Goal: Task Accomplishment & Management: Manage account settings

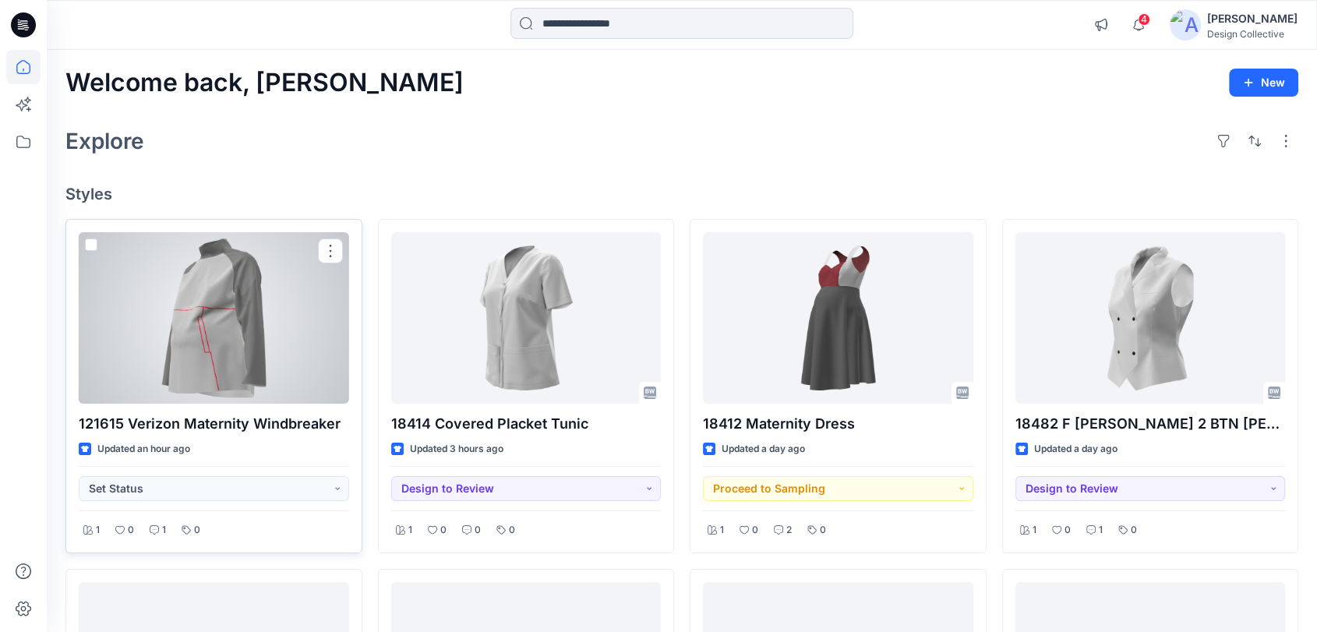
click at [221, 339] on div at bounding box center [214, 317] width 270 height 171
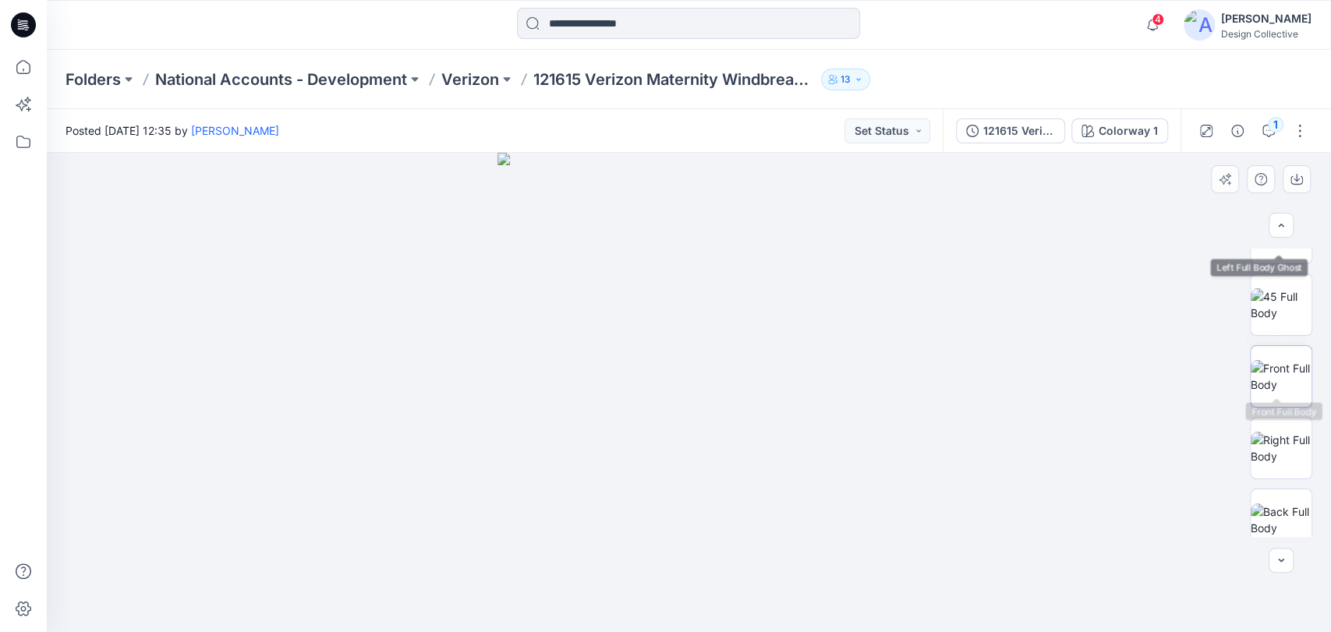
scroll to position [346, 0]
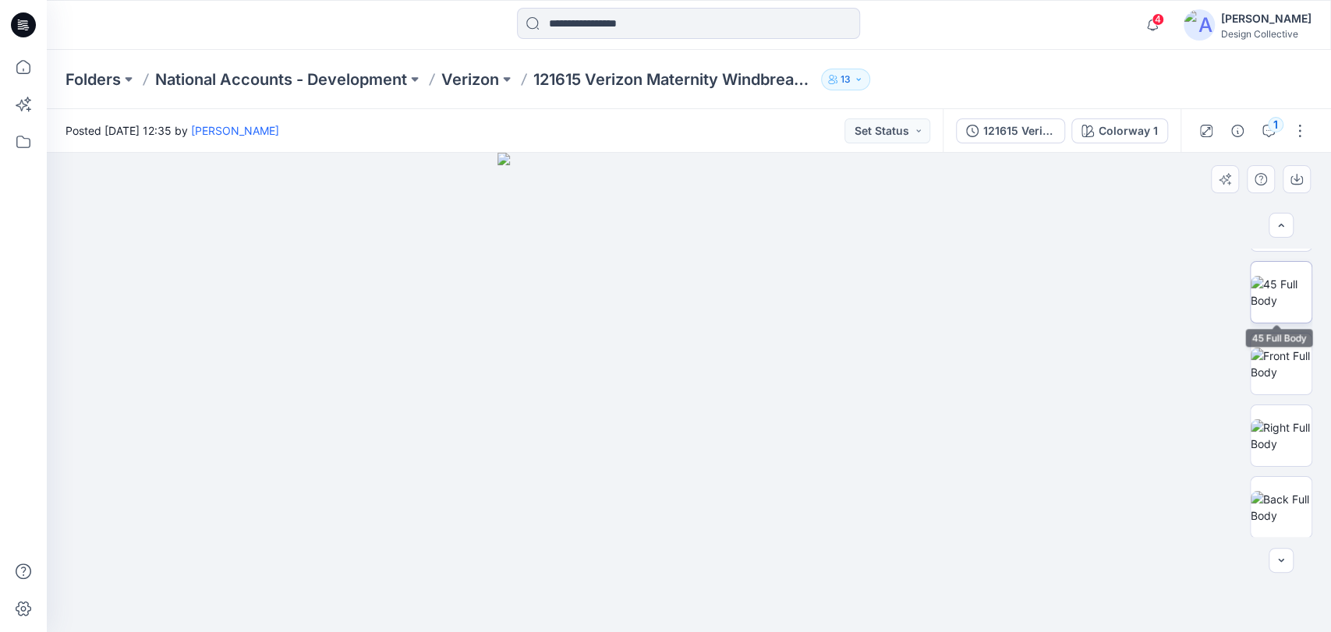
click at [1278, 293] on img at bounding box center [1280, 292] width 61 height 33
click at [1280, 359] on img at bounding box center [1280, 364] width 61 height 33
click at [1271, 137] on button "1" at bounding box center [1268, 130] width 25 height 25
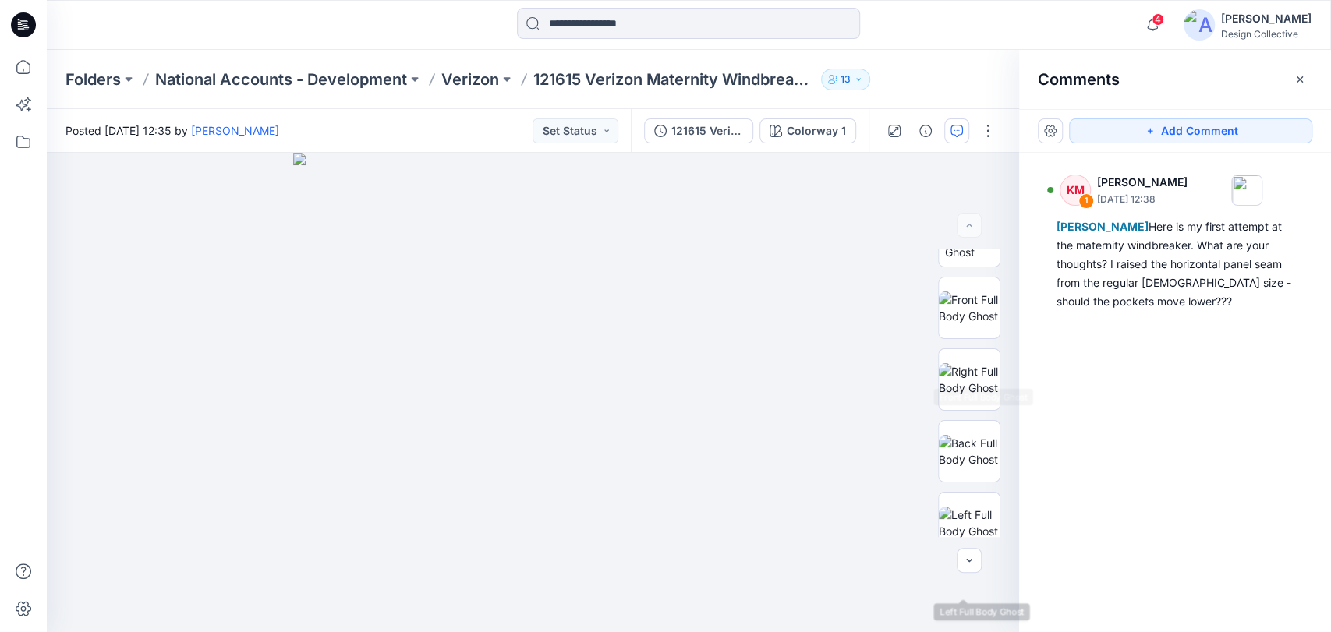
scroll to position [0, 0]
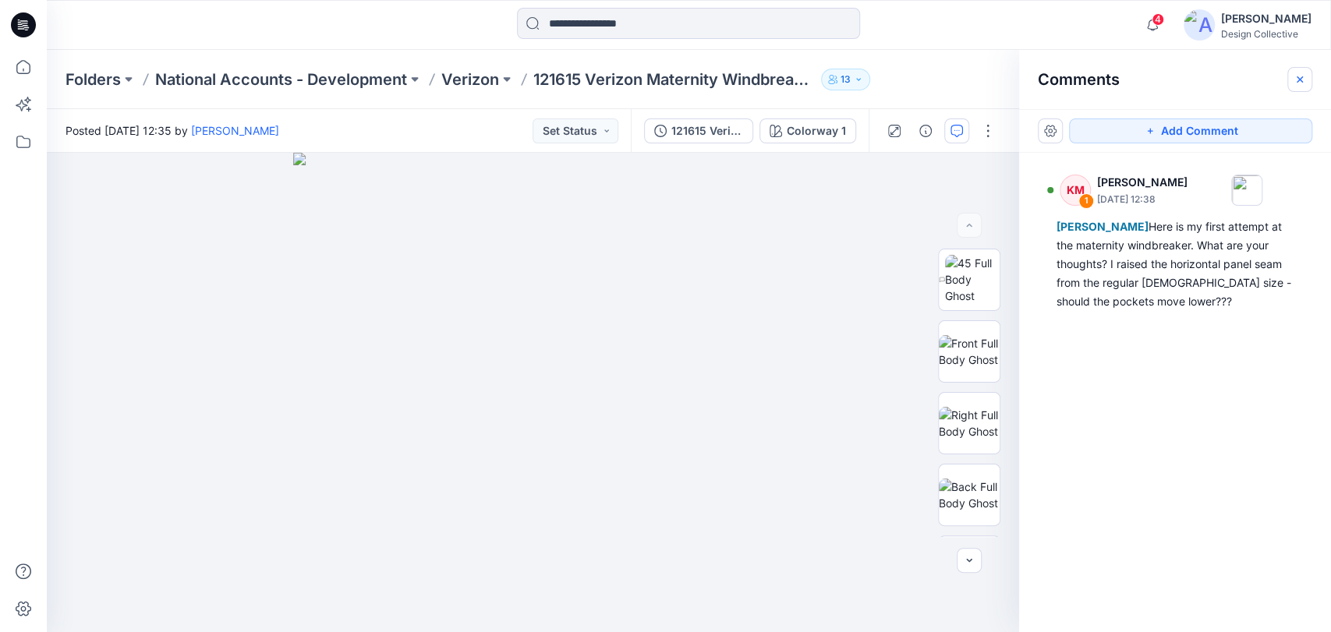
click at [1305, 76] on button "button" at bounding box center [1299, 79] width 25 height 25
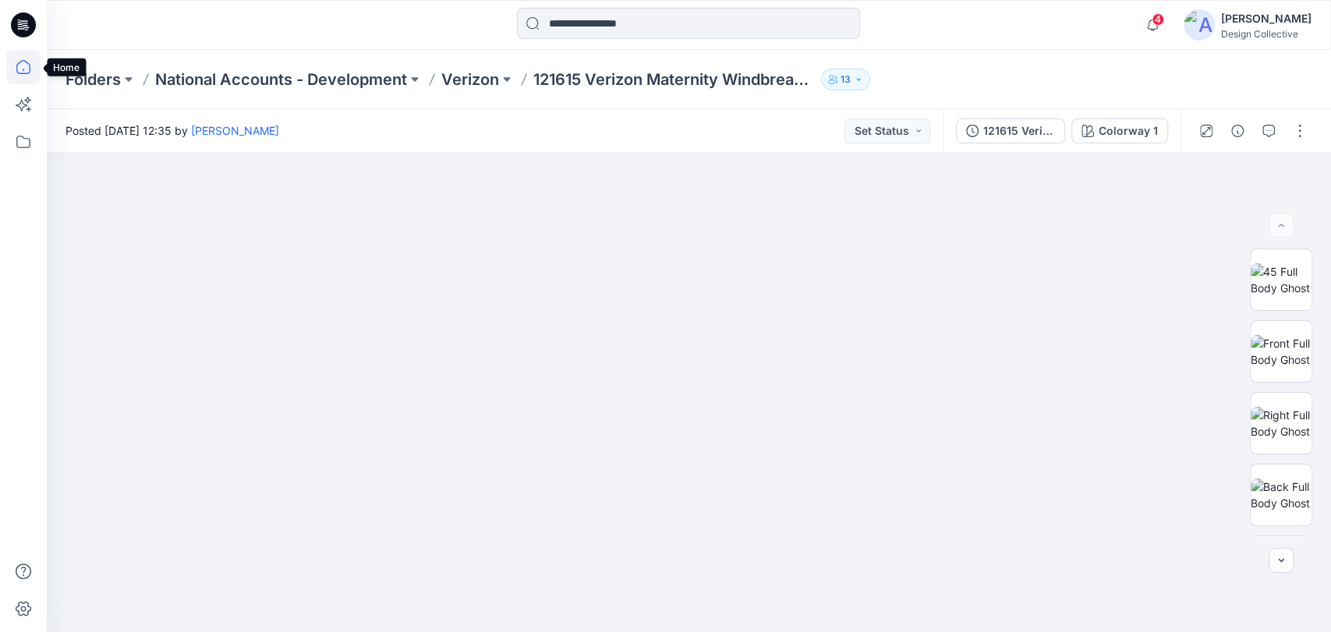
click at [25, 62] on icon at bounding box center [23, 67] width 34 height 34
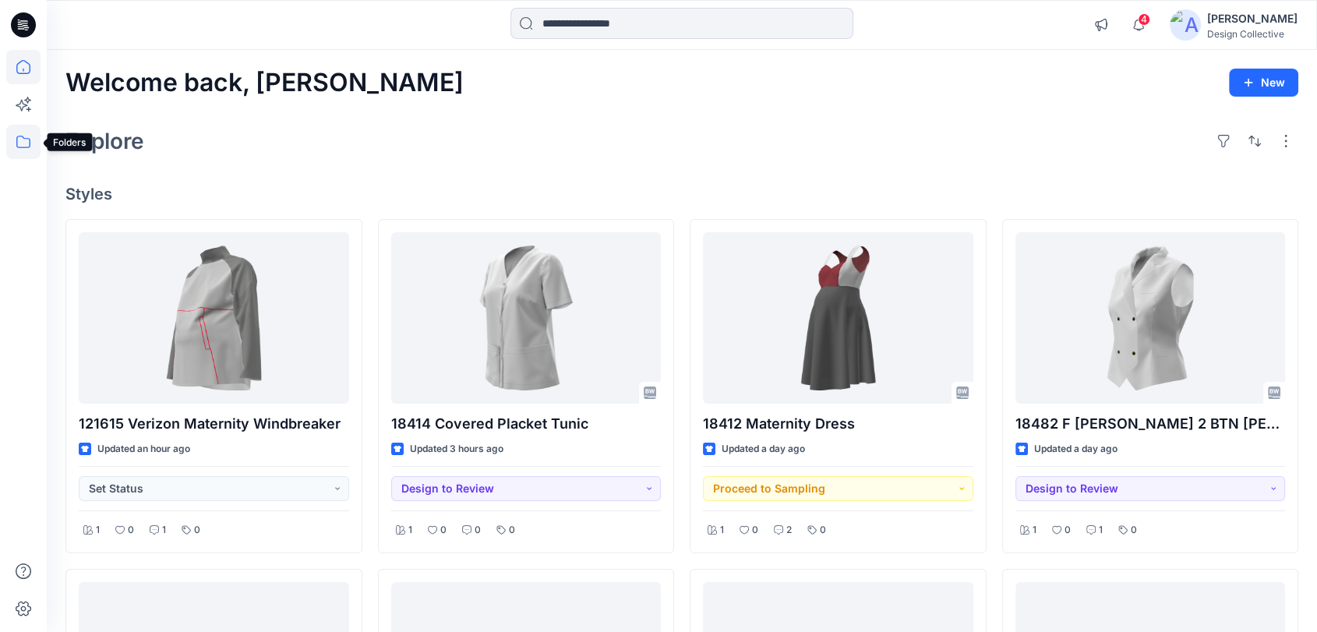
click at [20, 134] on icon at bounding box center [23, 142] width 34 height 34
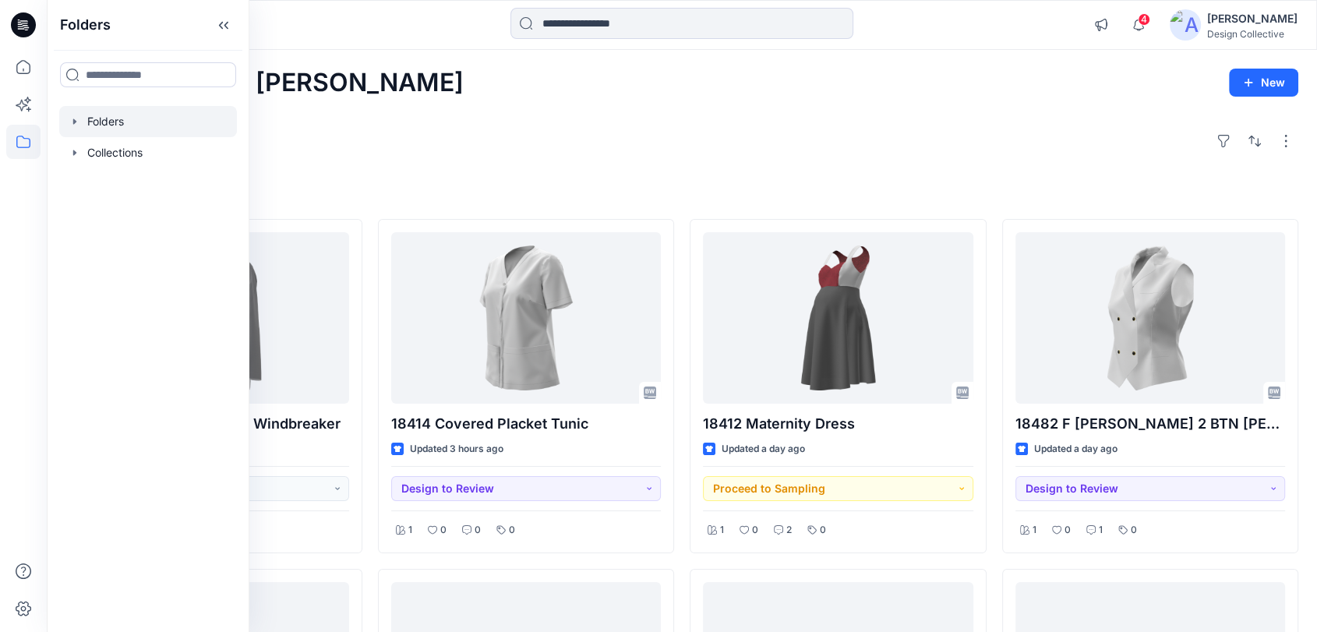
click at [78, 127] on icon "button" at bounding box center [75, 121] width 12 height 12
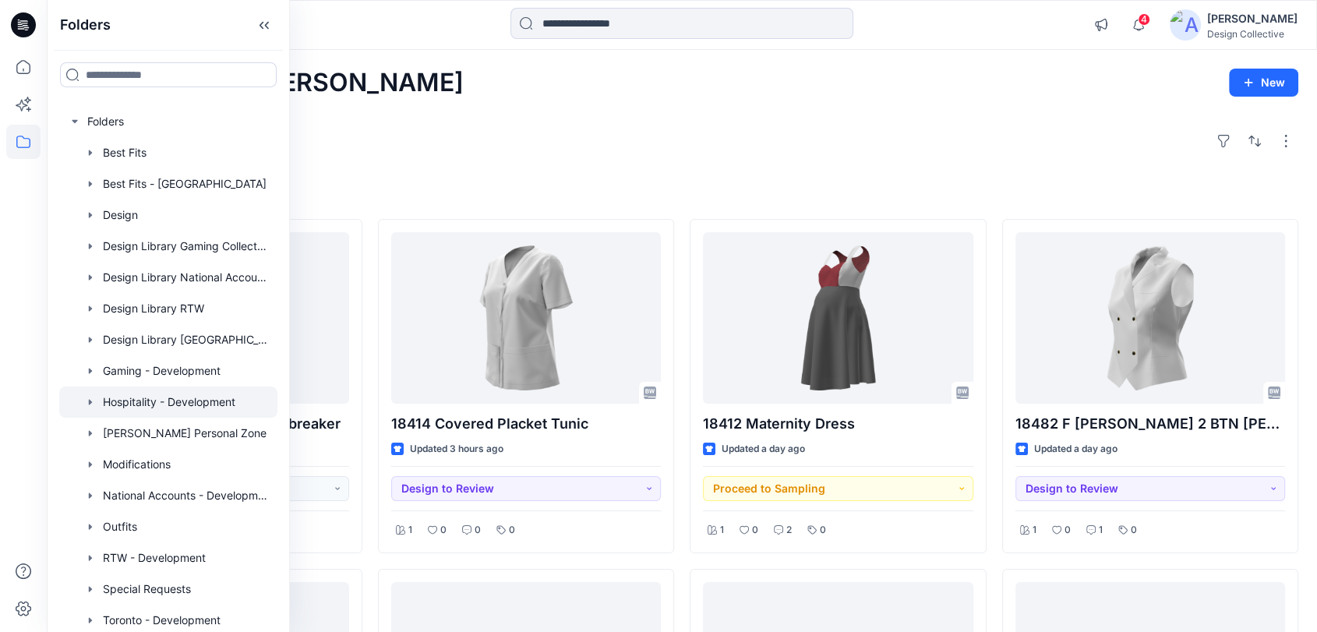
click at [186, 397] on div at bounding box center [168, 402] width 218 height 31
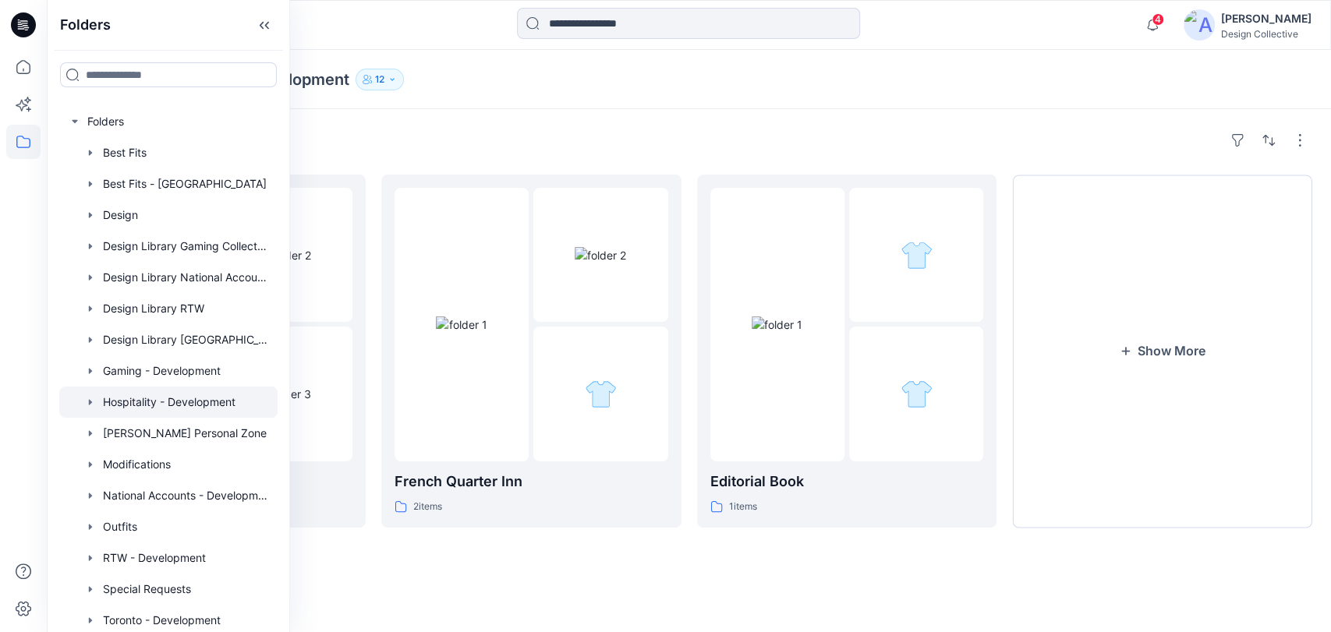
click at [564, 104] on div "Folders Hospitality - Development 12" at bounding box center [689, 79] width 1284 height 59
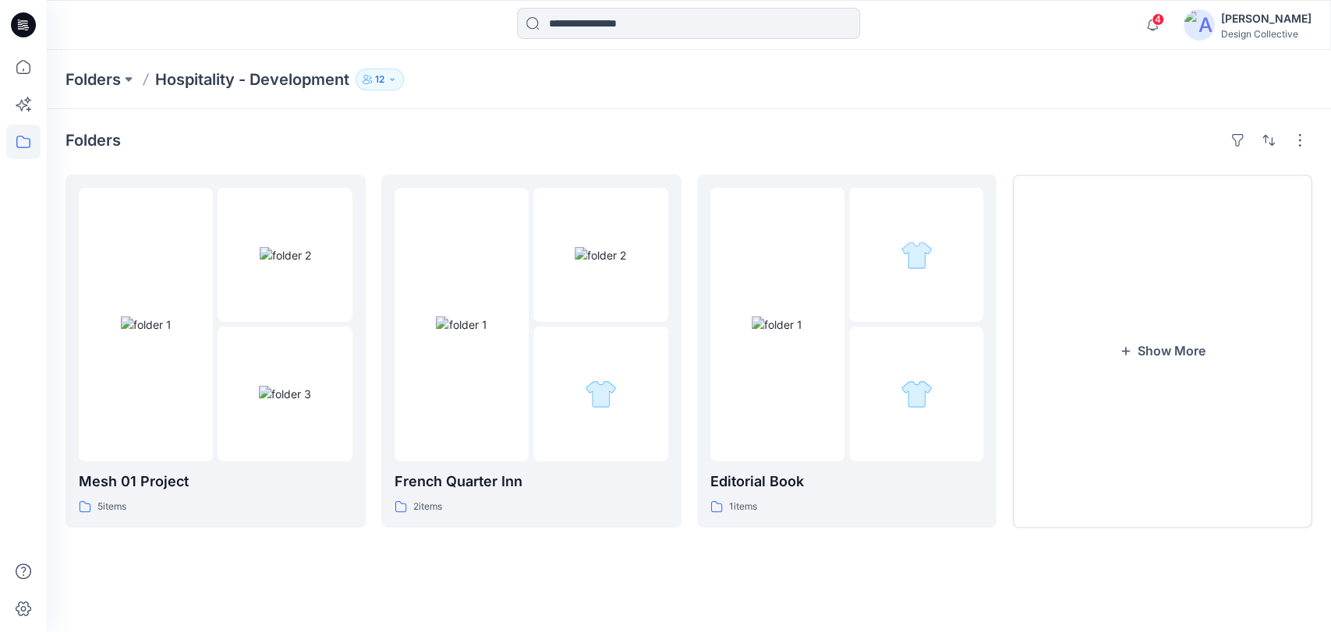
click at [398, 72] on button "12" at bounding box center [379, 80] width 48 height 22
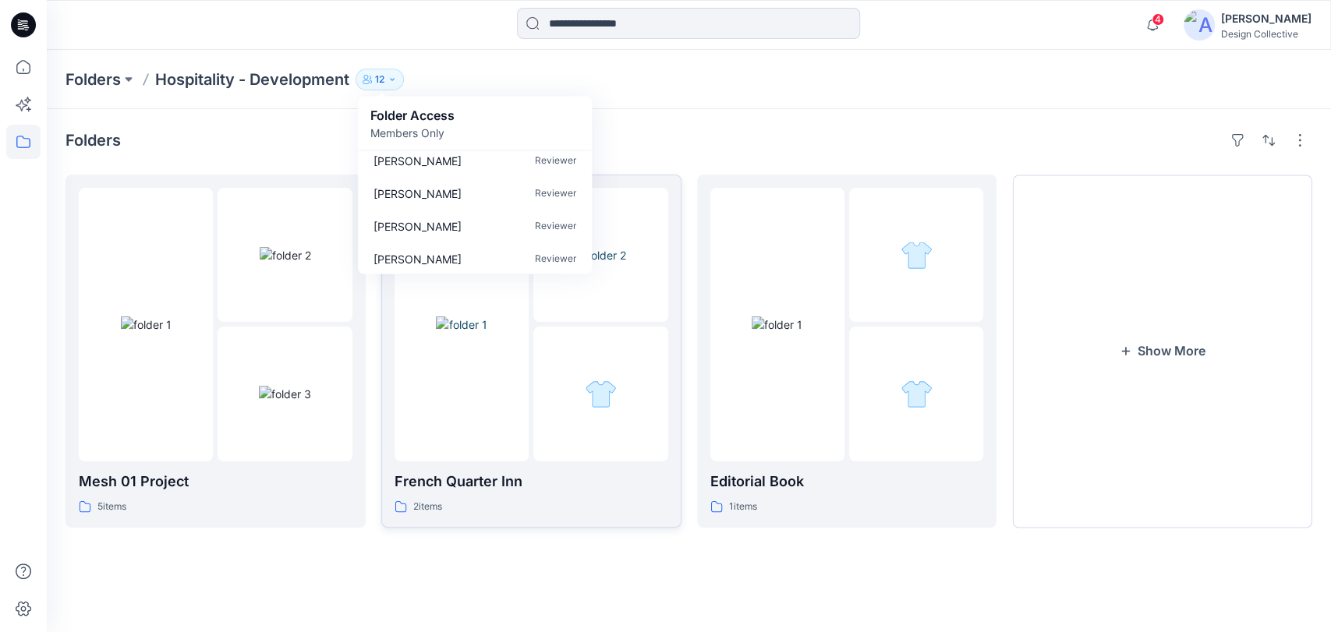
scroll to position [275, 0]
click at [738, 118] on div "Folders Mesh 01 Project 5 items French Quarter Inn 2 items Editorial Book 1 ite…" at bounding box center [689, 370] width 1284 height 523
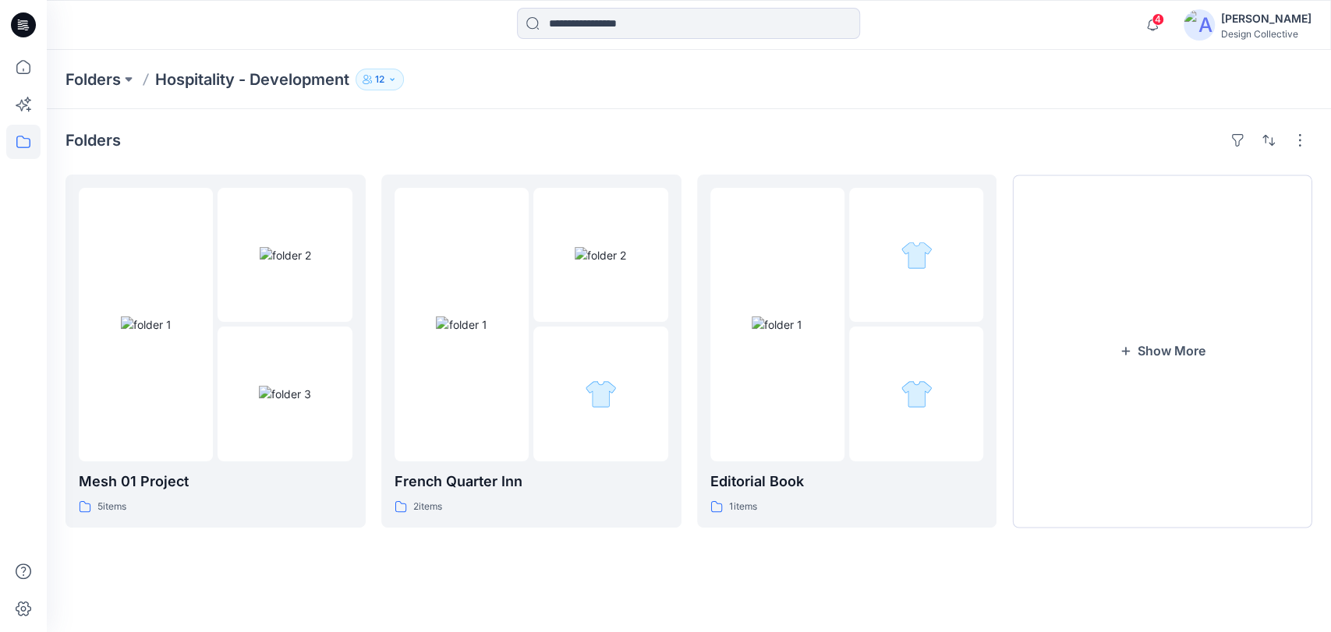
click at [397, 76] on icon "button" at bounding box center [391, 79] width 9 height 9
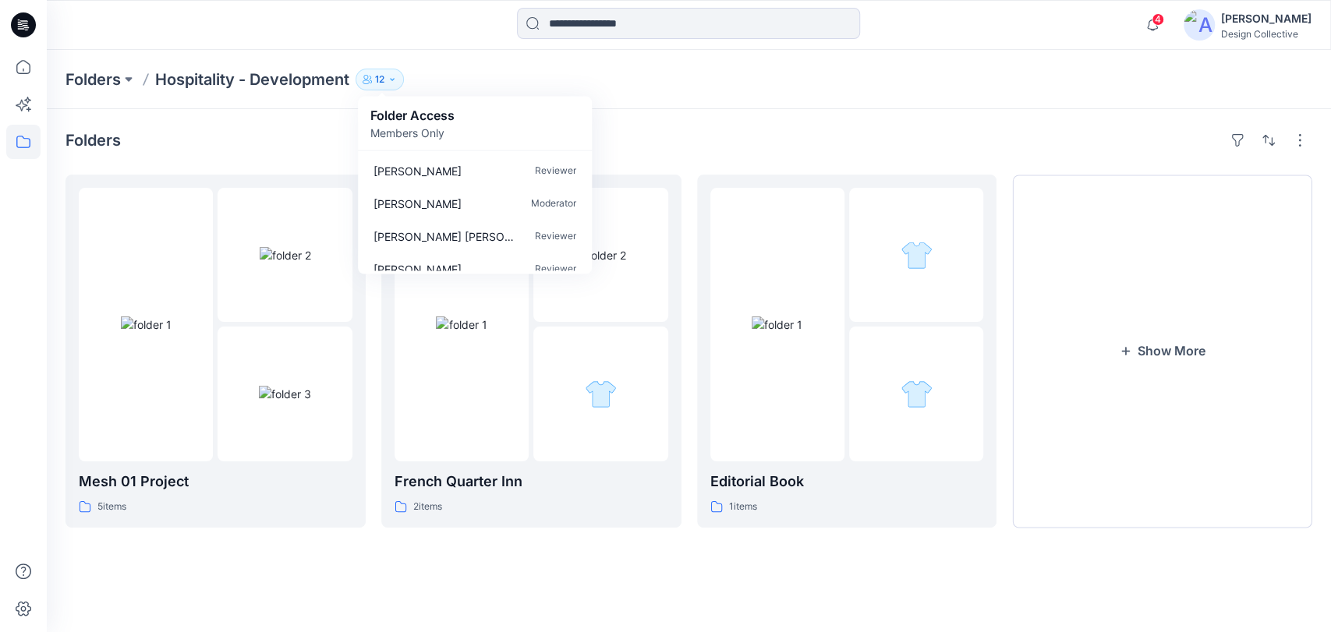
click at [773, 118] on div "Folders Mesh 01 Project 5 items French Quarter Inn 2 items Editorial Book 1 ite…" at bounding box center [689, 370] width 1284 height 523
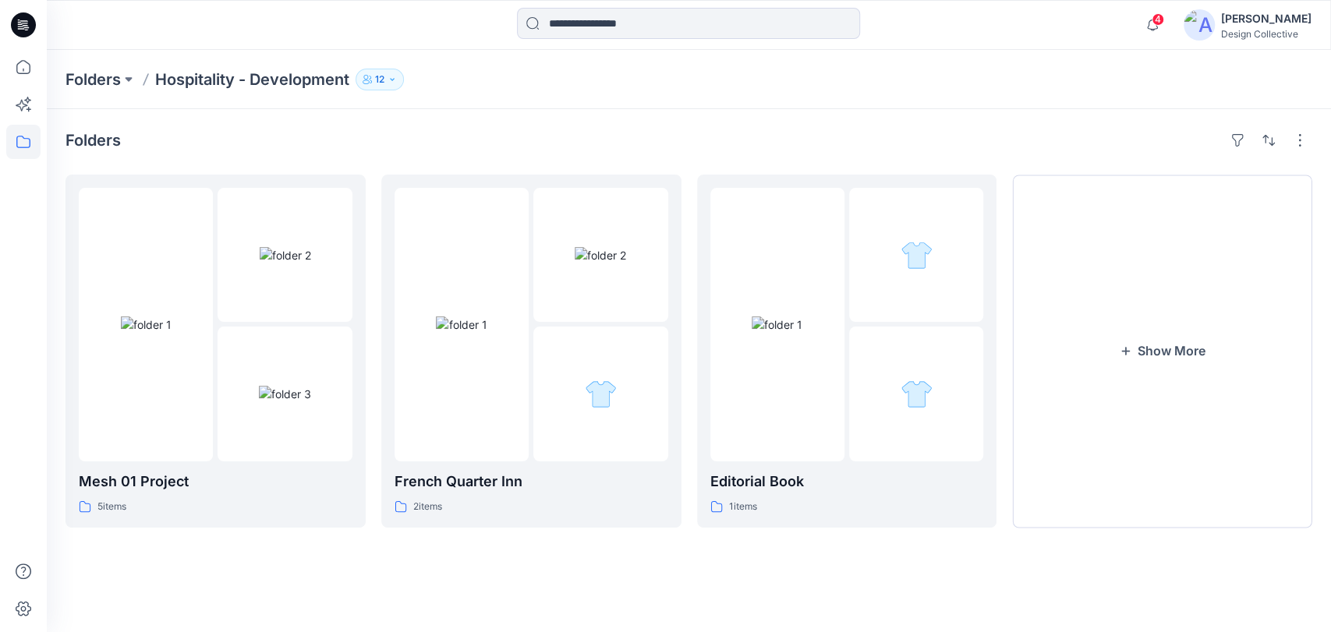
click at [1235, 16] on div "[PERSON_NAME]" at bounding box center [1266, 18] width 90 height 19
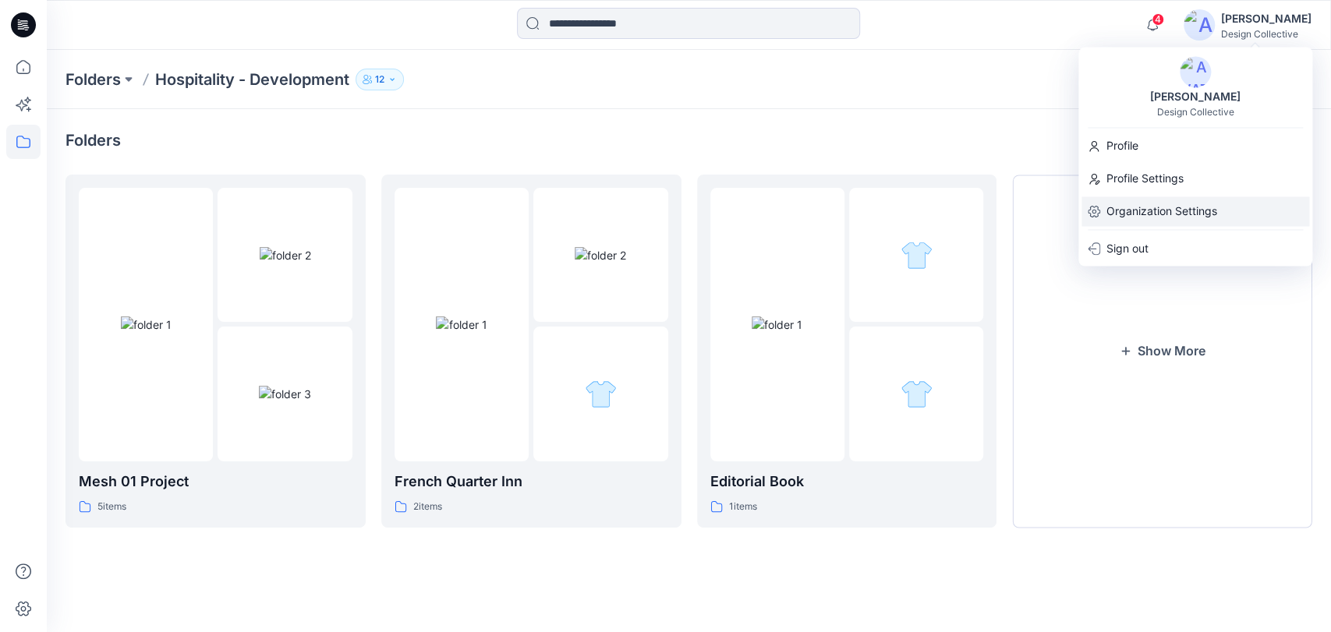
click at [1157, 210] on p "Organization Settings" at bounding box center [1161, 211] width 111 height 30
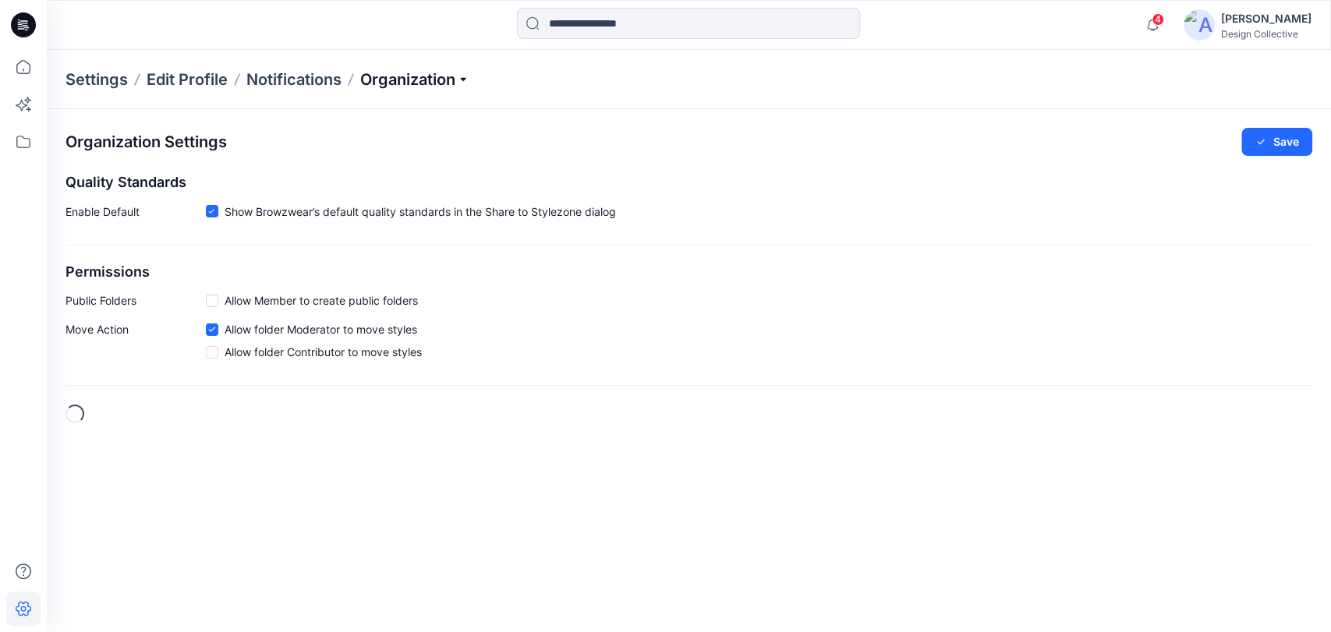
click at [437, 81] on p "Organization" at bounding box center [414, 80] width 109 height 22
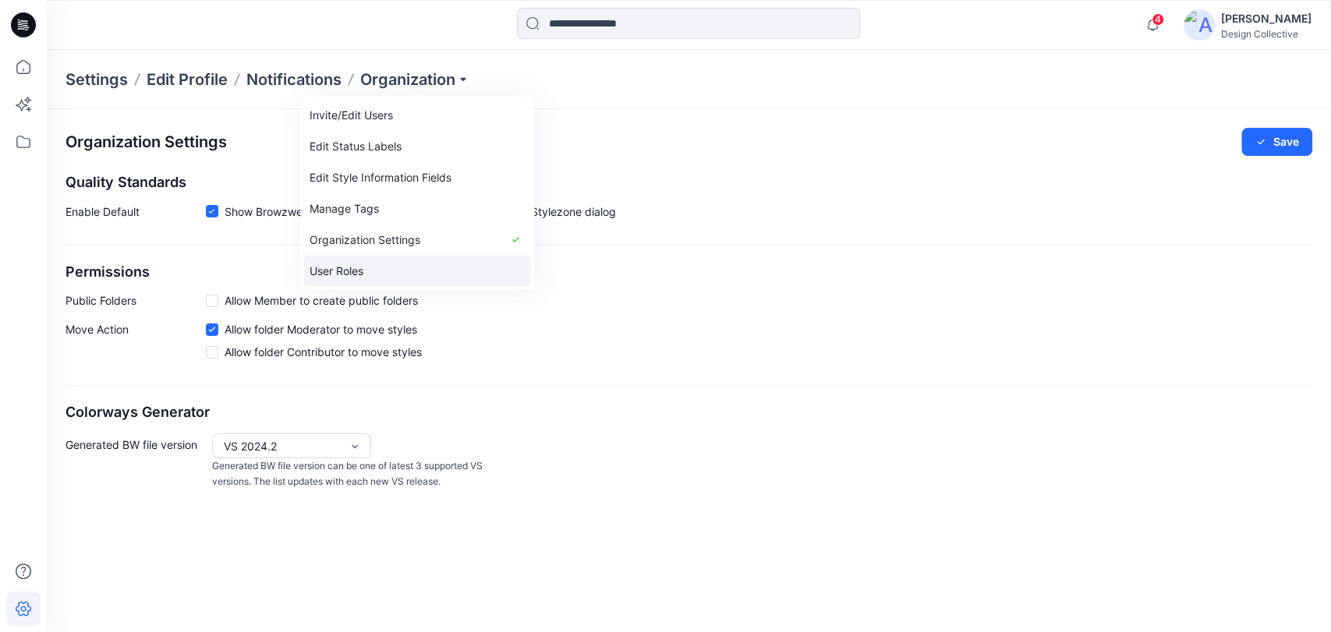
click at [354, 269] on link "User Roles" at bounding box center [417, 271] width 228 height 31
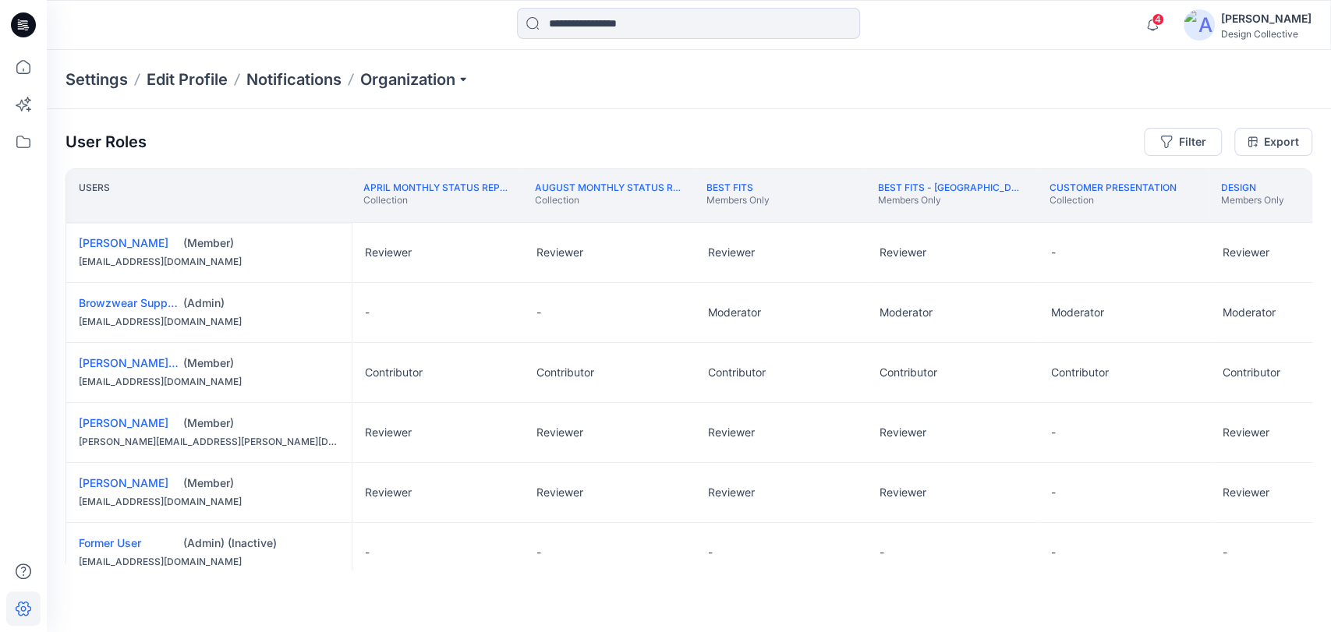
drag, startPoint x: 295, startPoint y: 569, endPoint x: 310, endPoint y: 574, distance: 16.3
click at [310, 574] on div "User Roles Filter Export Users April Monthly Status Report Collection August Mo…" at bounding box center [689, 349] width 1284 height 480
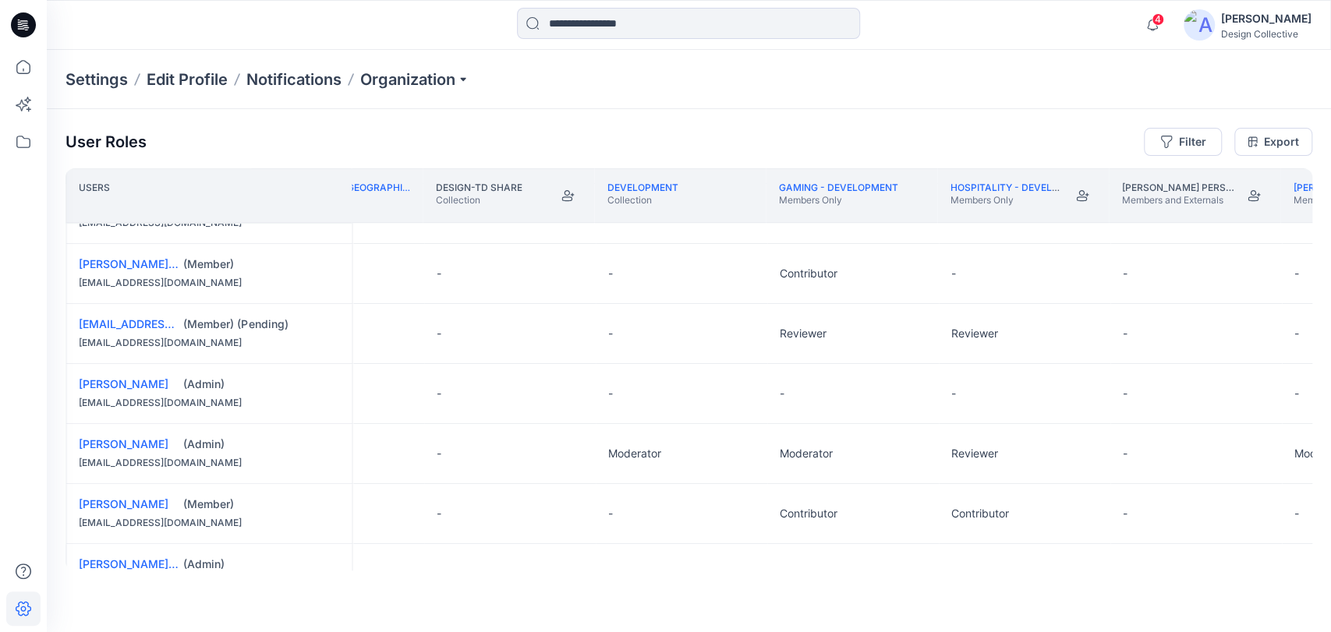
scroll to position [519, 1921]
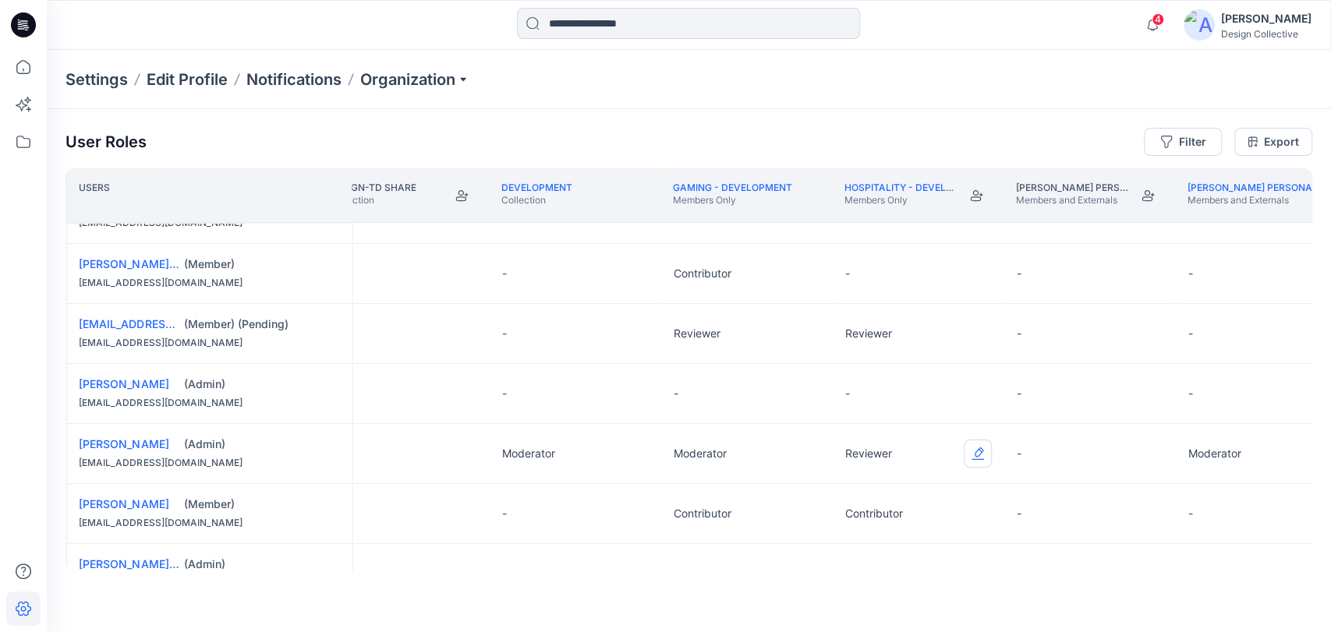
click at [977, 444] on button "Edit Role" at bounding box center [977, 454] width 28 height 28
click at [899, 571] on button "Moderator" at bounding box center [903, 573] width 168 height 28
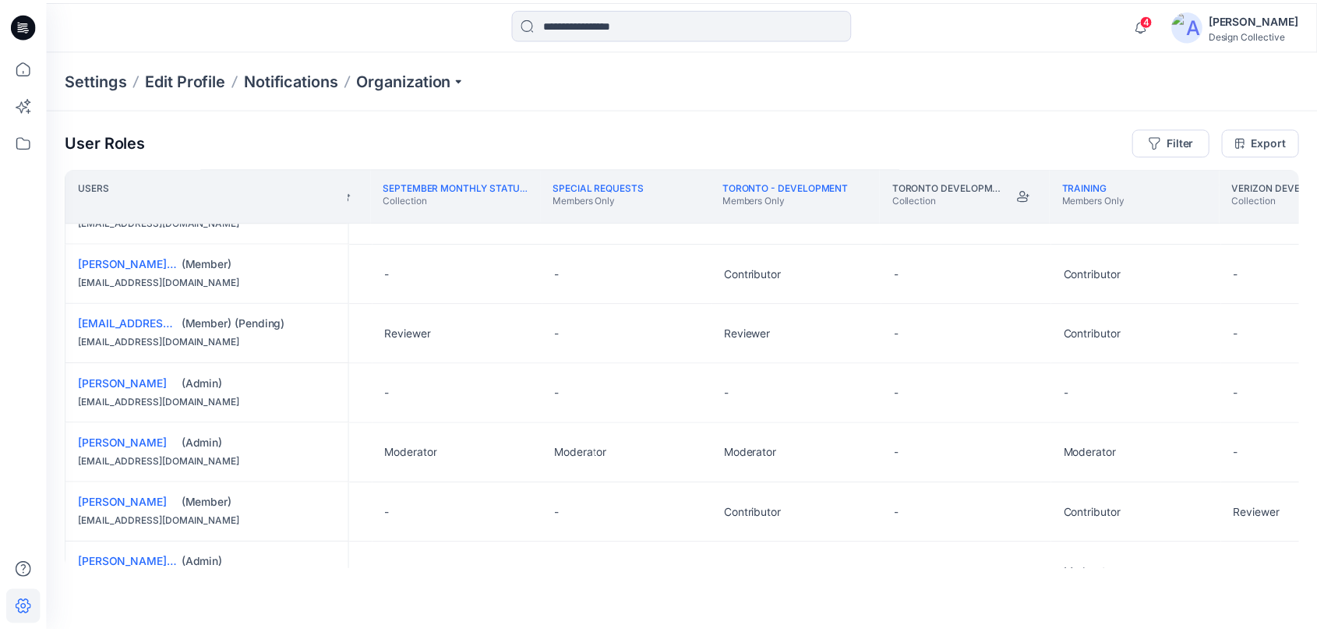
scroll to position [519, 4874]
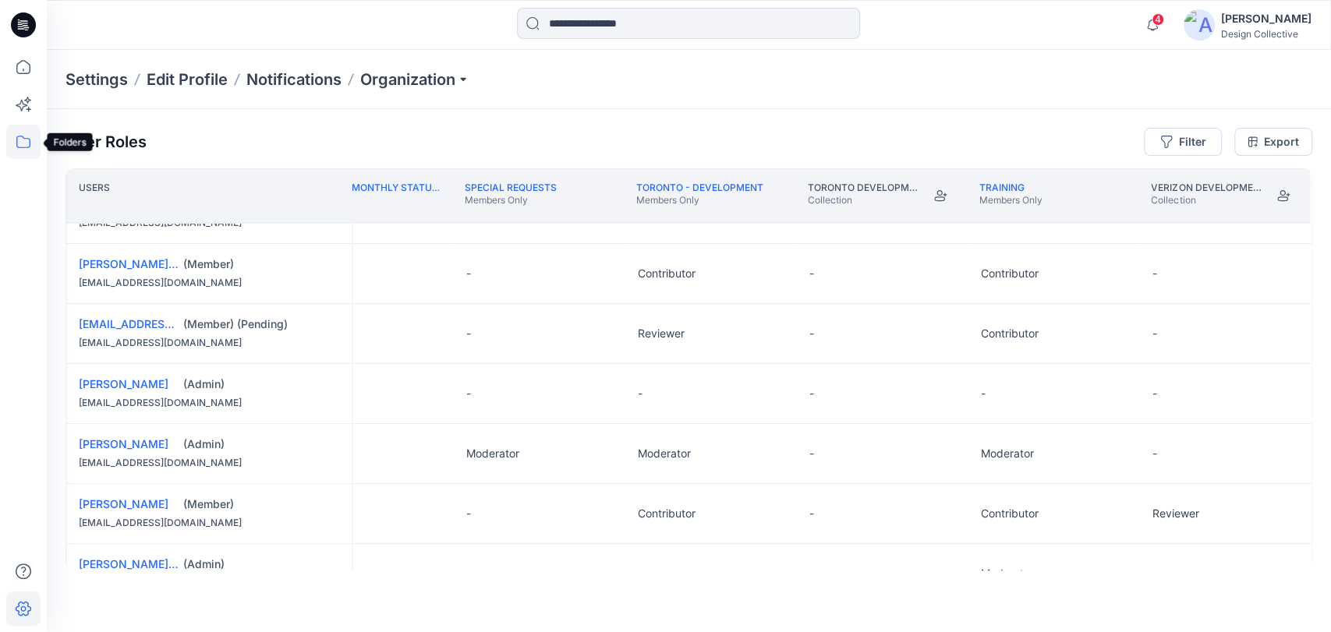
click at [27, 145] on icon at bounding box center [23, 142] width 34 height 34
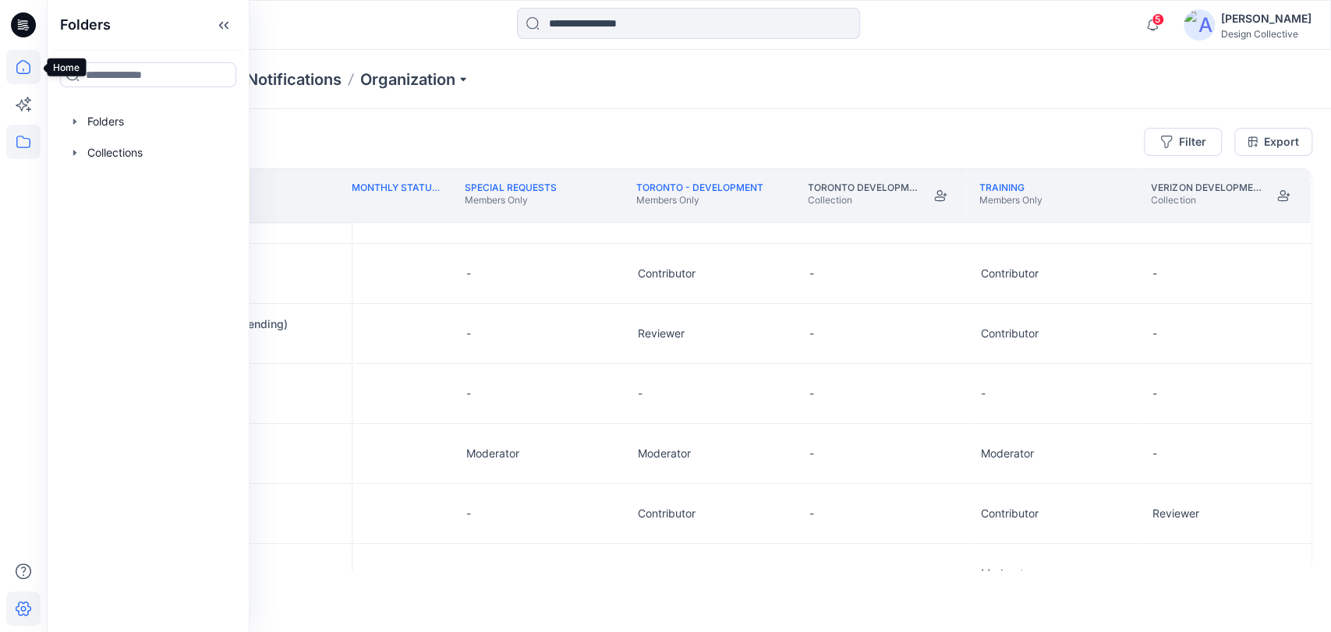
click at [14, 65] on icon at bounding box center [23, 67] width 34 height 34
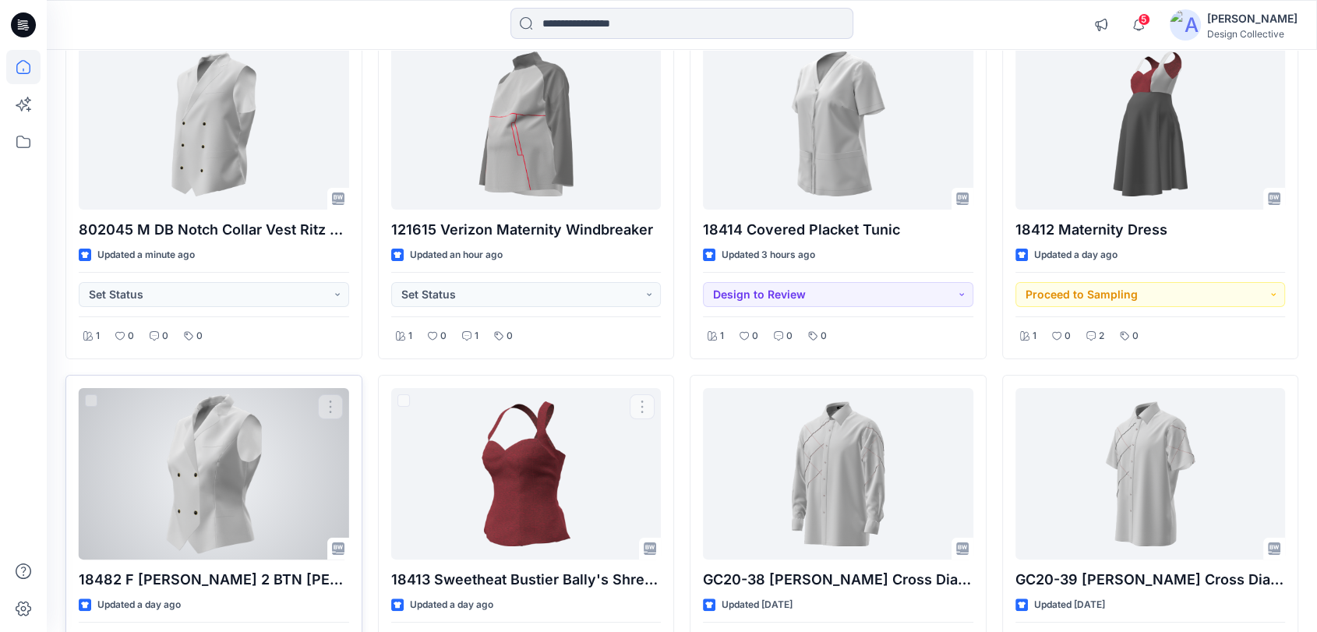
scroll to position [288, 0]
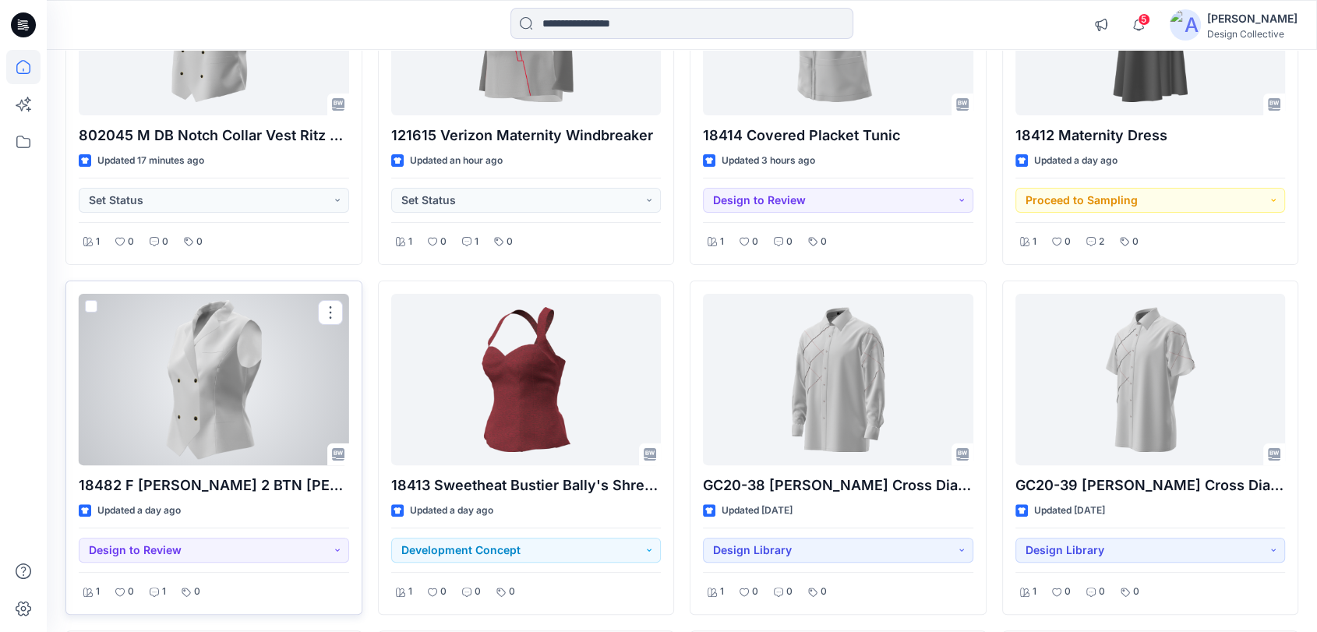
click at [206, 390] on div at bounding box center [214, 379] width 270 height 171
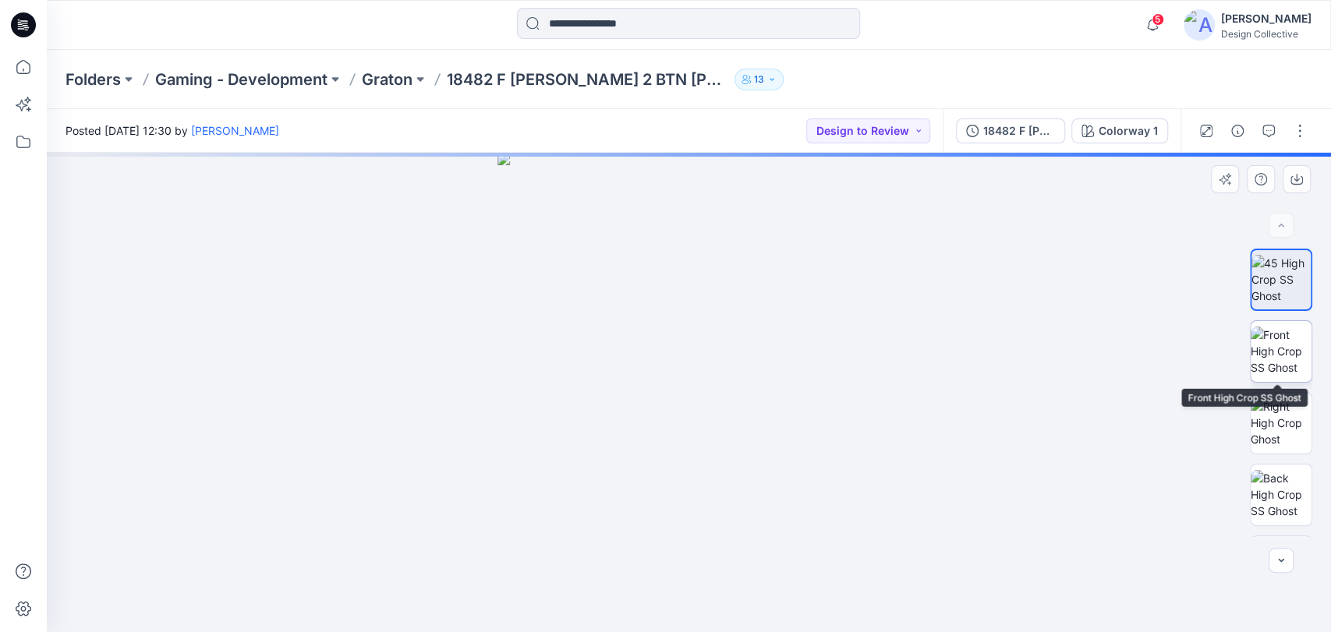
click at [1271, 330] on img at bounding box center [1280, 351] width 61 height 49
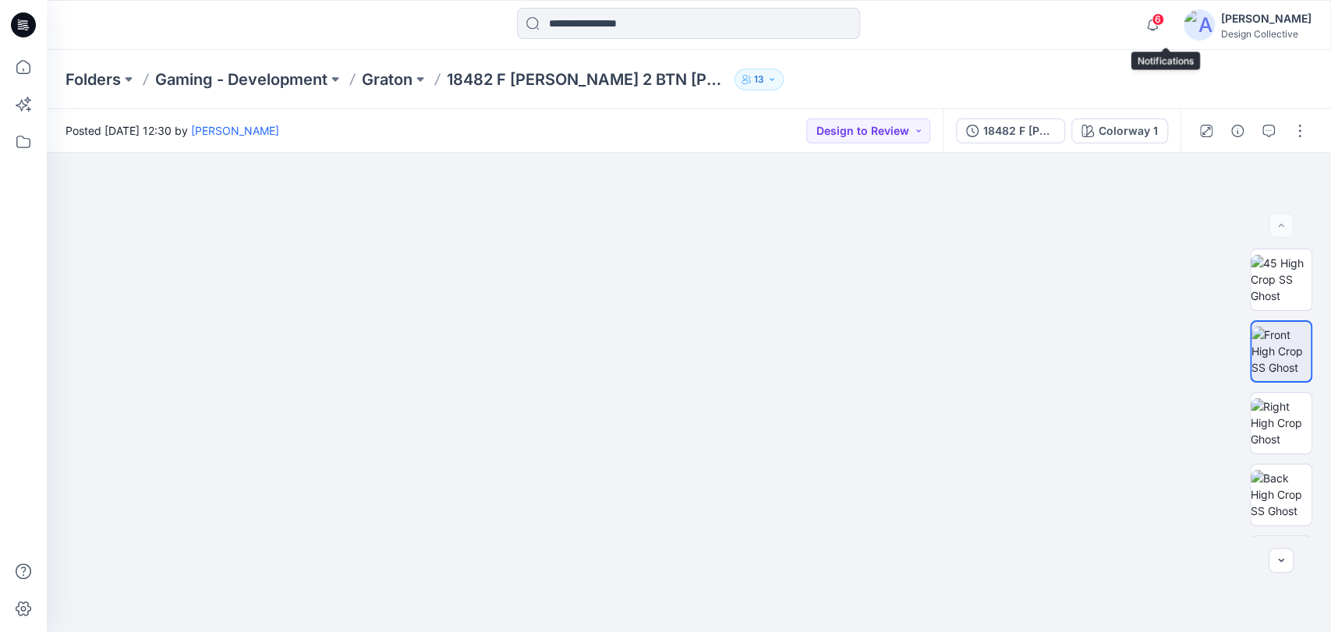
click at [1162, 22] on div "6" at bounding box center [1149, 15] width 25 height 12
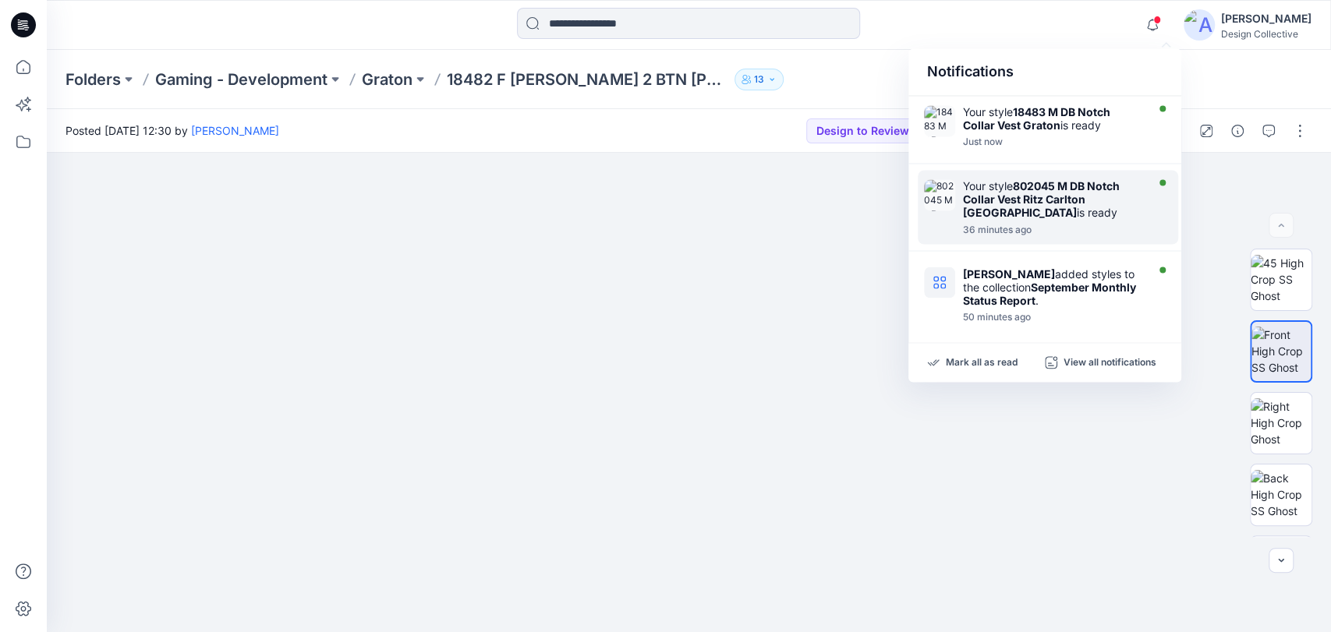
click at [1082, 206] on div "Your style 802045 M DB Notch Collar Vest Ritz Carlton Atlanta is ready" at bounding box center [1052, 199] width 179 height 40
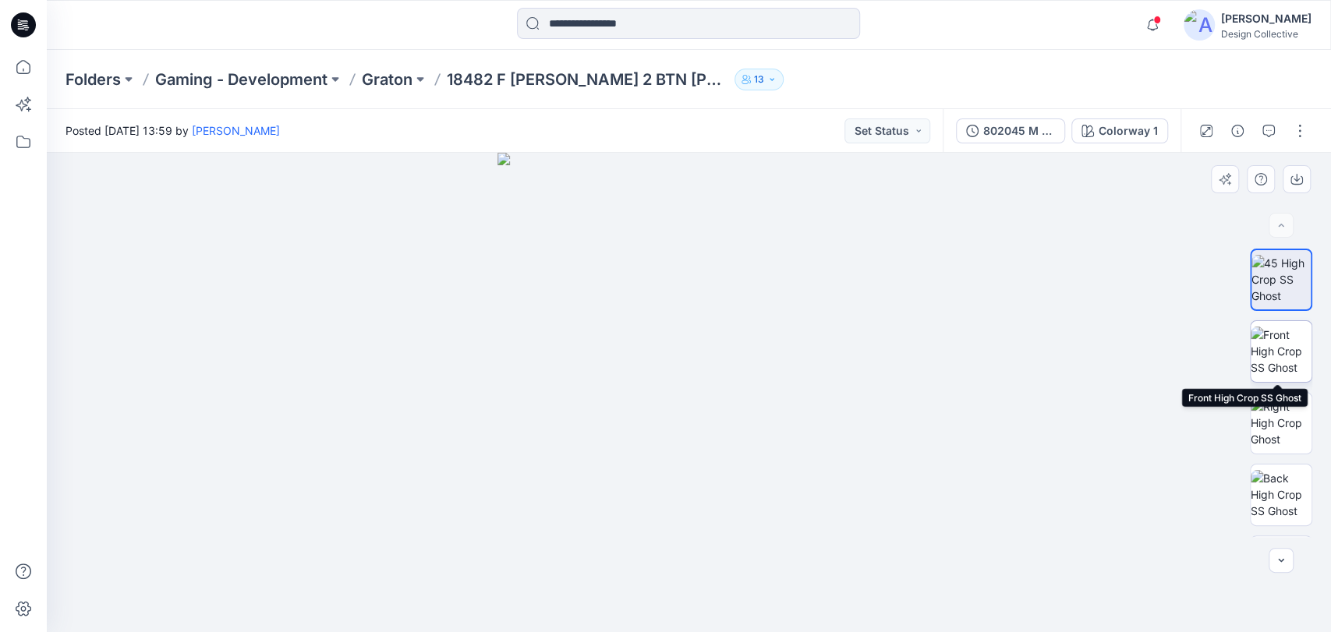
click at [1288, 351] on img at bounding box center [1280, 351] width 61 height 49
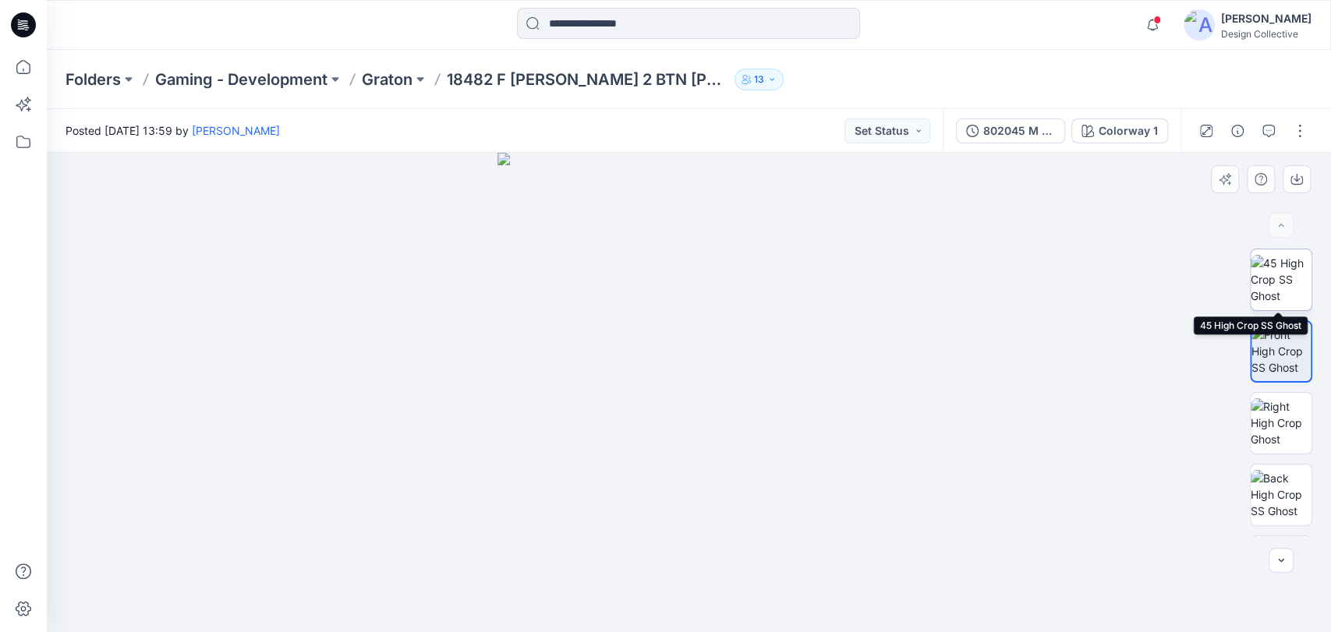
click at [1267, 268] on img at bounding box center [1280, 279] width 61 height 49
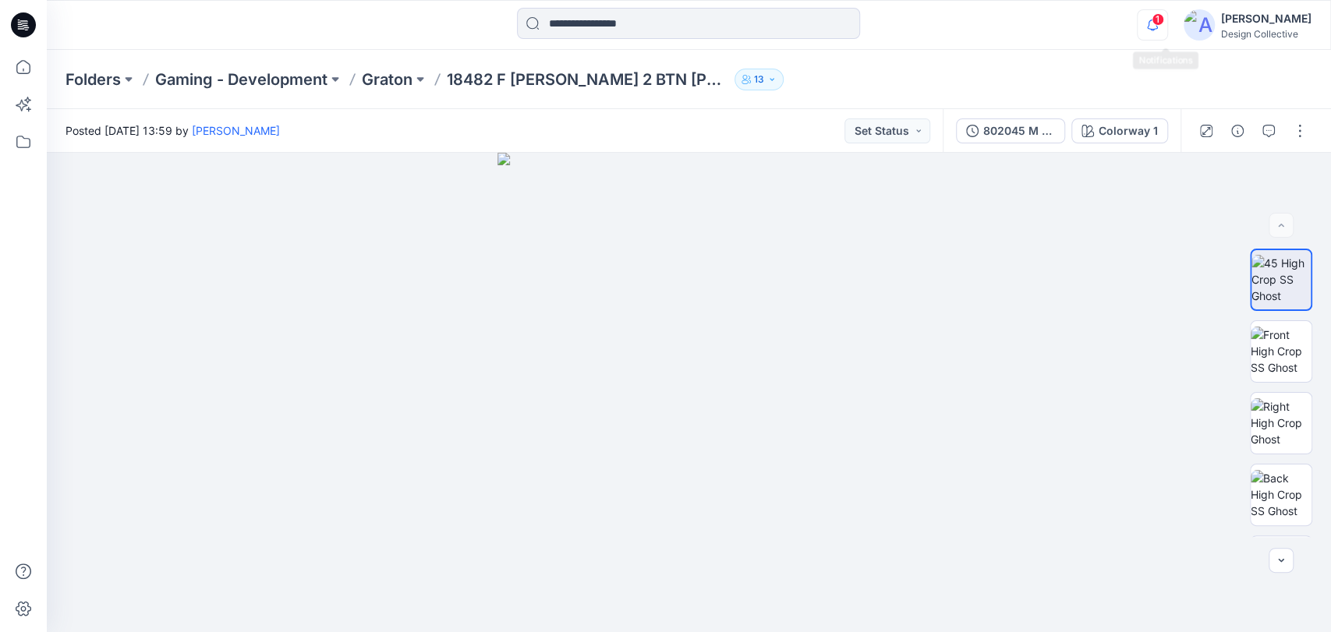
click at [1164, 30] on icon "button" at bounding box center [1152, 24] width 30 height 31
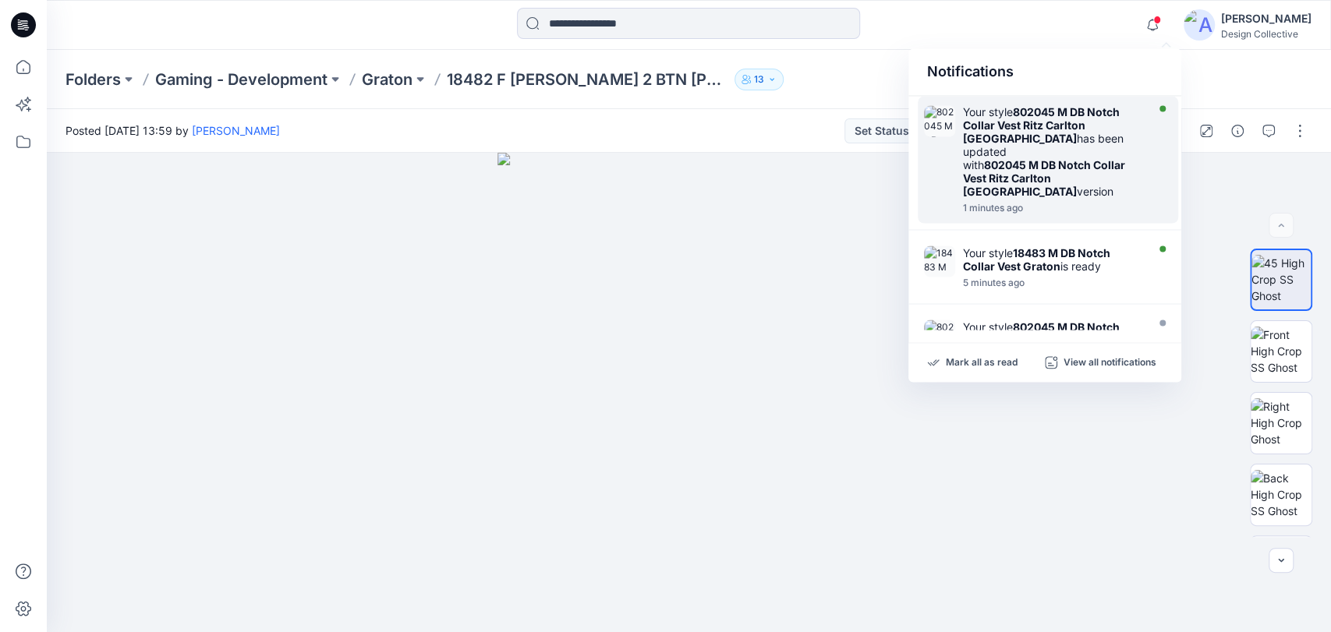
click at [1093, 203] on div "1 minutes ago" at bounding box center [1052, 208] width 179 height 11
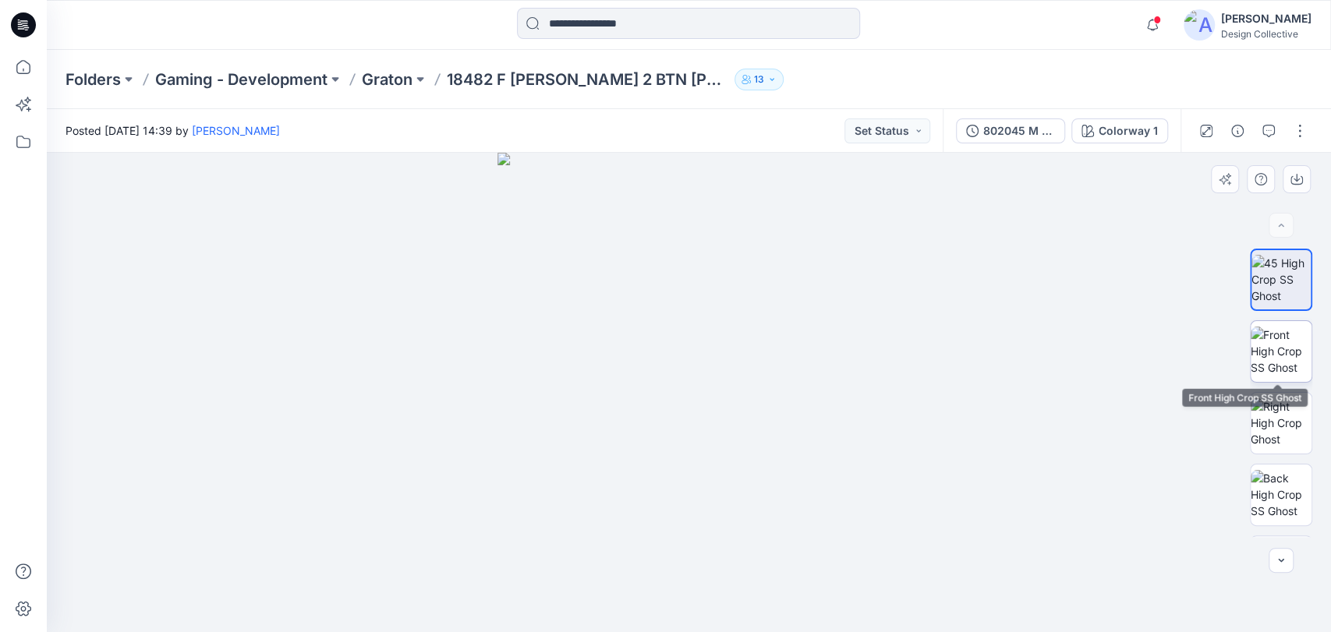
click at [1292, 358] on img at bounding box center [1280, 351] width 61 height 49
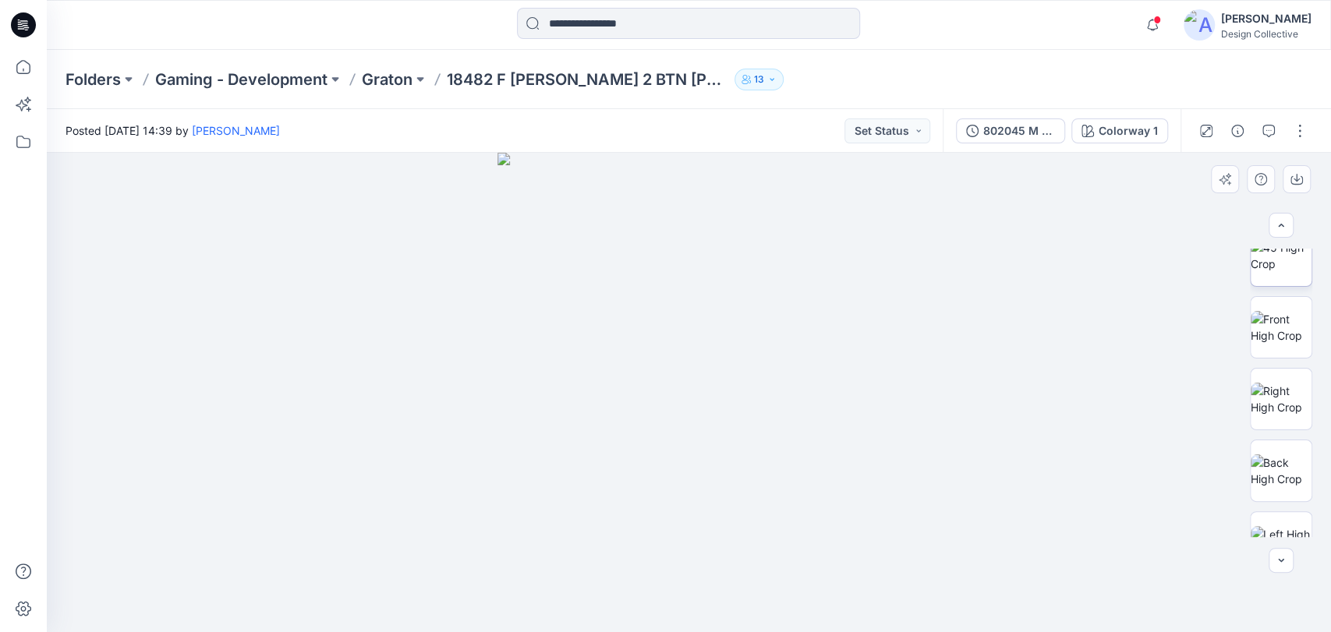
scroll to position [288, 0]
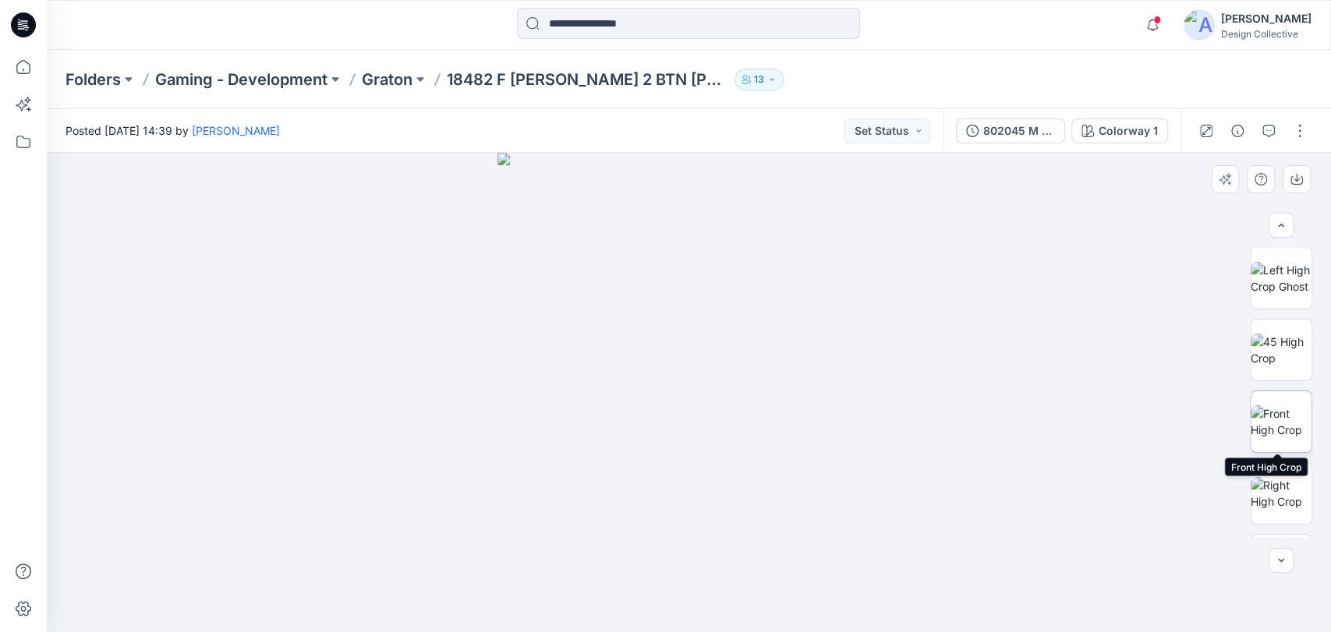
click at [1277, 415] on img at bounding box center [1280, 421] width 61 height 33
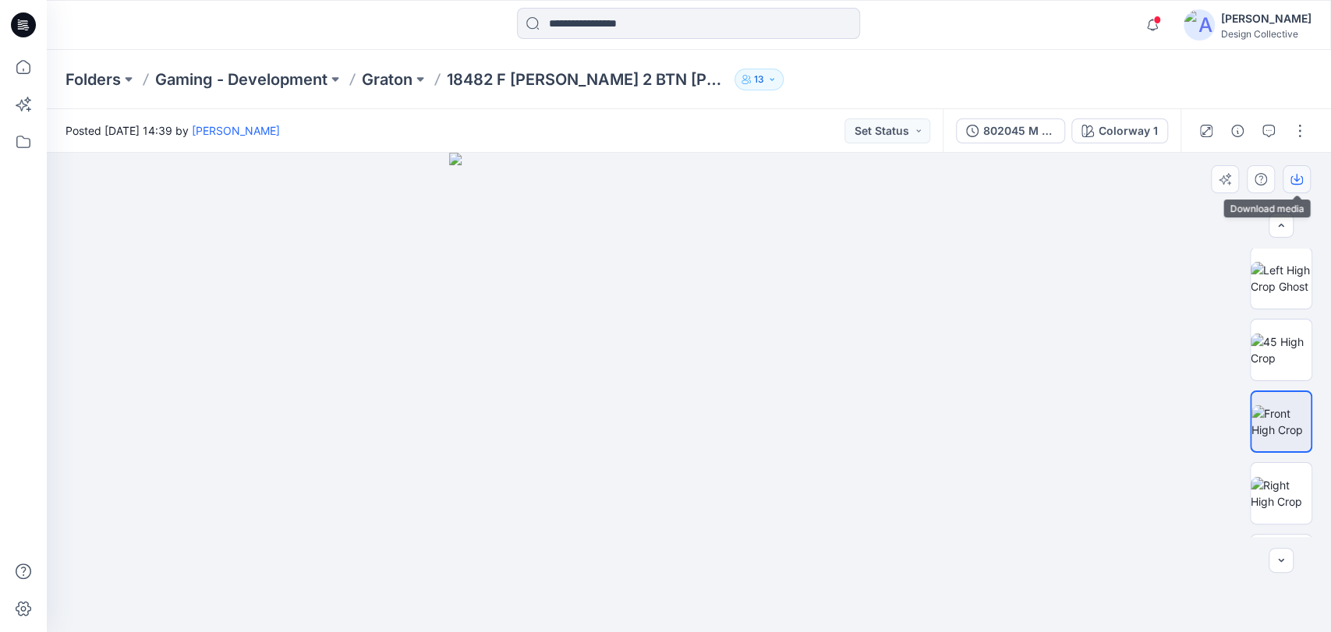
click at [1290, 189] on button "button" at bounding box center [1296, 179] width 28 height 28
click at [1279, 414] on img at bounding box center [1280, 421] width 59 height 33
click at [1282, 416] on img at bounding box center [1280, 421] width 59 height 33
click at [1275, 363] on img at bounding box center [1280, 350] width 61 height 33
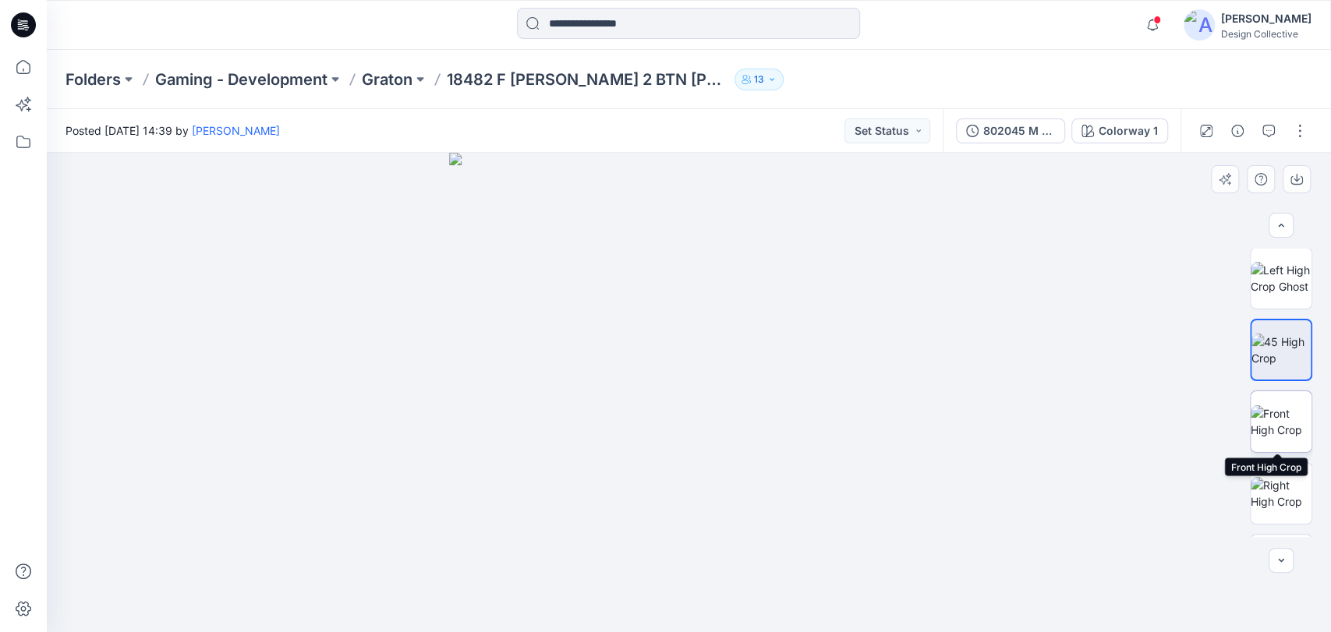
click at [1272, 412] on img at bounding box center [1280, 421] width 61 height 33
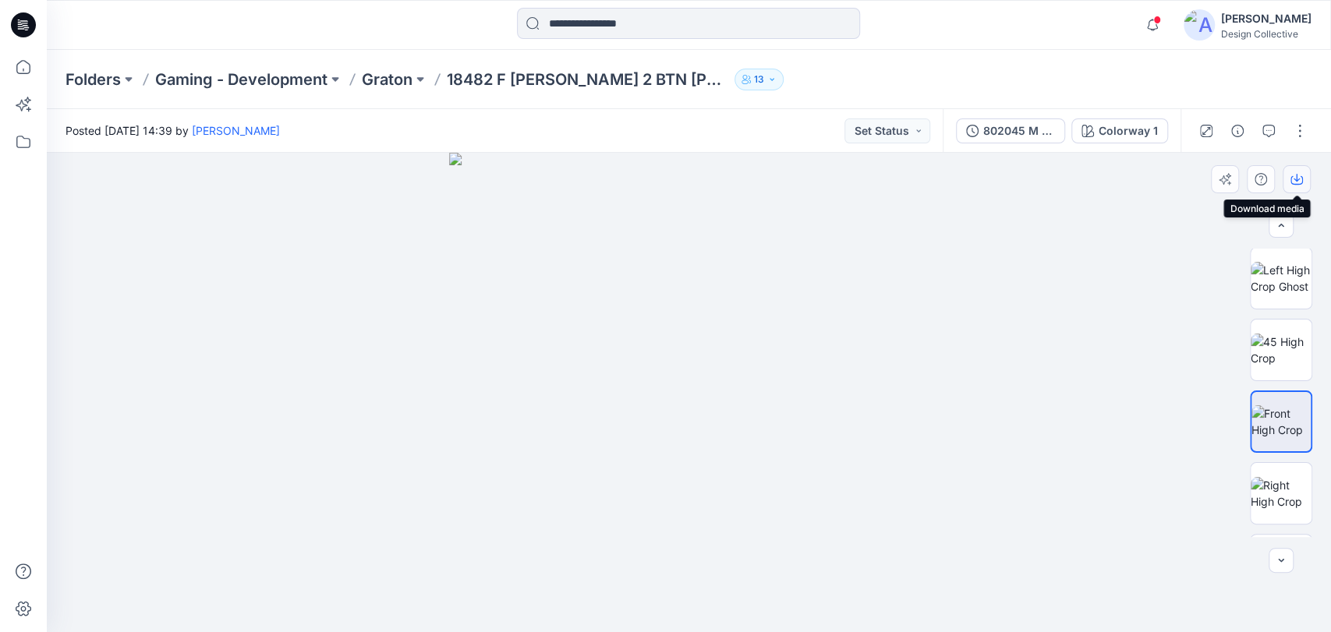
click at [1296, 185] on icon "button" at bounding box center [1296, 179] width 12 height 12
click at [886, 71] on div "Folders Gaming - Development Graton 18482 F DB VEST 2 BTN Graton 13" at bounding box center [627, 80] width 1125 height 22
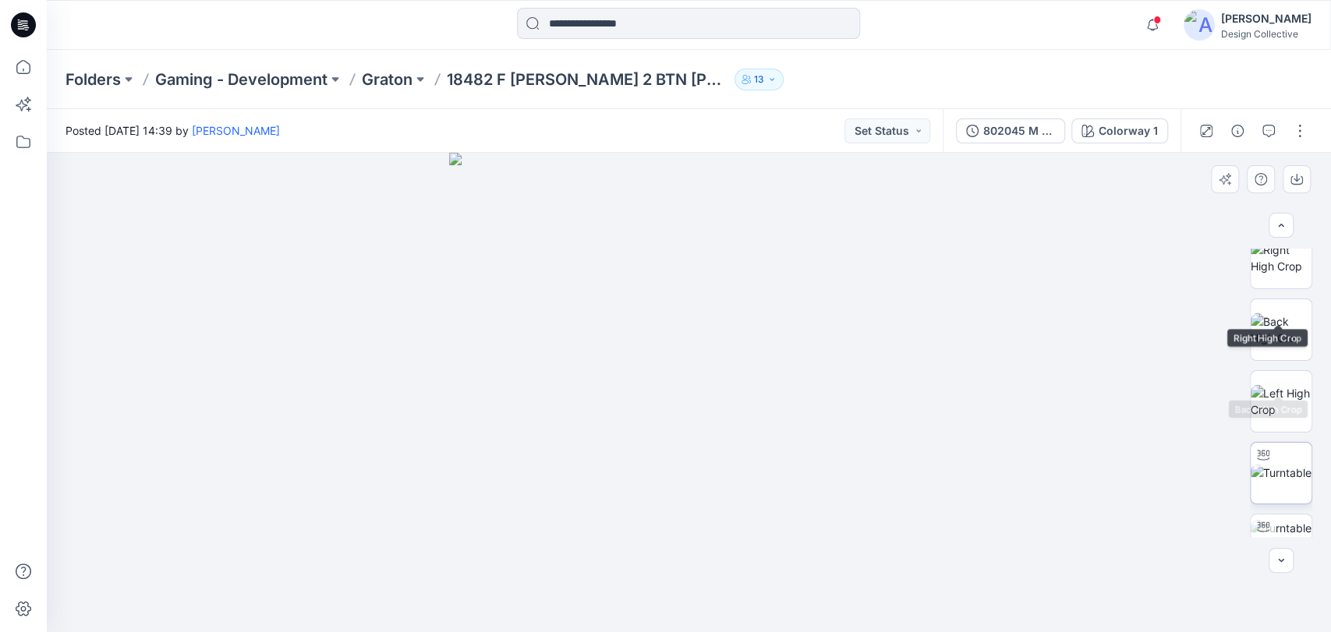
scroll to position [563, 0]
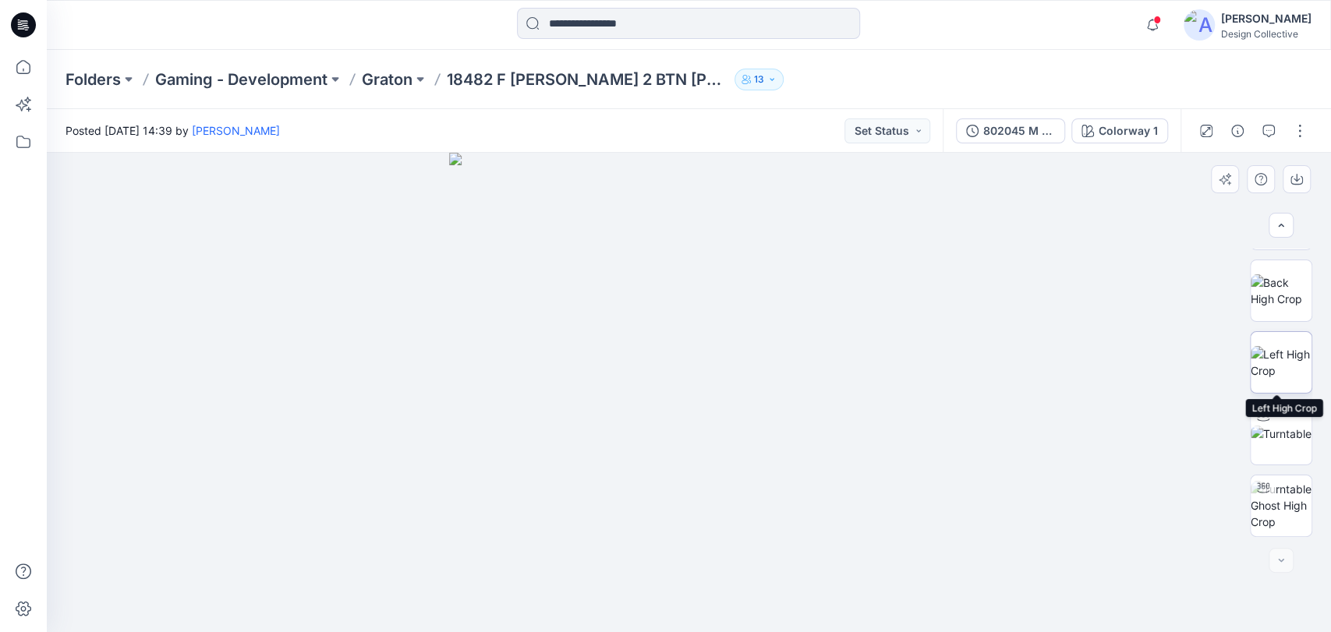
click at [1276, 365] on img at bounding box center [1280, 362] width 61 height 33
click at [1299, 171] on button "button" at bounding box center [1296, 179] width 28 height 28
click at [1297, 180] on icon "button" at bounding box center [1296, 178] width 6 height 8
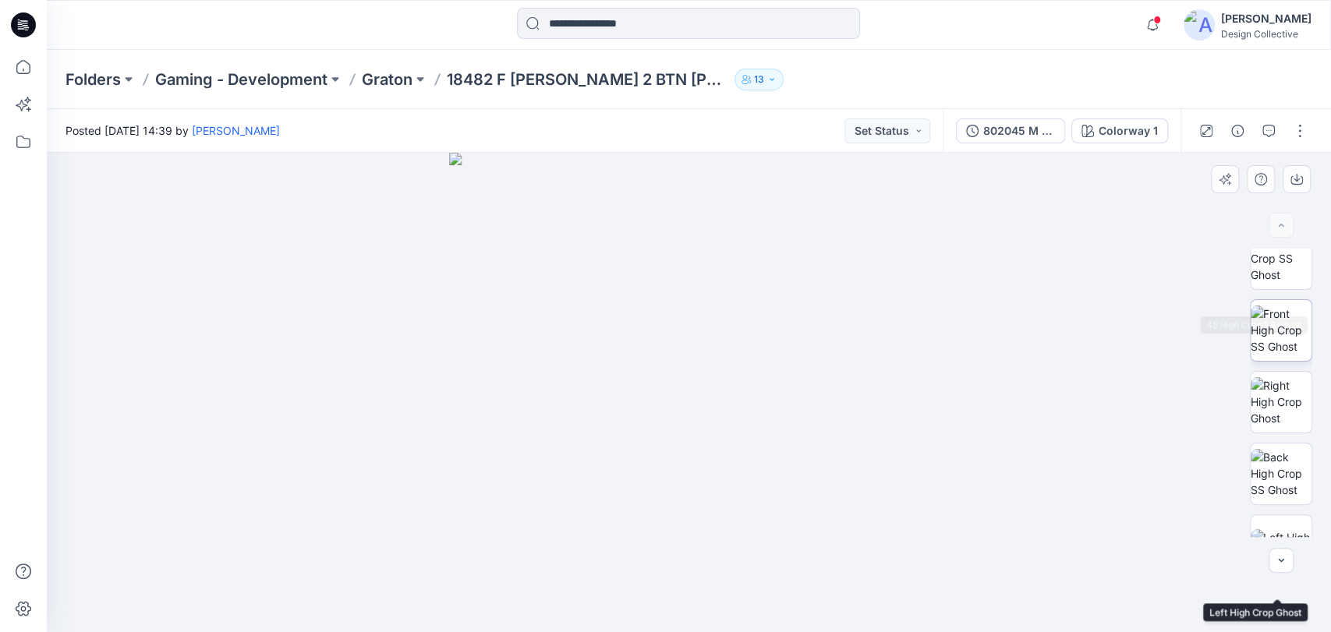
scroll to position [0, 0]
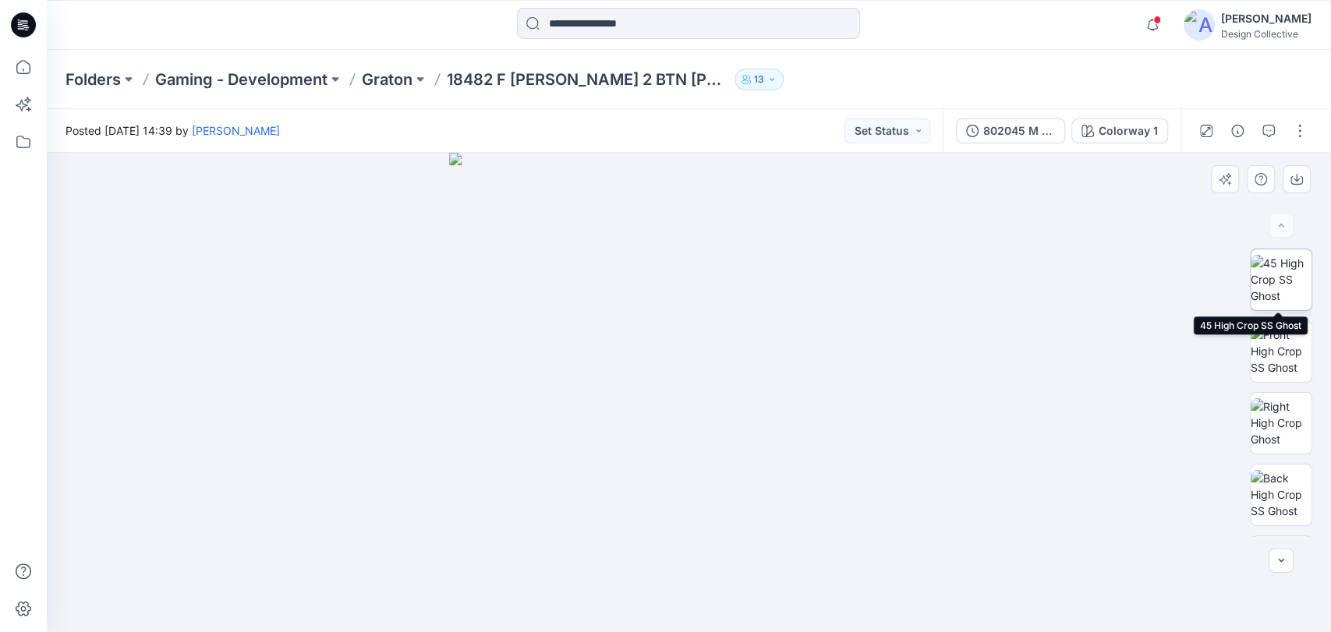
click at [1276, 272] on img at bounding box center [1280, 279] width 61 height 49
click at [1278, 226] on div at bounding box center [1280, 225] width 25 height 25
click at [1292, 134] on button "button" at bounding box center [1299, 130] width 25 height 25
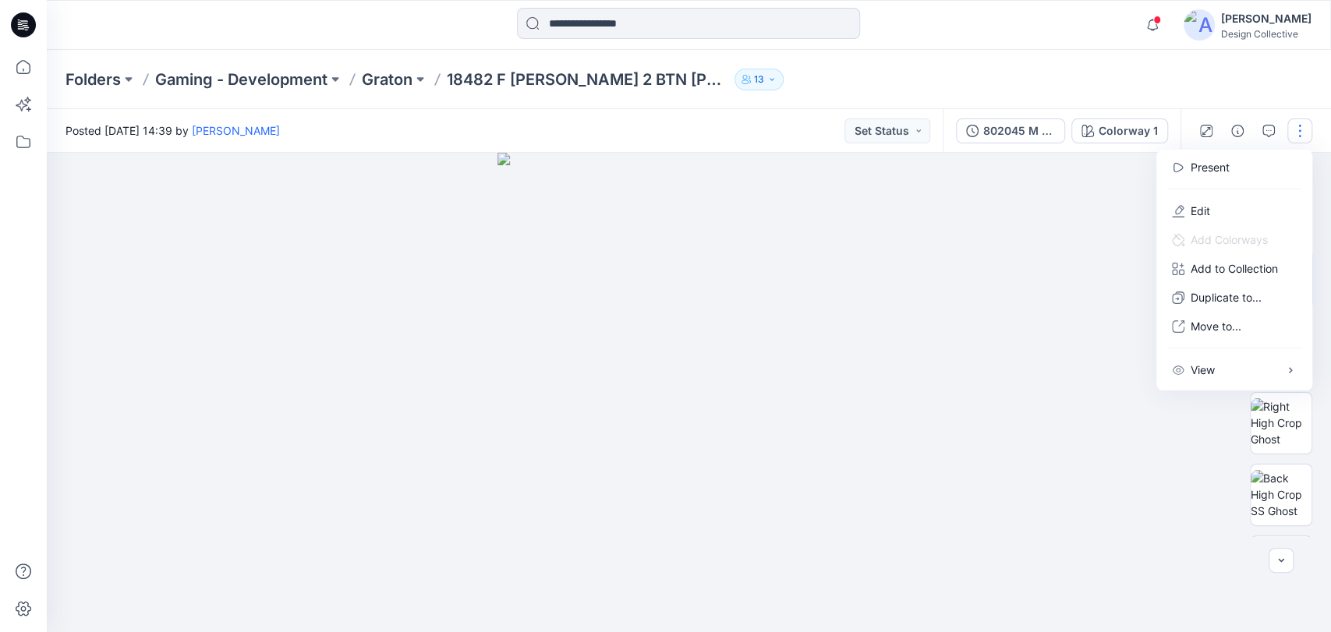
click at [1177, 90] on div "Folders Gaming - Development Graton 18482 F DB VEST 2 BTN Graton 13" at bounding box center [689, 79] width 1284 height 59
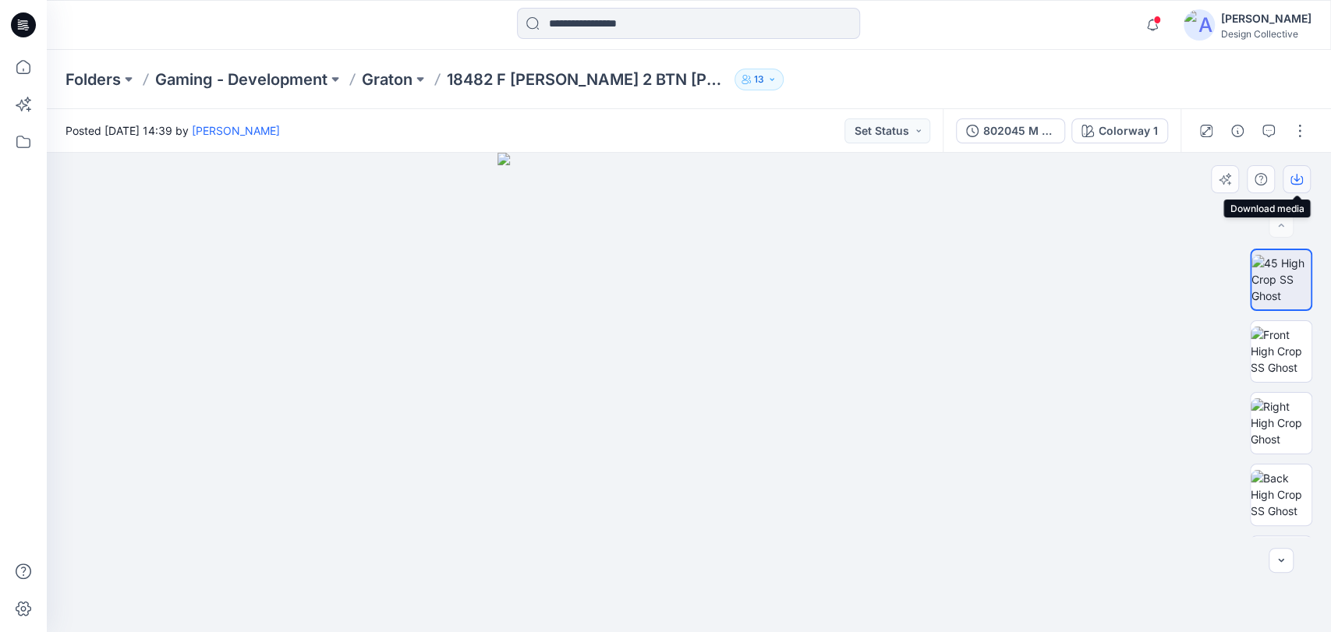
click at [1296, 179] on icon "button" at bounding box center [1296, 178] width 6 height 8
click at [1284, 341] on img at bounding box center [1280, 351] width 61 height 49
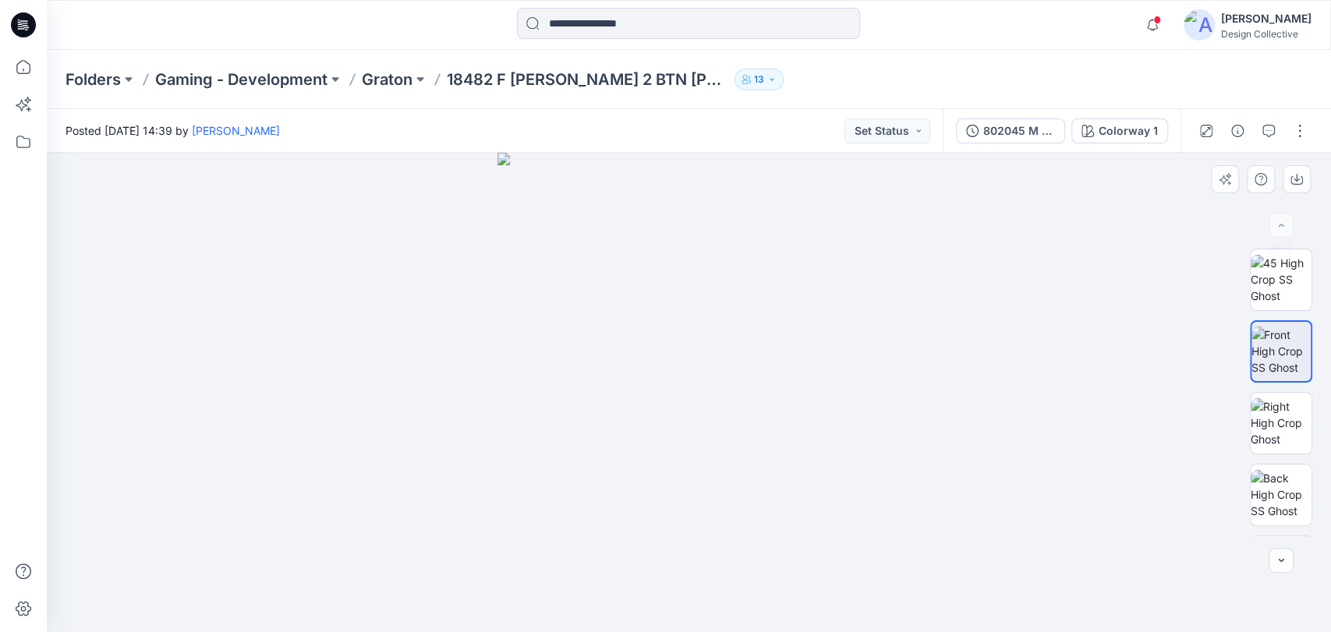
click at [1283, 224] on div at bounding box center [1280, 225] width 25 height 25
click at [1283, 225] on div at bounding box center [1280, 225] width 25 height 25
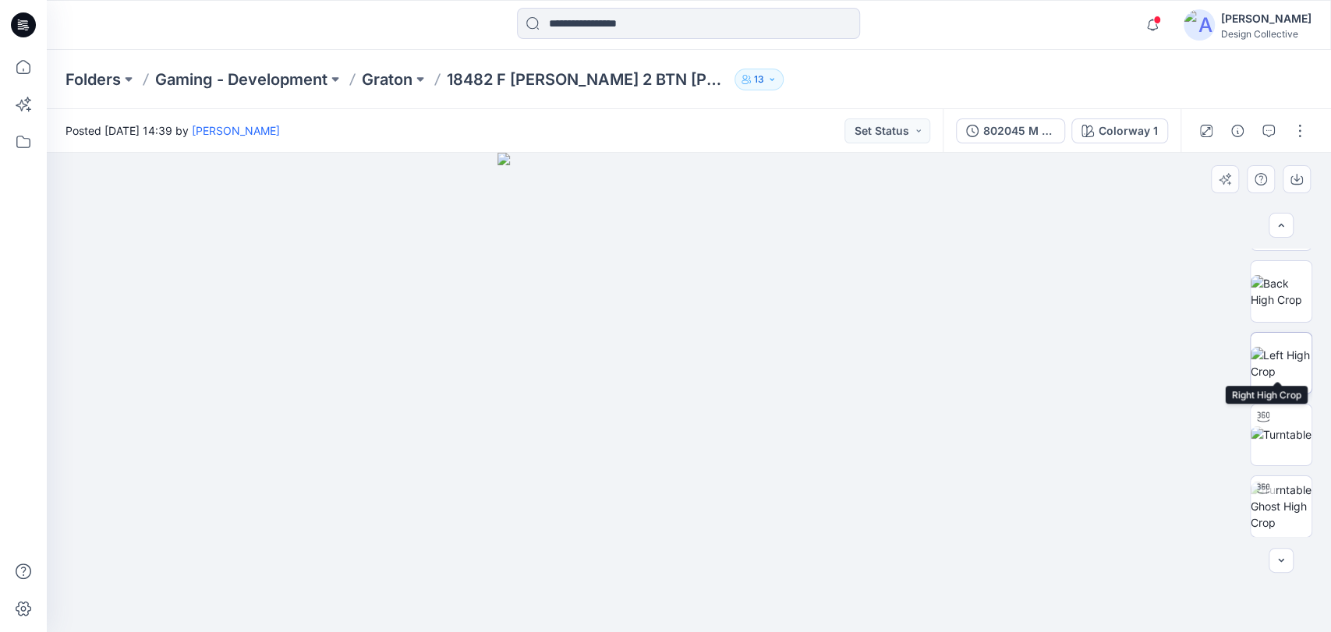
scroll to position [563, 0]
click at [1281, 442] on img at bounding box center [1280, 434] width 61 height 16
click at [1276, 285] on img at bounding box center [1280, 290] width 61 height 33
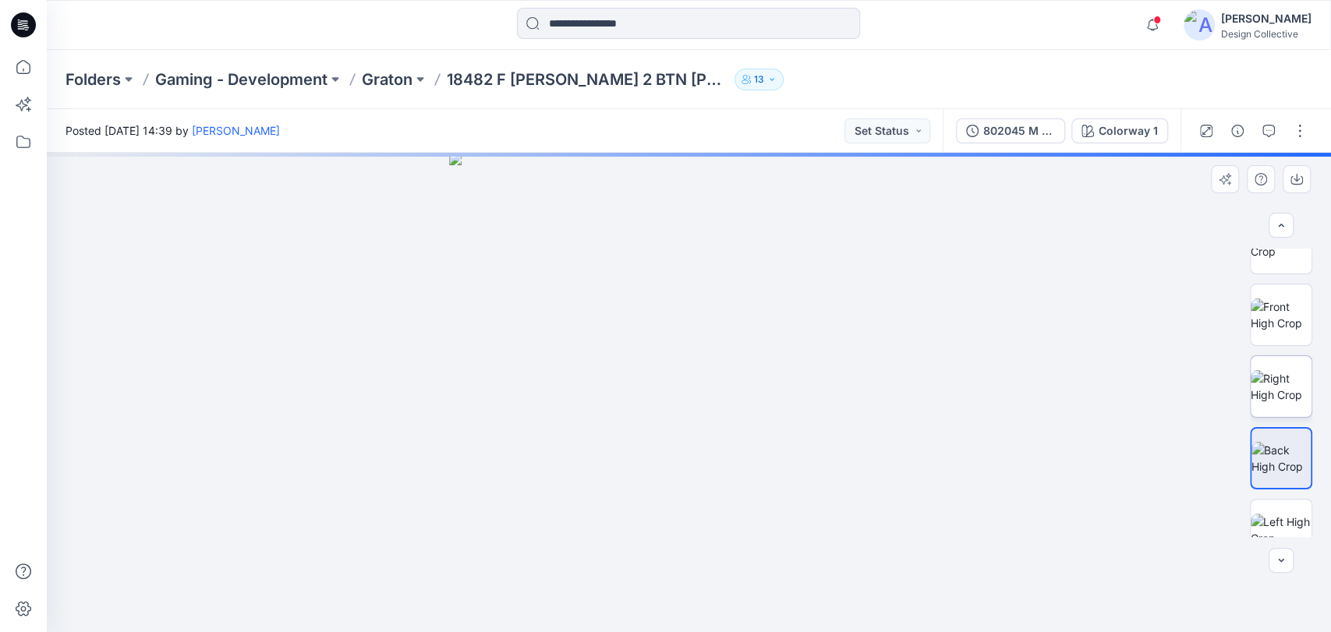
scroll to position [390, 0]
click at [1280, 304] on img at bounding box center [1280, 320] width 61 height 33
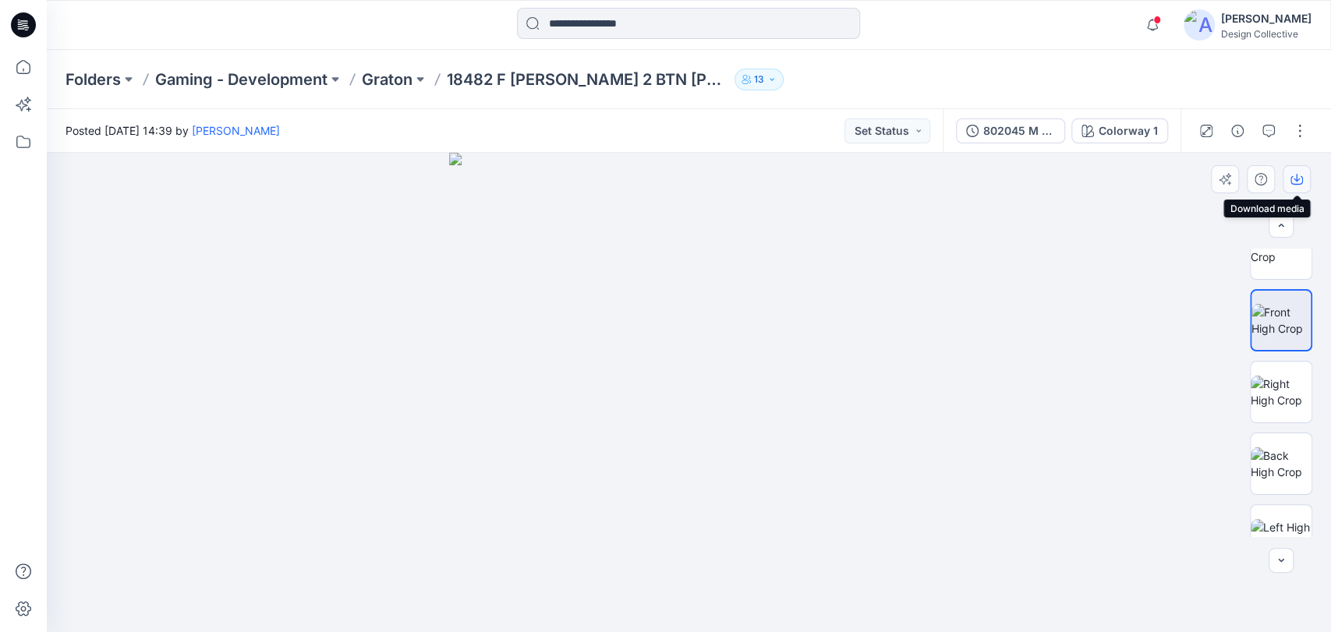
click at [1298, 176] on icon "button" at bounding box center [1296, 179] width 12 height 12
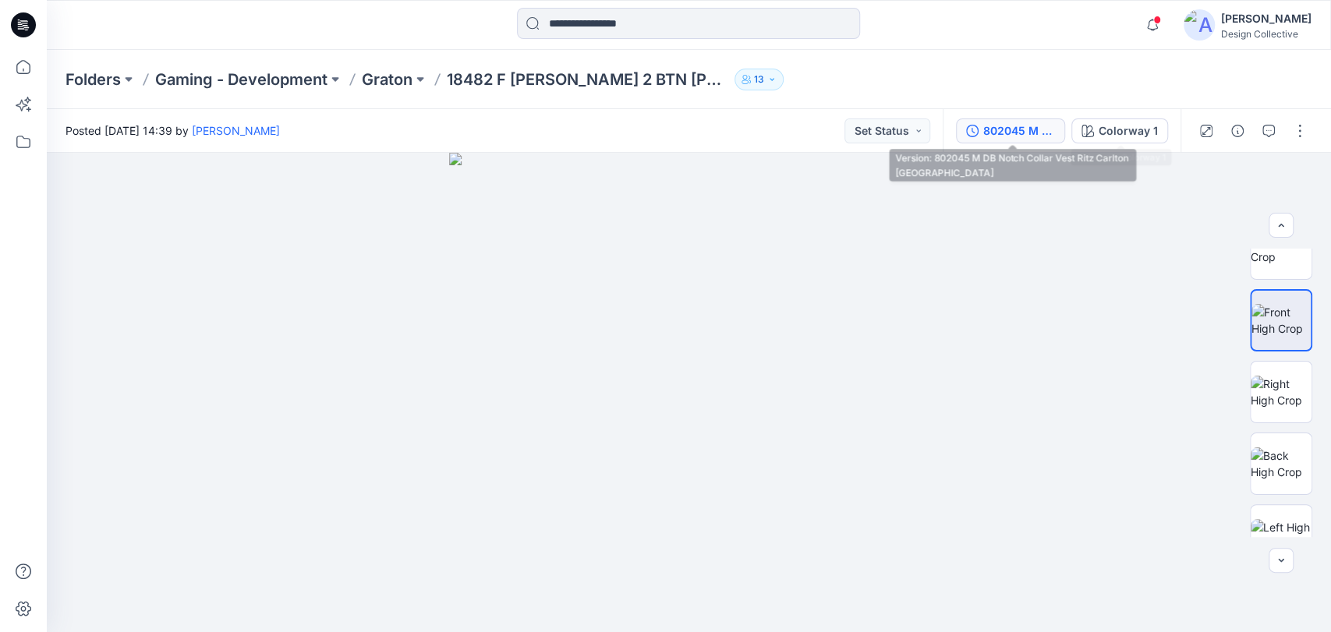
click at [1026, 129] on div "802045 M DB Notch Collar Vest Ritz Carlton [GEOGRAPHIC_DATA]" at bounding box center [1019, 130] width 72 height 17
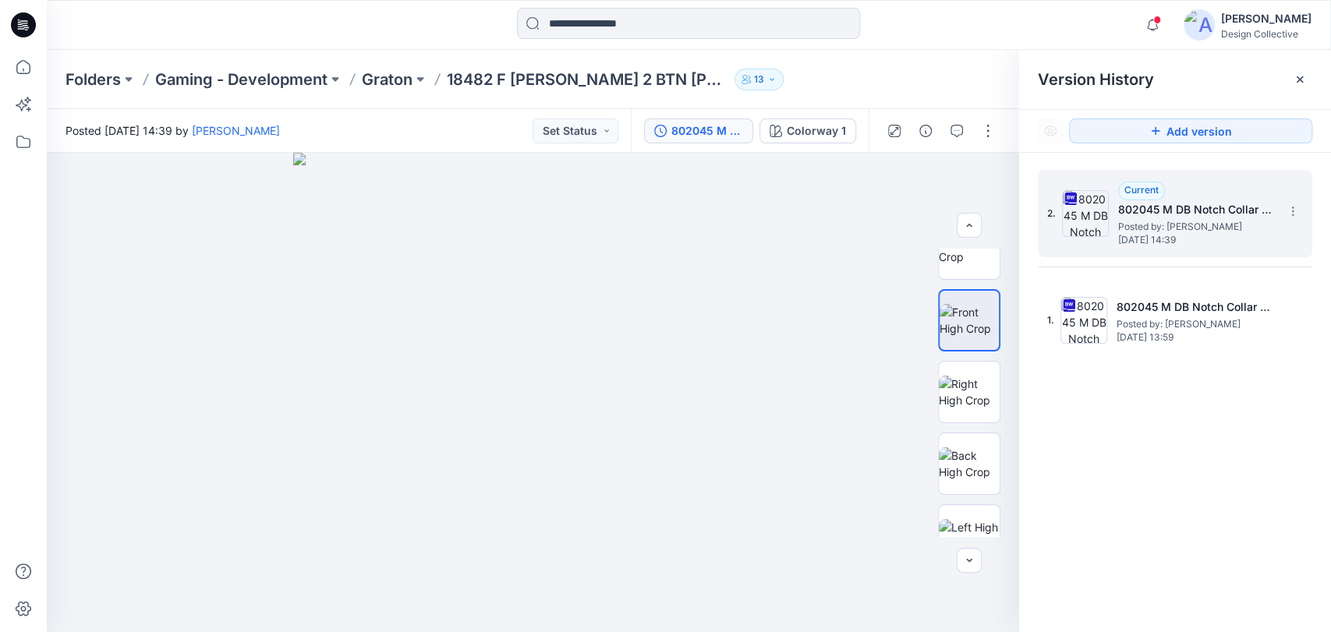
click at [1204, 231] on span "Posted by: Taryn Calvey" at bounding box center [1196, 227] width 156 height 16
click at [1052, 94] on div "Version History" at bounding box center [1175, 79] width 312 height 59
click at [967, 65] on div "Folders Gaming - Development Graton 18482 F DB VEST 2 BTN Graton 13" at bounding box center [689, 79] width 1284 height 59
click at [1296, 93] on div "Version History" at bounding box center [1175, 79] width 312 height 59
click at [1299, 83] on icon at bounding box center [1299, 79] width 12 height 12
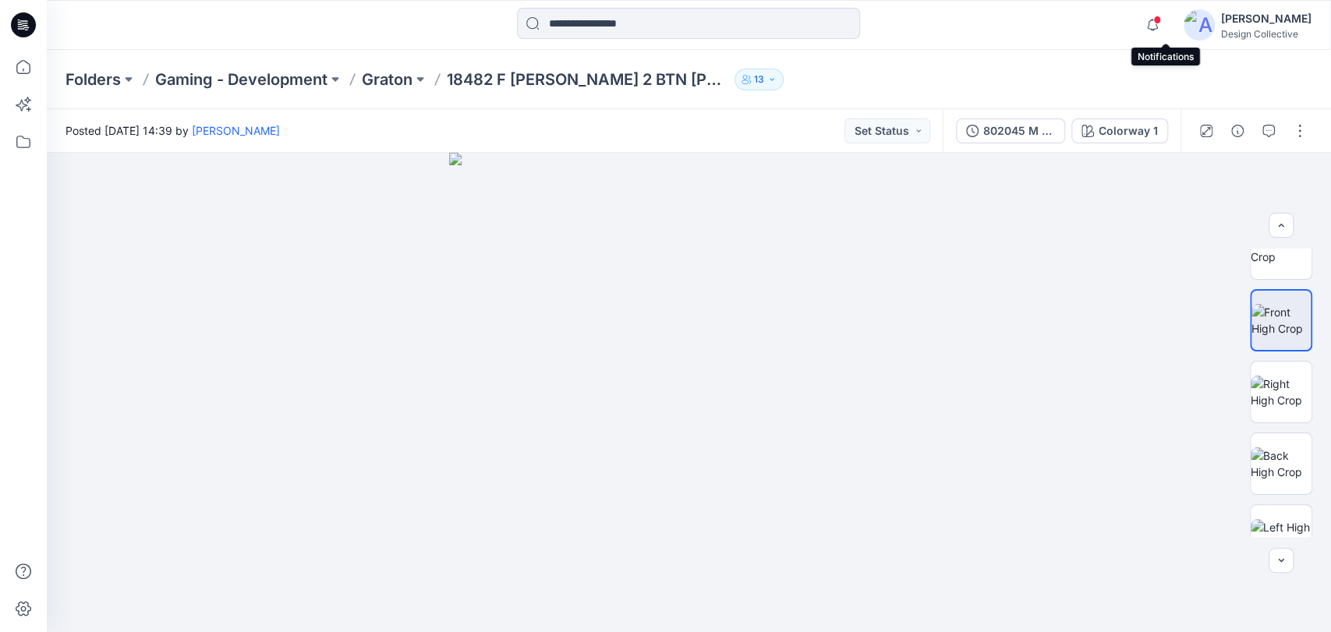
click at [1161, 19] on span at bounding box center [1157, 20] width 8 height 9
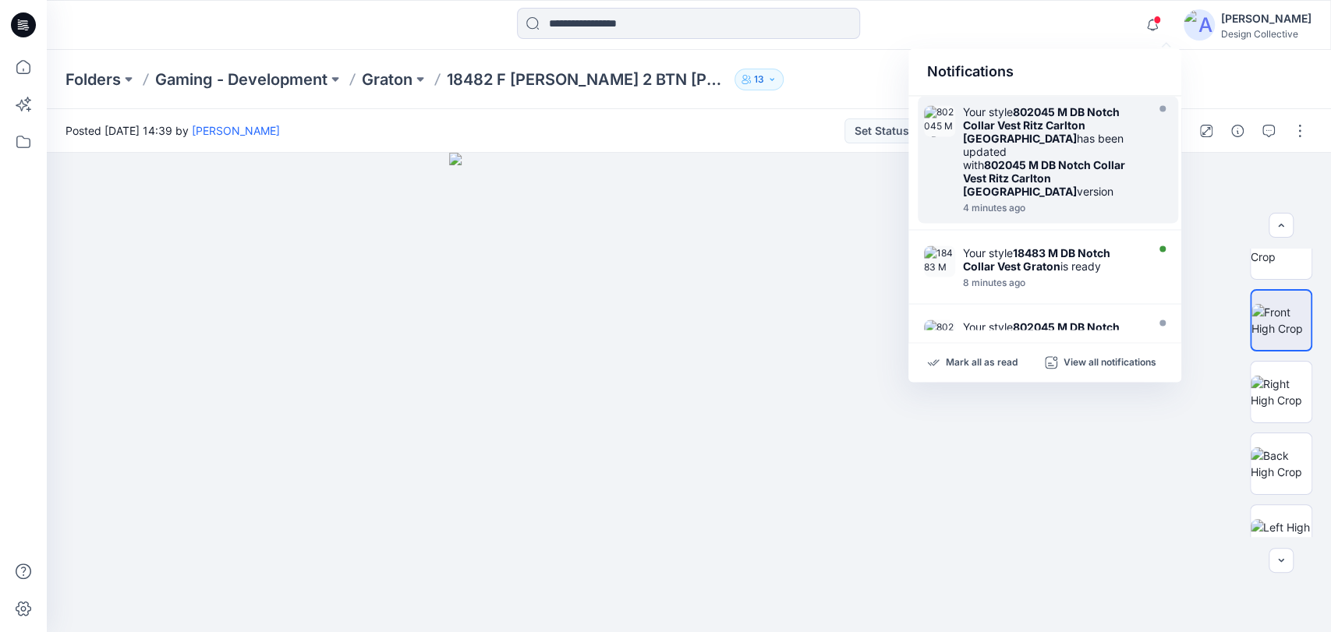
click at [1105, 133] on div "Your style 802045 M DB Notch Collar Vest Ritz Carlton Atlanta has been updated …" at bounding box center [1052, 151] width 179 height 93
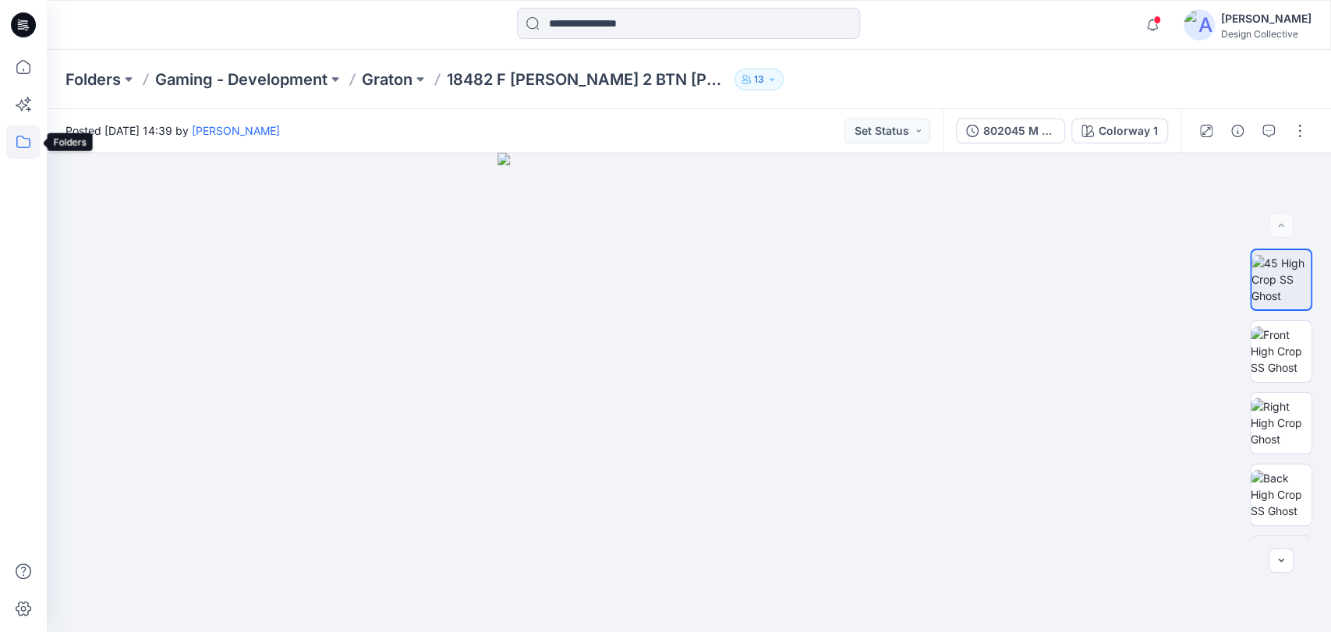
click at [17, 141] on icon at bounding box center [23, 142] width 14 height 12
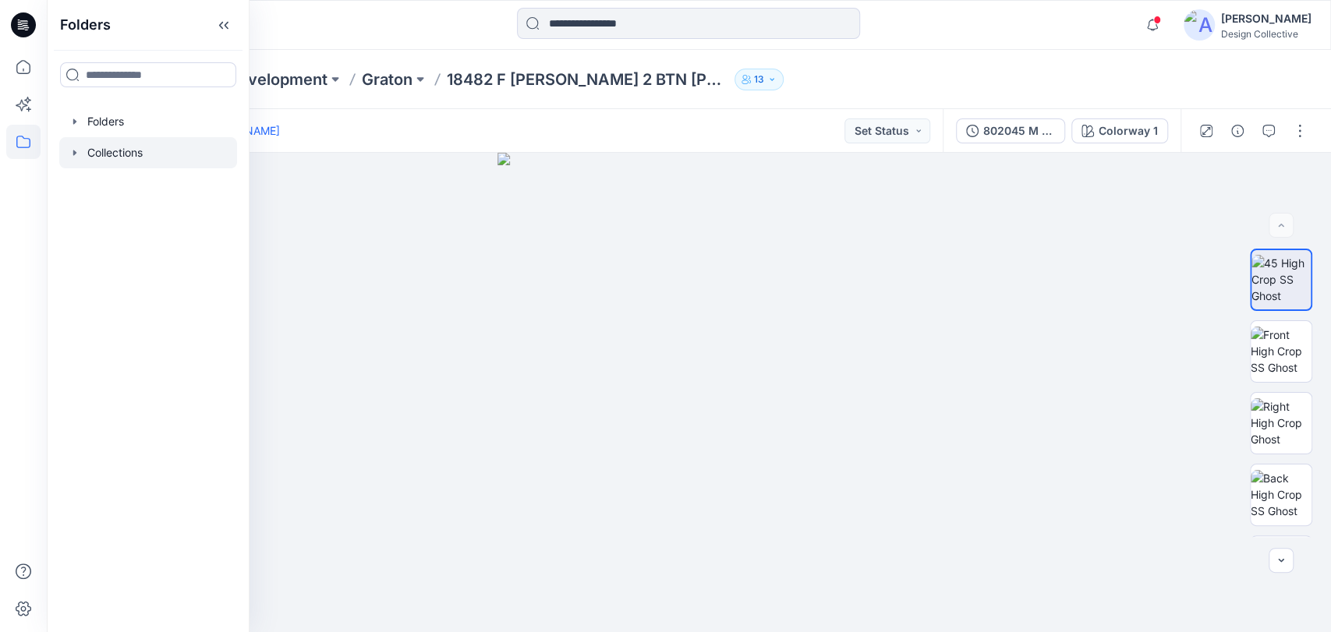
click at [76, 147] on icon "button" at bounding box center [75, 153] width 12 height 12
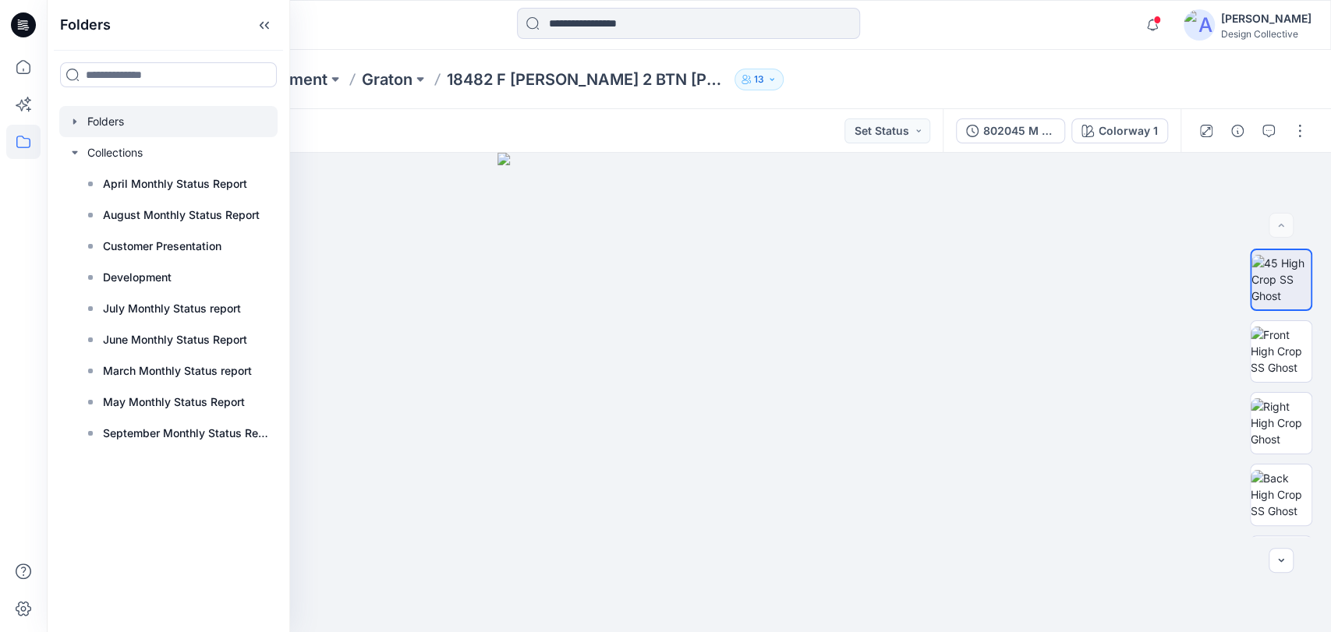
click at [76, 118] on icon "button" at bounding box center [75, 121] width 12 height 12
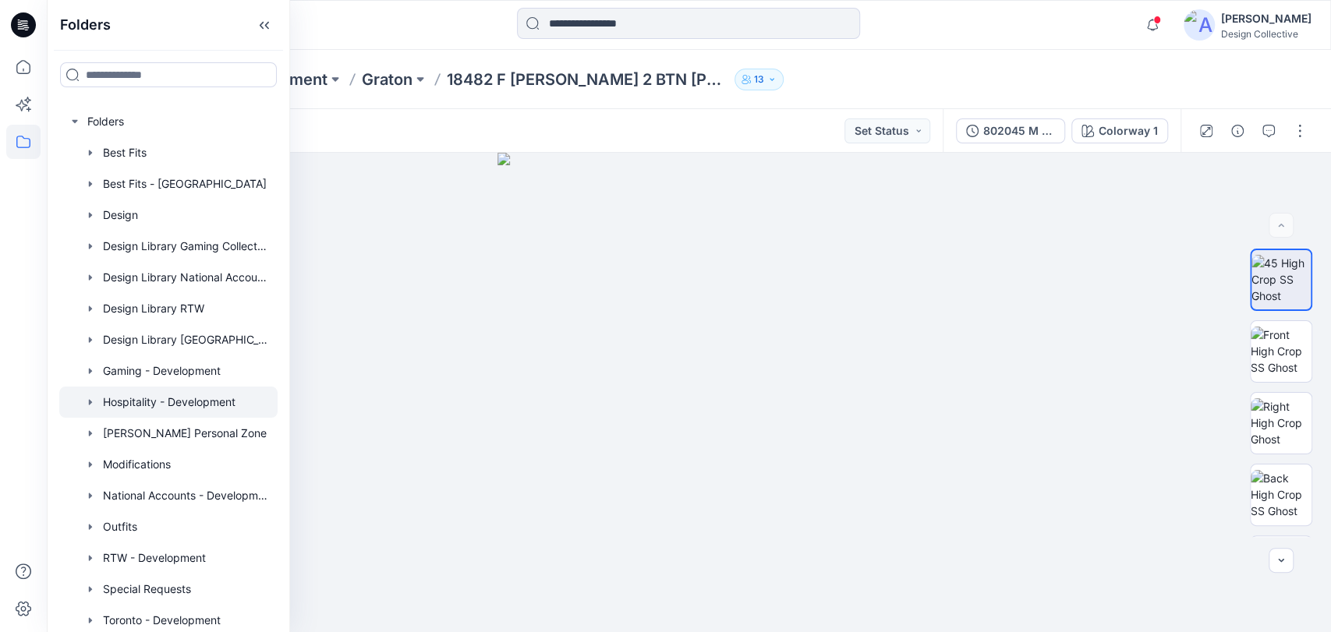
click at [171, 396] on div at bounding box center [168, 402] width 218 height 31
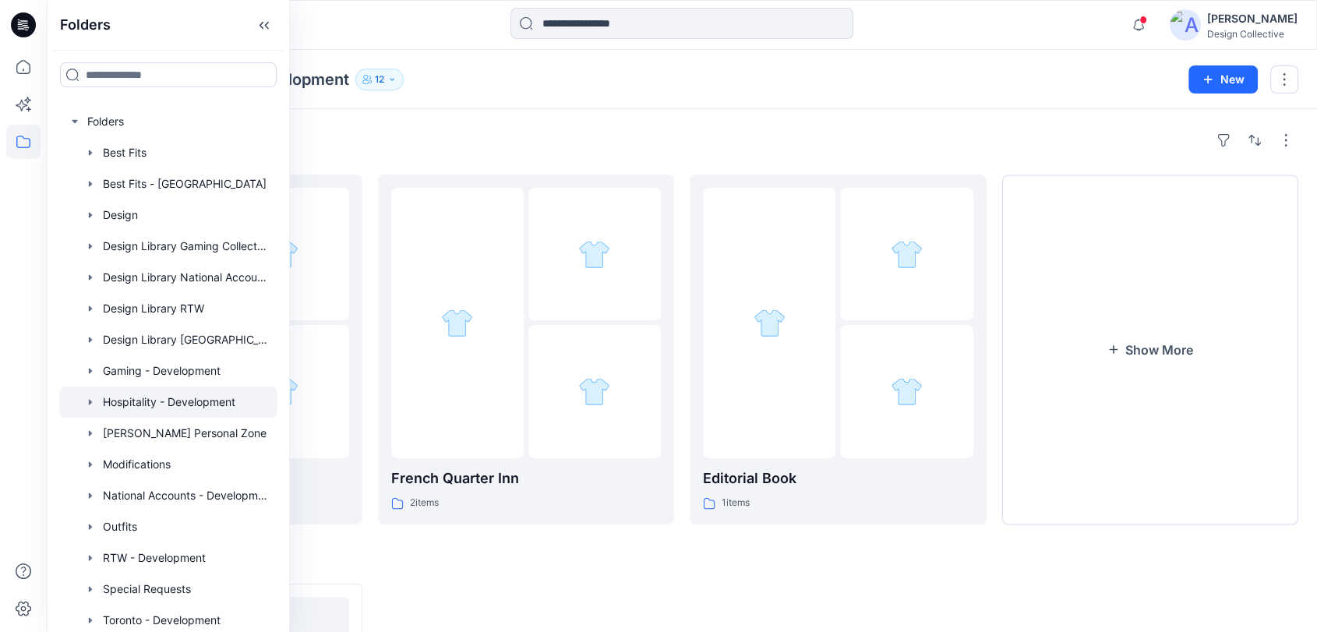
click at [696, 87] on div "Folders Hospitality - Development 12" at bounding box center [621, 80] width 1112 height 22
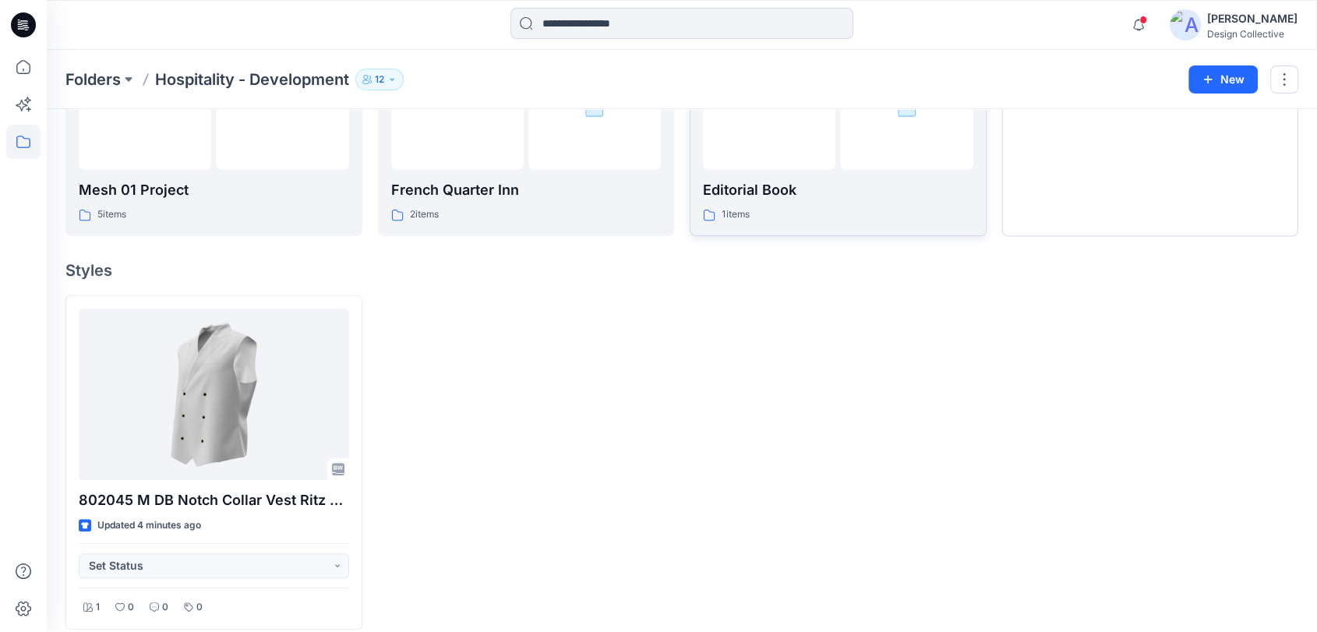
scroll to position [305, 0]
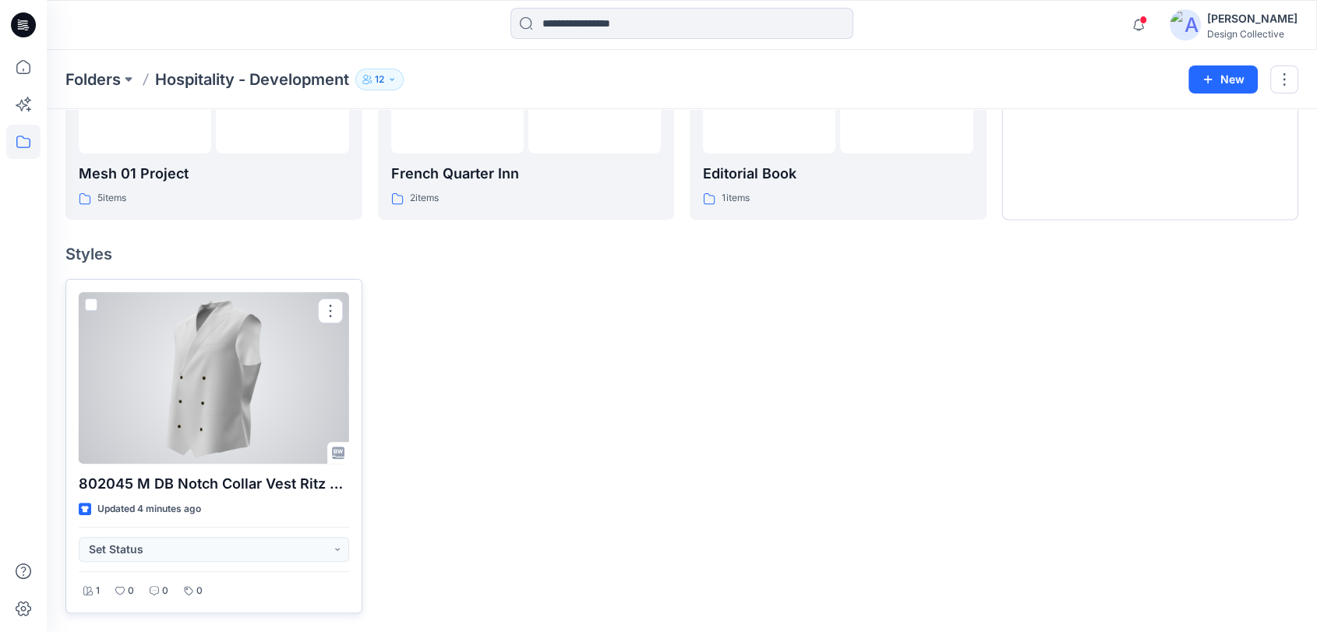
click at [185, 356] on div at bounding box center [214, 377] width 270 height 171
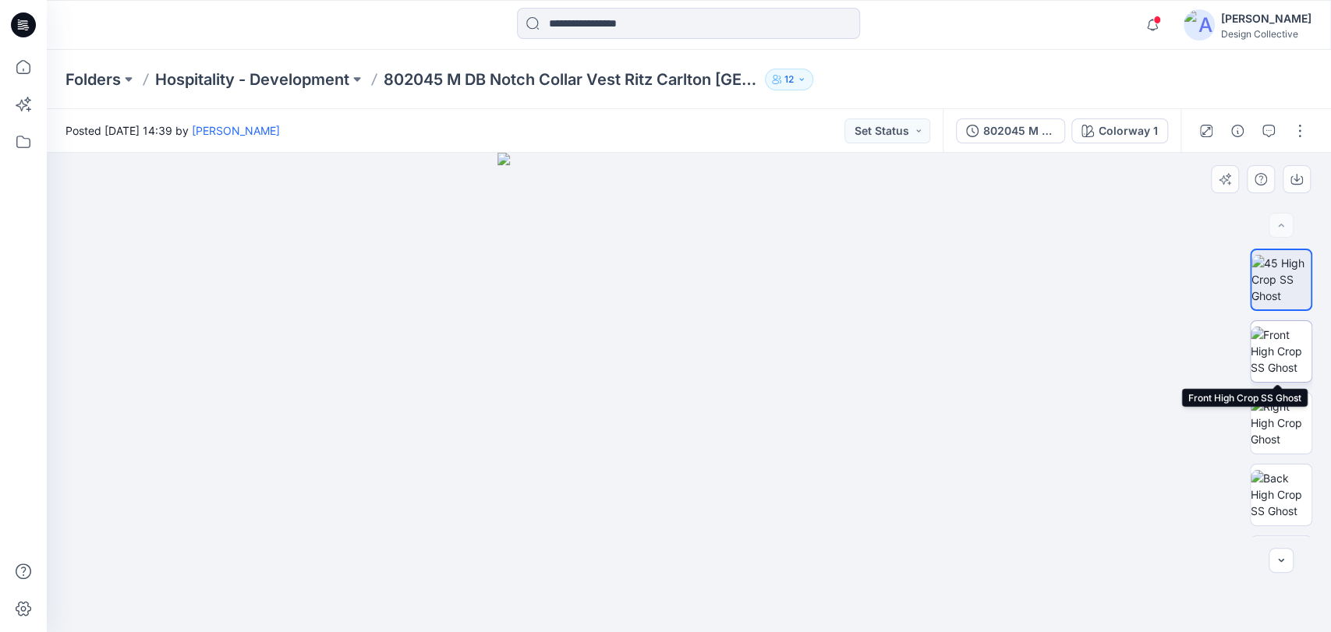
click at [1285, 348] on img at bounding box center [1280, 351] width 61 height 49
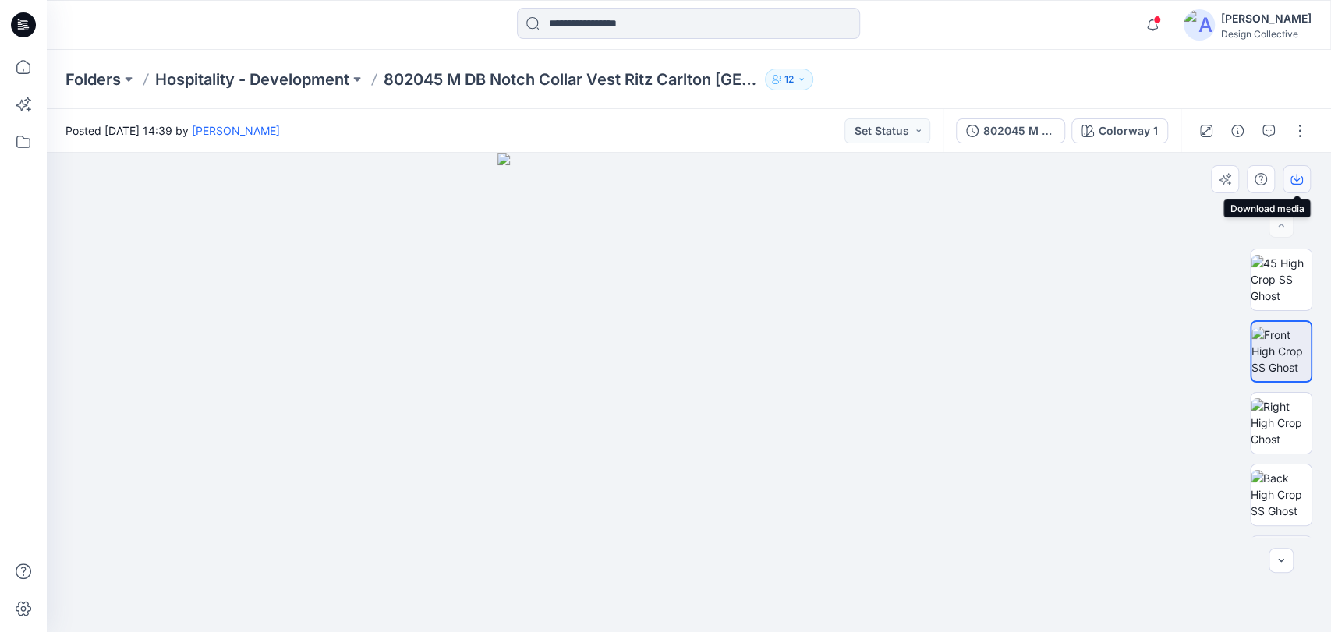
click at [1298, 176] on icon "button" at bounding box center [1296, 179] width 12 height 12
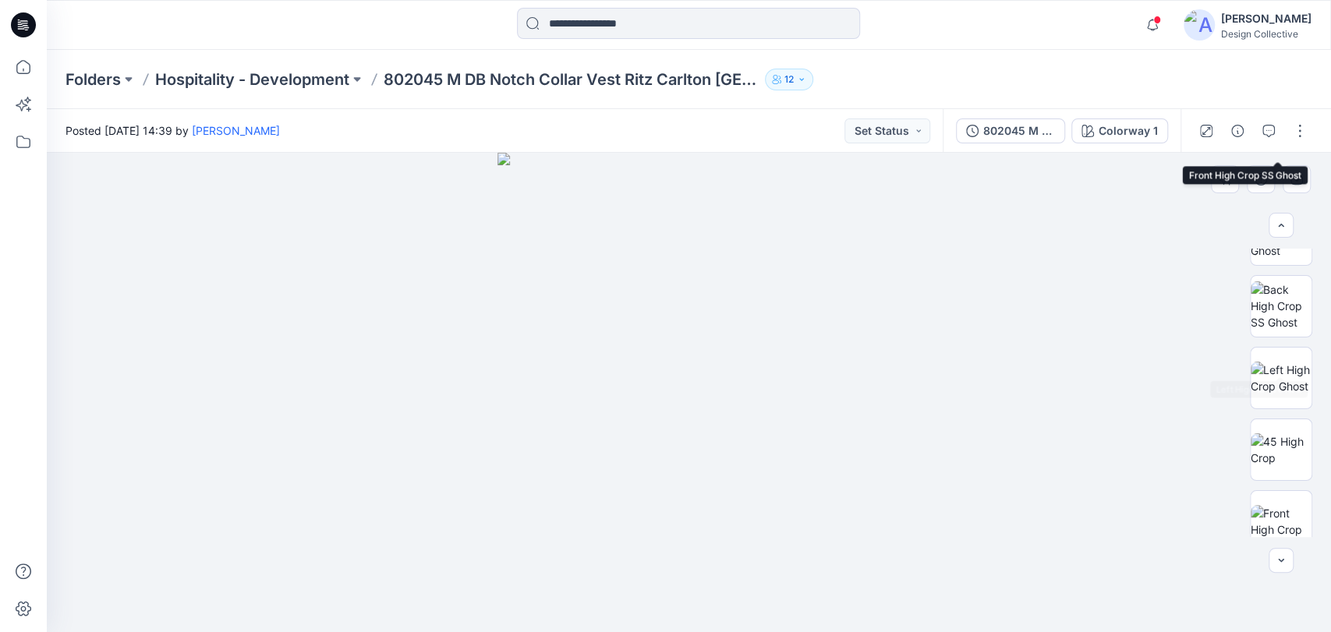
scroll to position [231, 0]
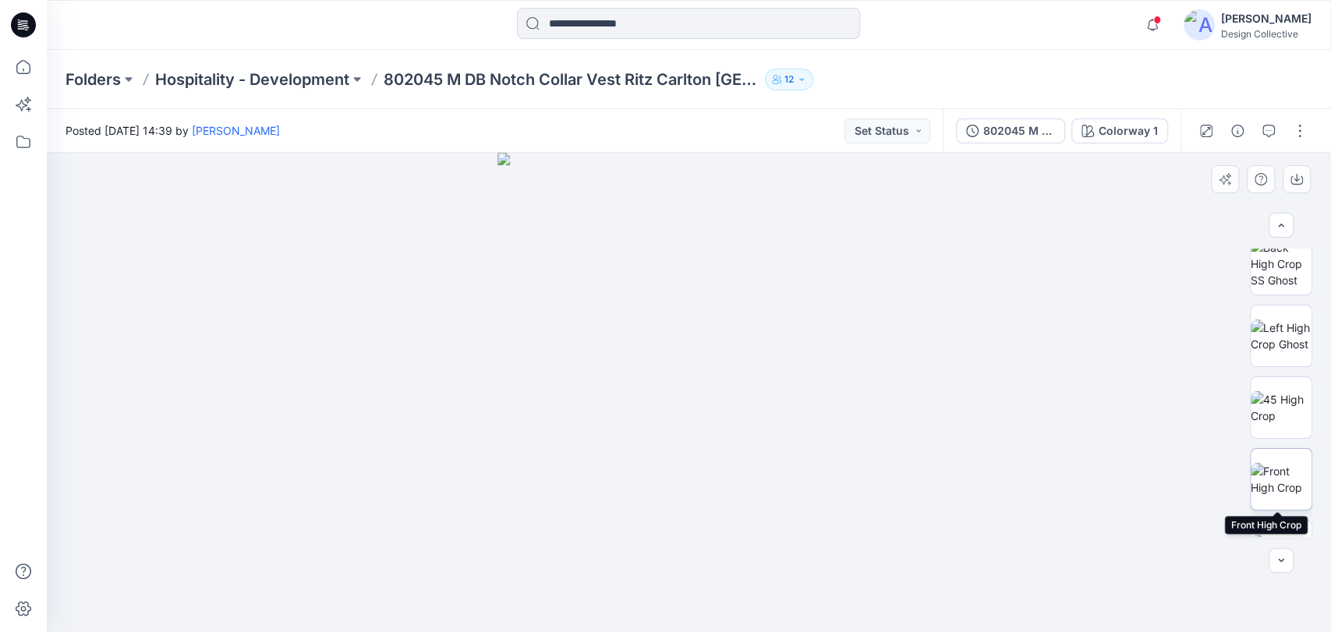
click at [1285, 476] on img at bounding box center [1280, 479] width 61 height 33
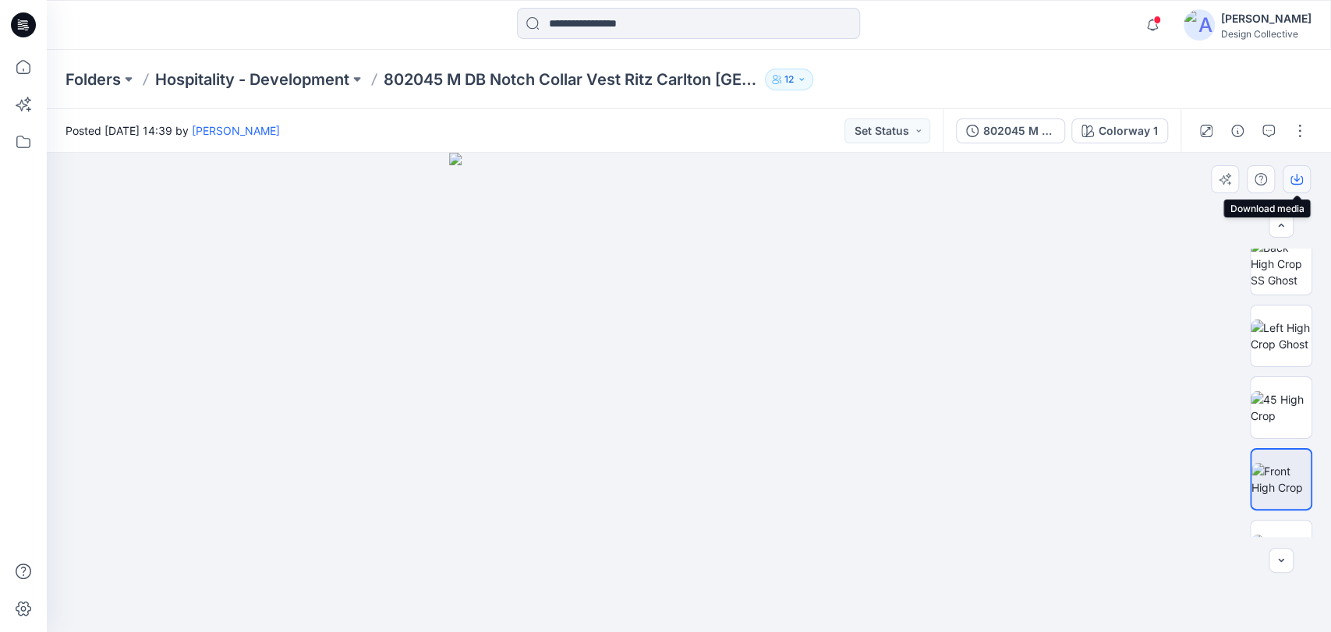
click at [1298, 182] on icon "button" at bounding box center [1296, 179] width 12 height 12
click at [1161, 23] on span at bounding box center [1157, 20] width 8 height 9
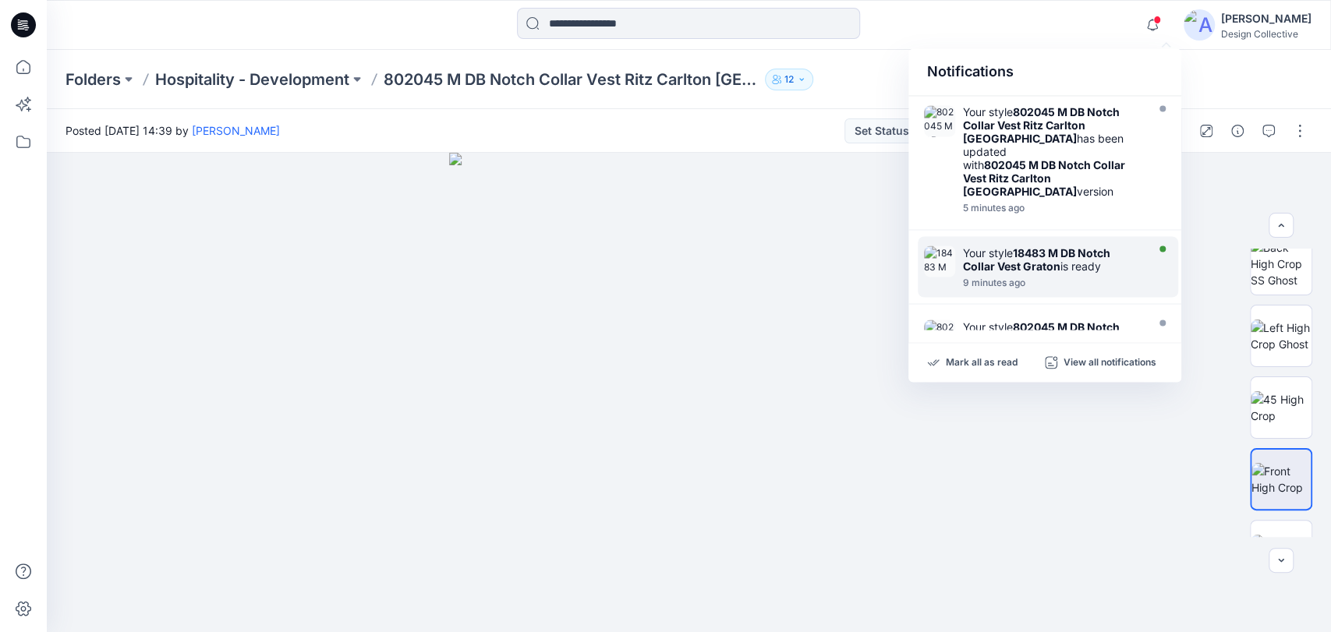
click at [1075, 277] on div "9 minutes ago" at bounding box center [1052, 282] width 179 height 11
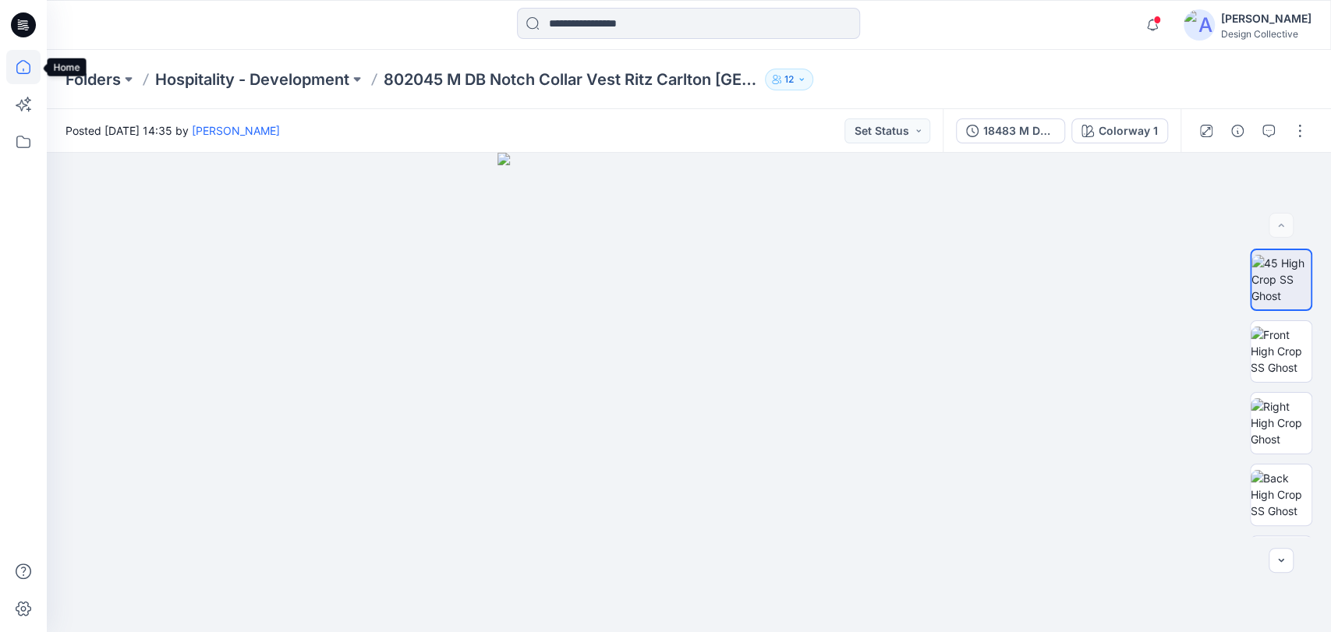
click at [28, 76] on icon at bounding box center [23, 67] width 34 height 34
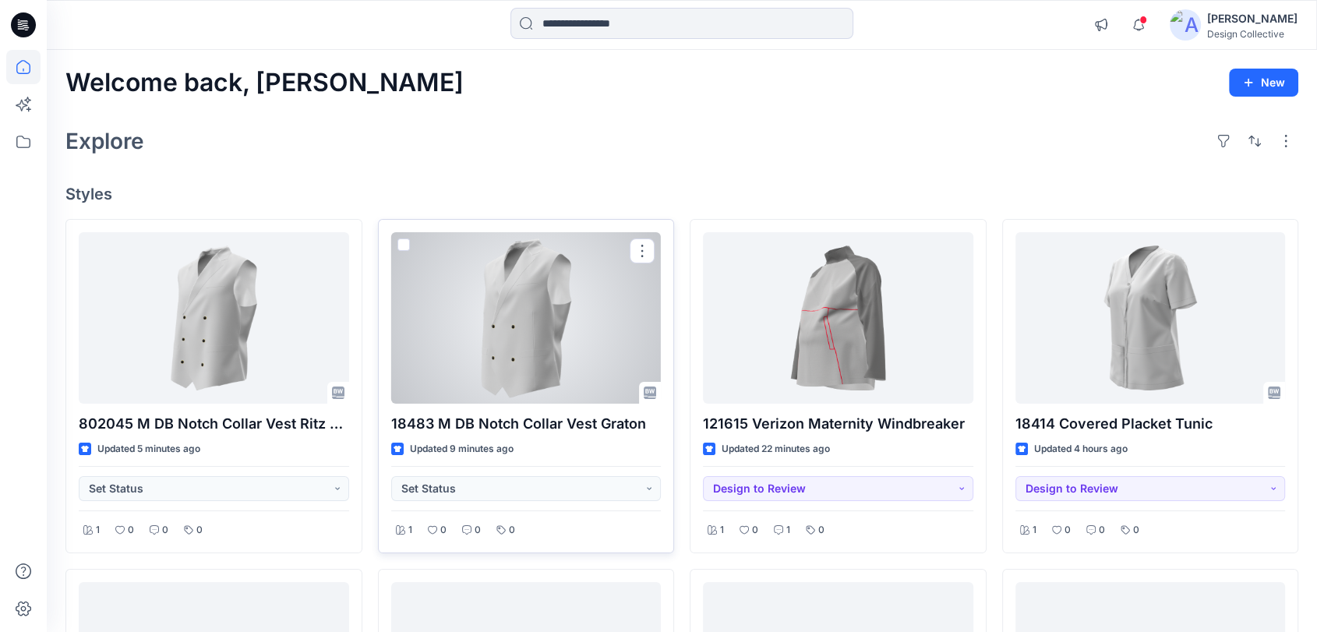
click at [535, 299] on div at bounding box center [526, 317] width 270 height 171
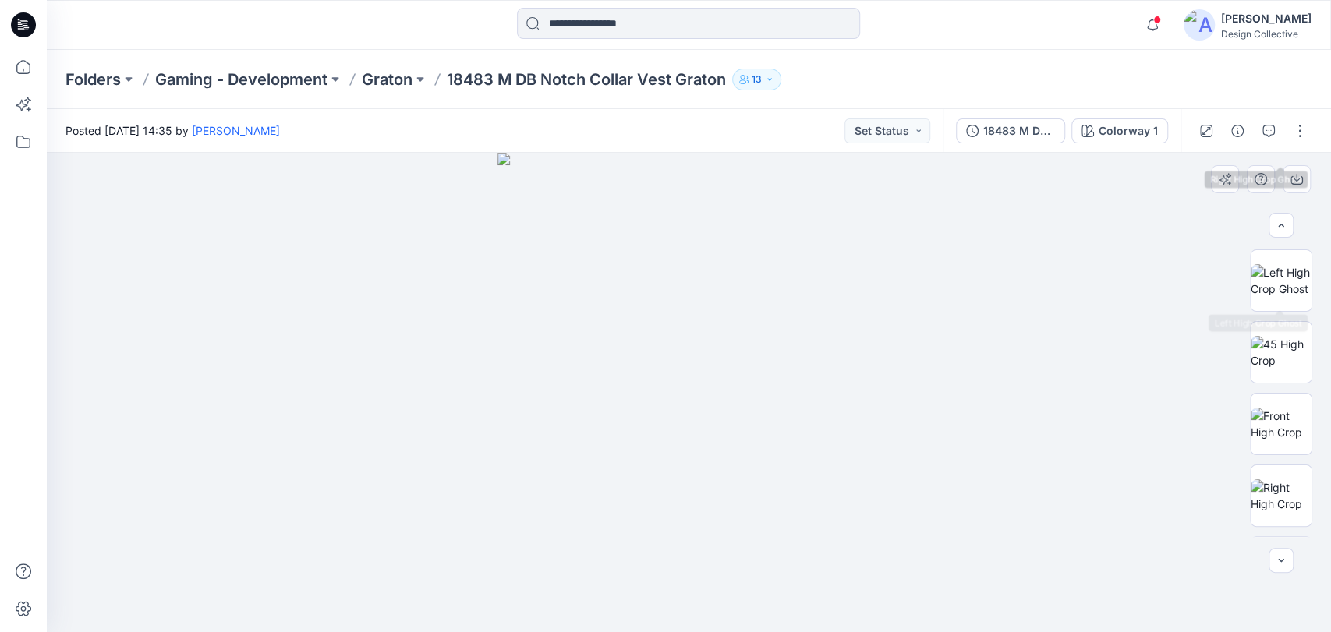
scroll to position [288, 0]
click at [1293, 413] on img at bounding box center [1280, 421] width 61 height 33
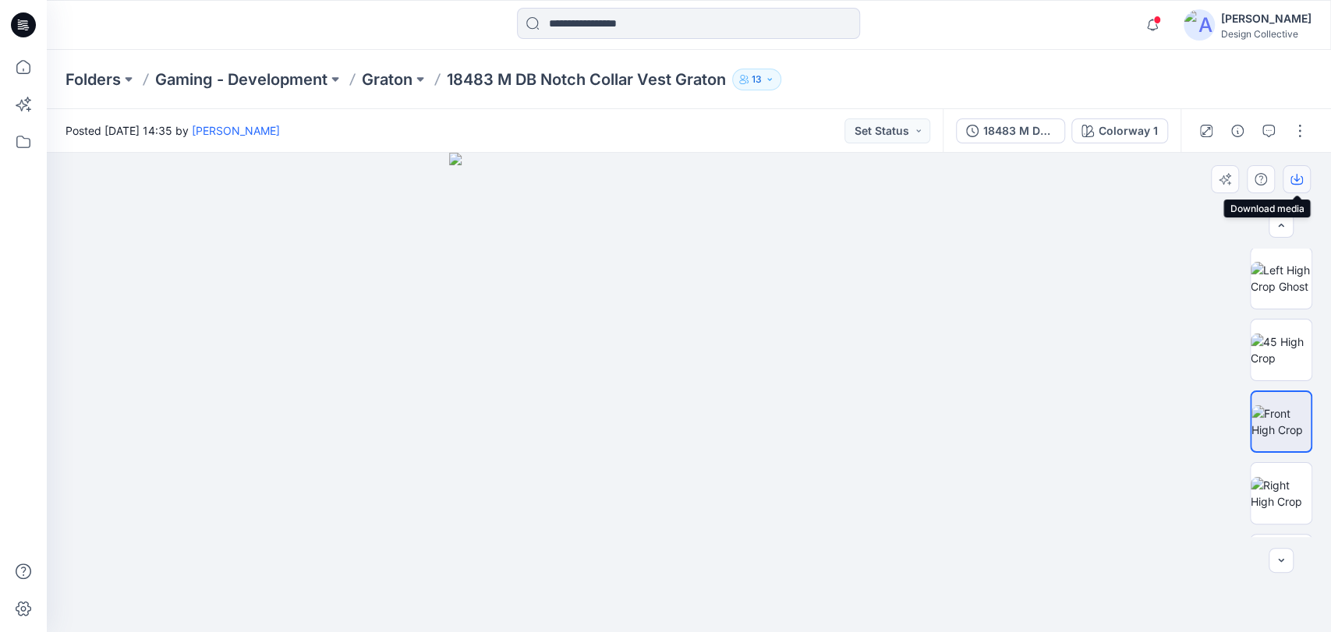
click at [1291, 182] on icon "button" at bounding box center [1296, 180] width 12 height 9
click at [1301, 127] on button "button" at bounding box center [1299, 130] width 25 height 25
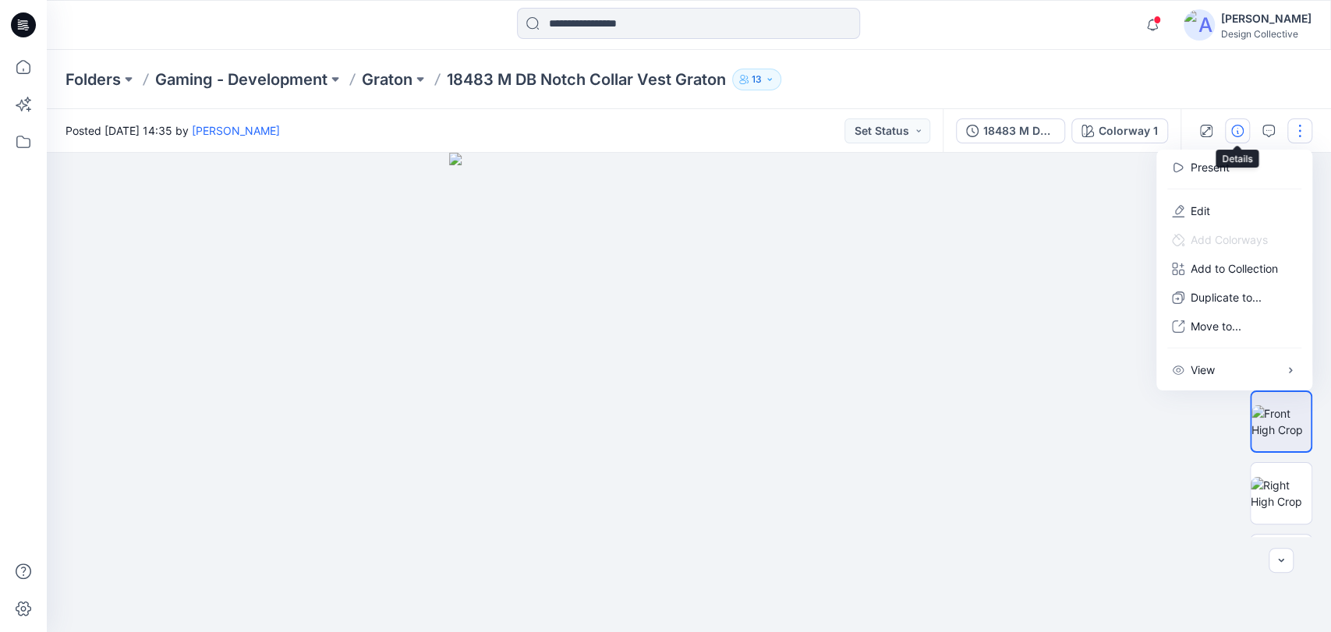
click at [1239, 128] on icon "button" at bounding box center [1237, 131] width 12 height 12
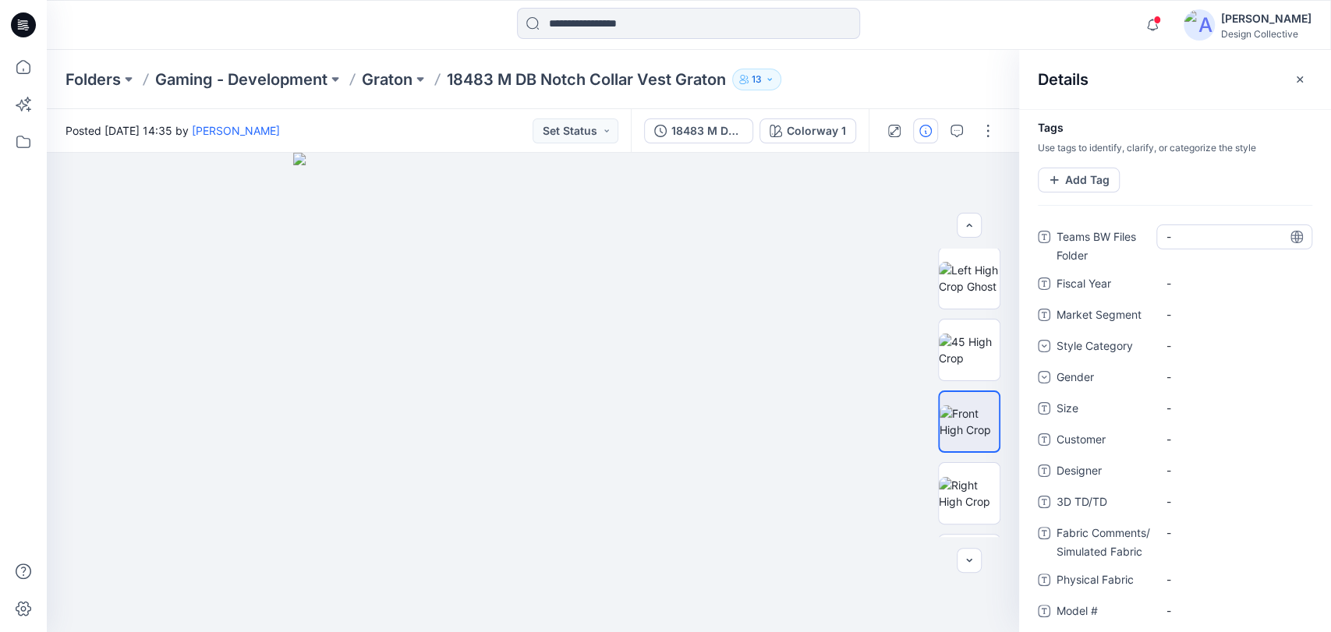
click at [1229, 235] on Folder "-" at bounding box center [1234, 236] width 136 height 16
type textarea "**********"
click at [1210, 282] on Year "-" at bounding box center [1234, 283] width 136 height 16
type textarea "****"
click at [1228, 320] on Segment "-" at bounding box center [1234, 314] width 136 height 16
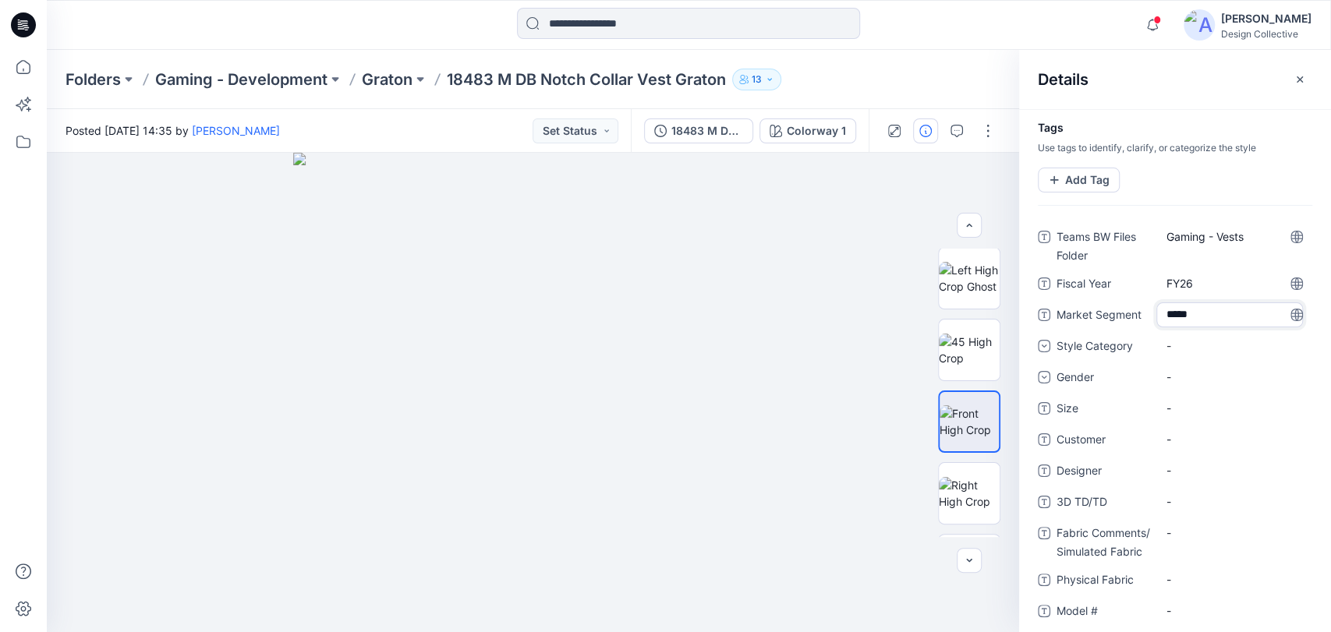
type textarea "******"
click at [1207, 350] on div "-" at bounding box center [1234, 346] width 156 height 25
click at [1234, 477] on div "Vest" at bounding box center [1234, 490] width 150 height 31
click at [1199, 365] on div "-" at bounding box center [1234, 377] width 156 height 25
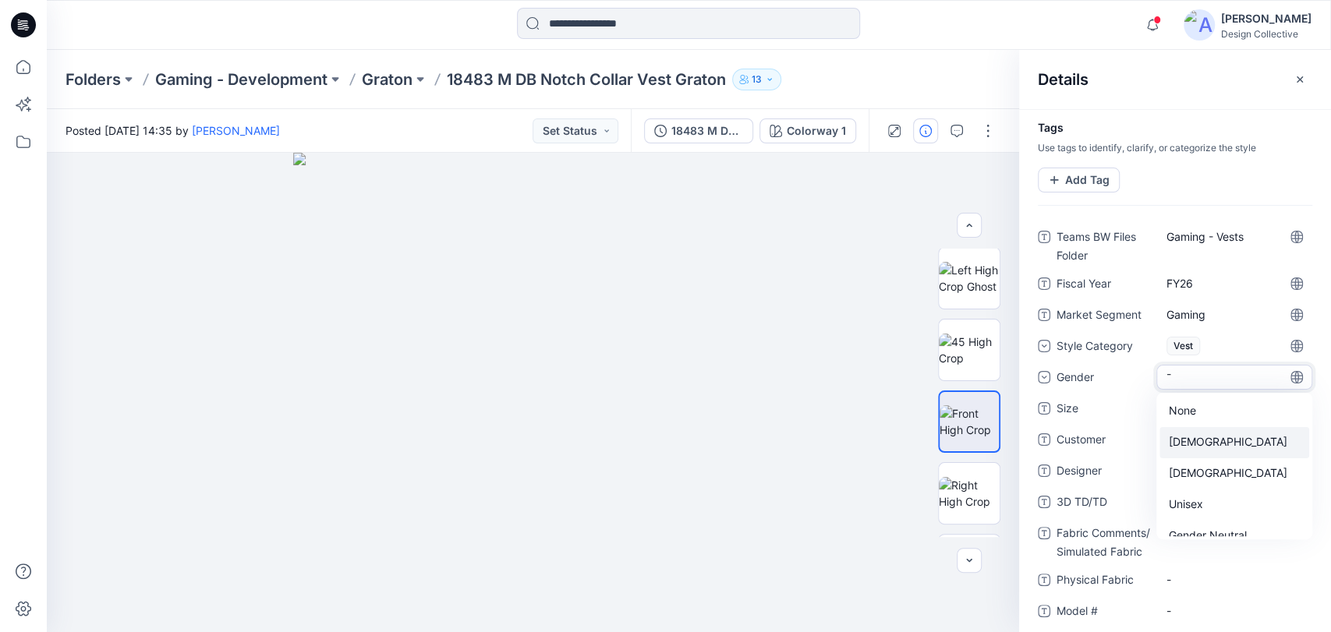
click at [1207, 435] on div "Male" at bounding box center [1234, 442] width 150 height 31
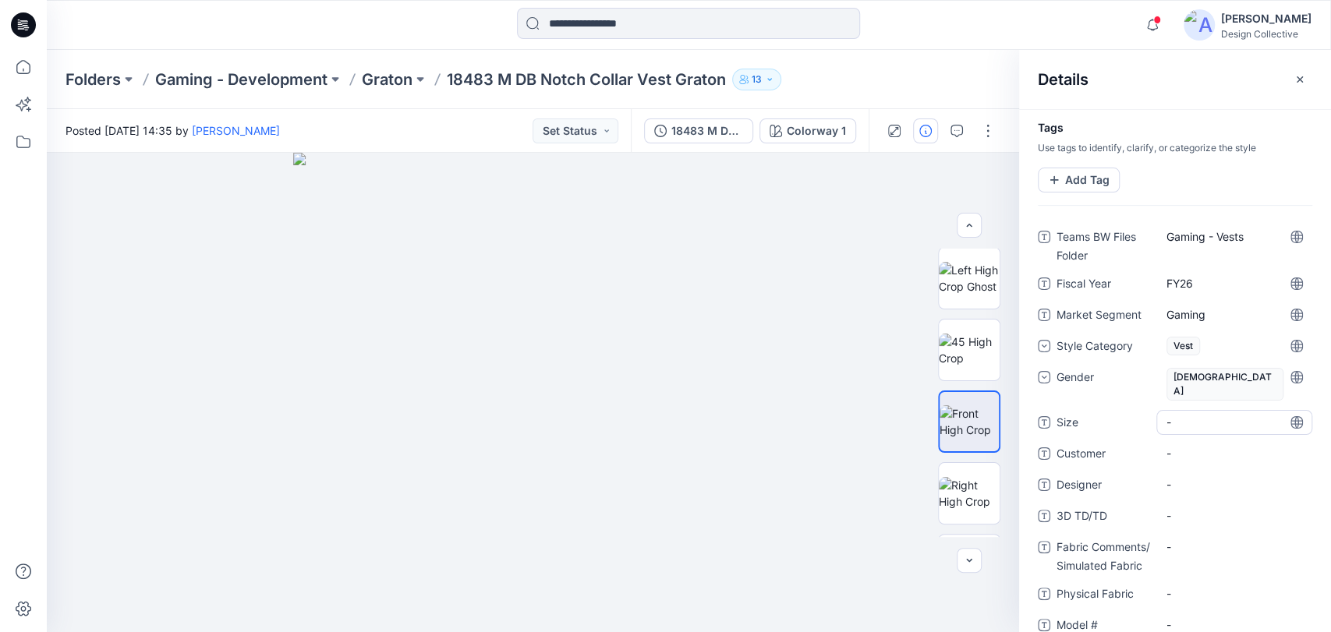
click at [1192, 414] on span "-" at bounding box center [1234, 422] width 136 height 16
type textarea "*"
click at [1186, 445] on span "-" at bounding box center [1234, 453] width 136 height 16
type textarea "******"
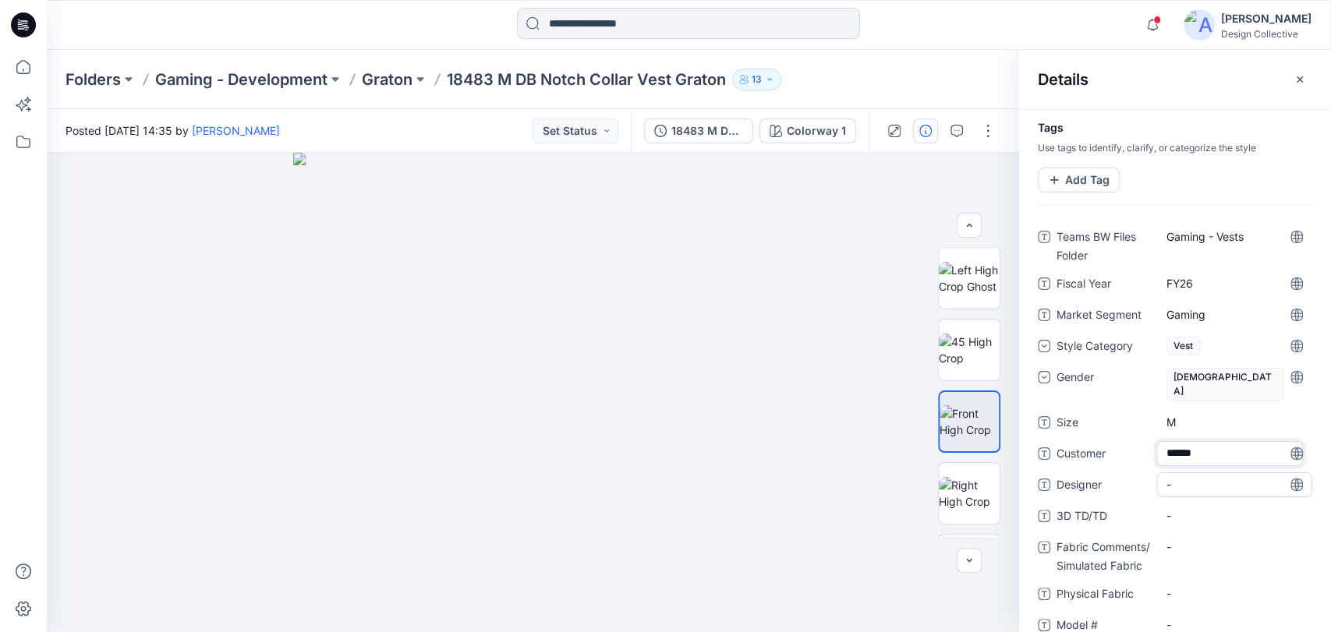
click at [1198, 479] on div "-" at bounding box center [1234, 484] width 156 height 25
type textarea "******"
click at [1188, 507] on TD\/TD "-" at bounding box center [1234, 515] width 136 height 16
type textarea "**********"
click at [1205, 540] on div "-" at bounding box center [1234, 547] width 156 height 25
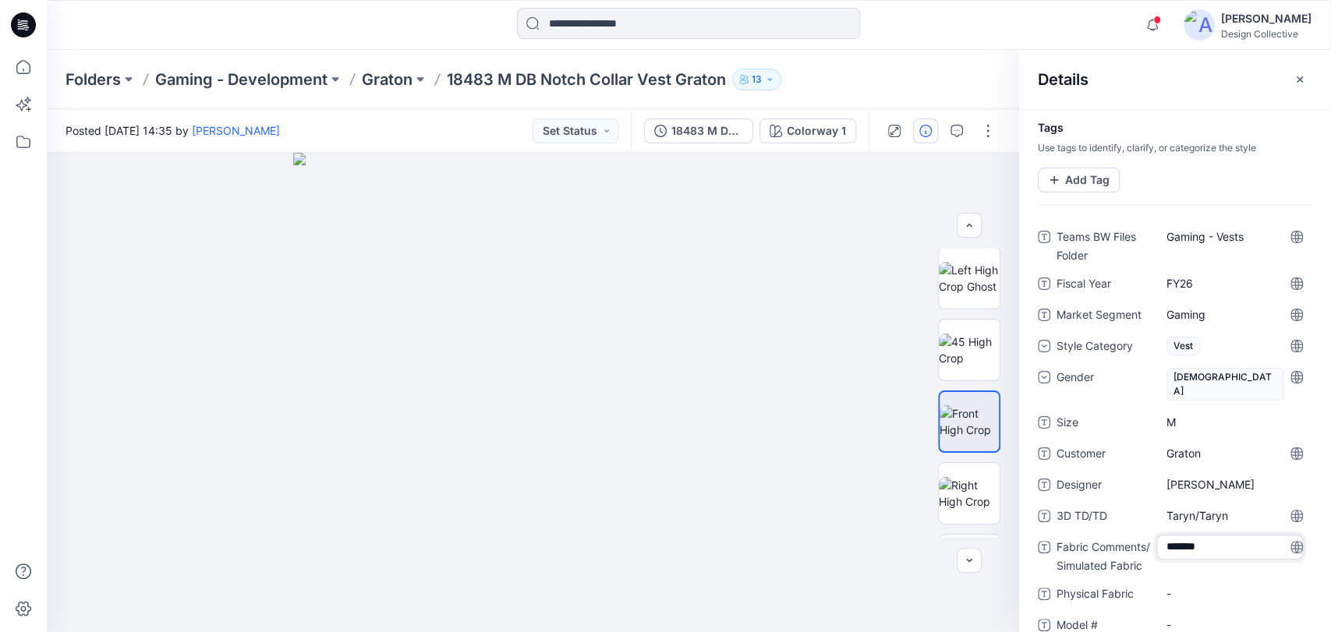
type textarea "********"
click at [1173, 585] on Fabric "-" at bounding box center [1234, 593] width 136 height 16
type textarea "********"
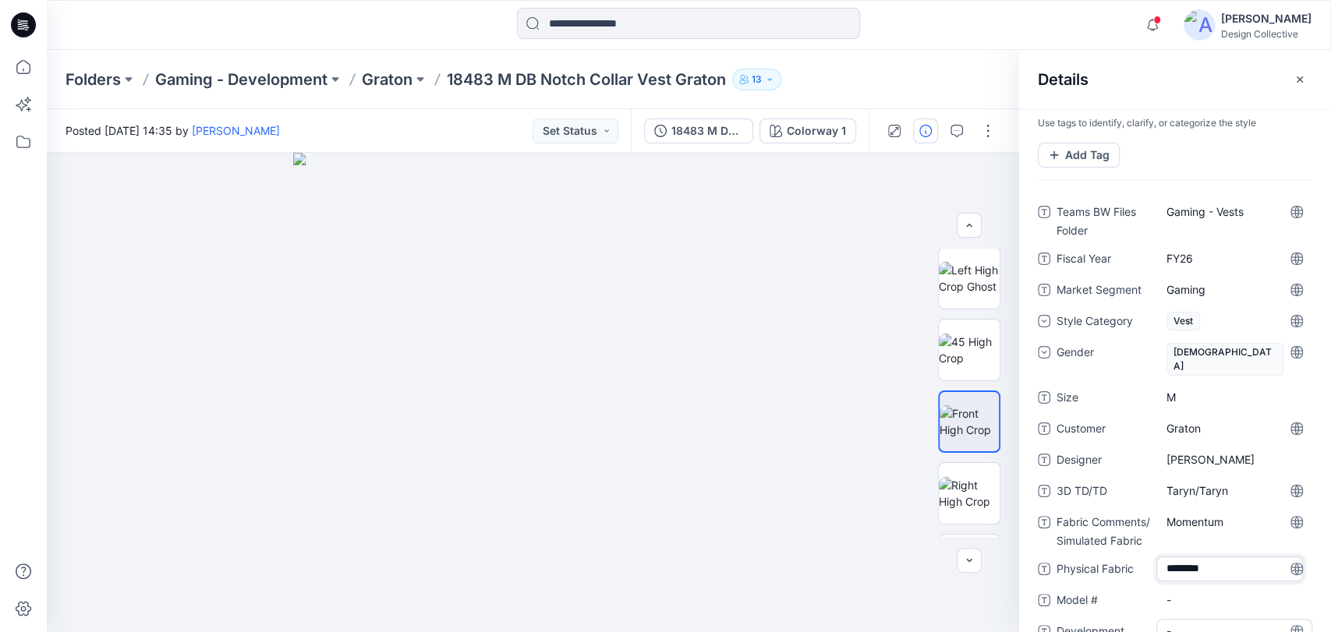
scroll to position [56, 0]
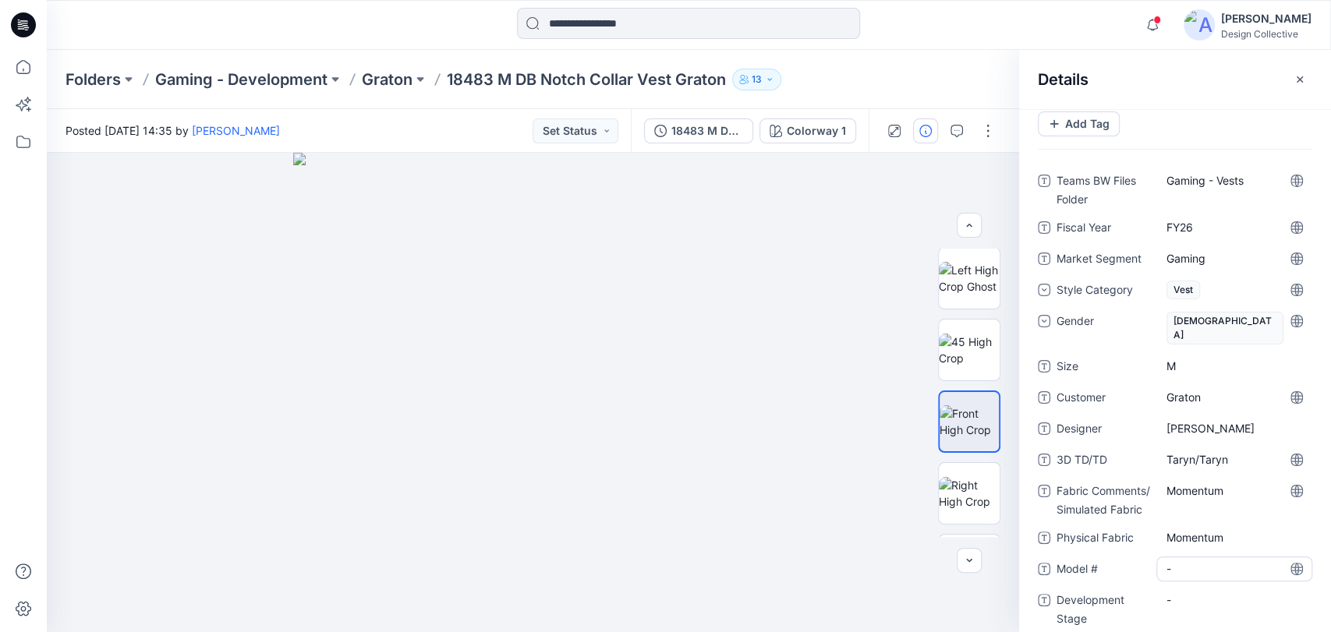
click at [1198, 560] on \ "-" at bounding box center [1234, 568] width 136 height 16
type textarea "*****"
click at [1208, 592] on Stage "-" at bounding box center [1234, 600] width 136 height 16
type textarea "*******"
click at [1303, 81] on icon "button" at bounding box center [1299, 79] width 12 height 12
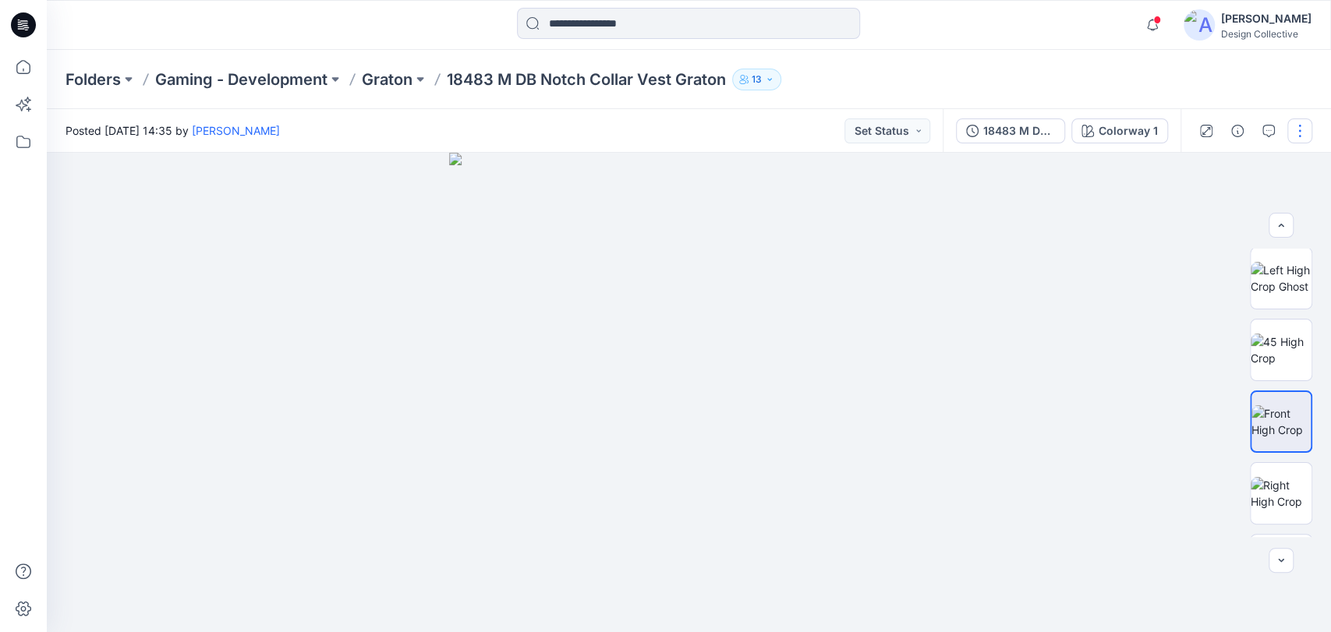
click at [1300, 136] on button "button" at bounding box center [1299, 130] width 25 height 25
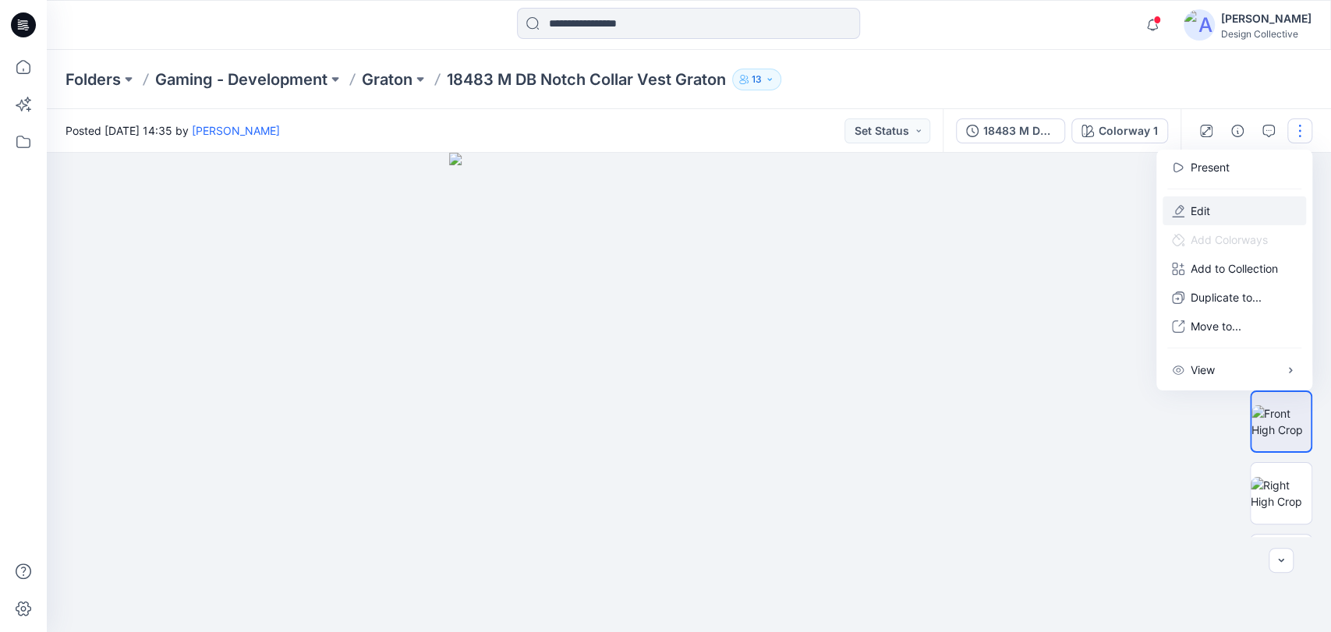
click at [1204, 203] on p "Edit" at bounding box center [1199, 211] width 19 height 16
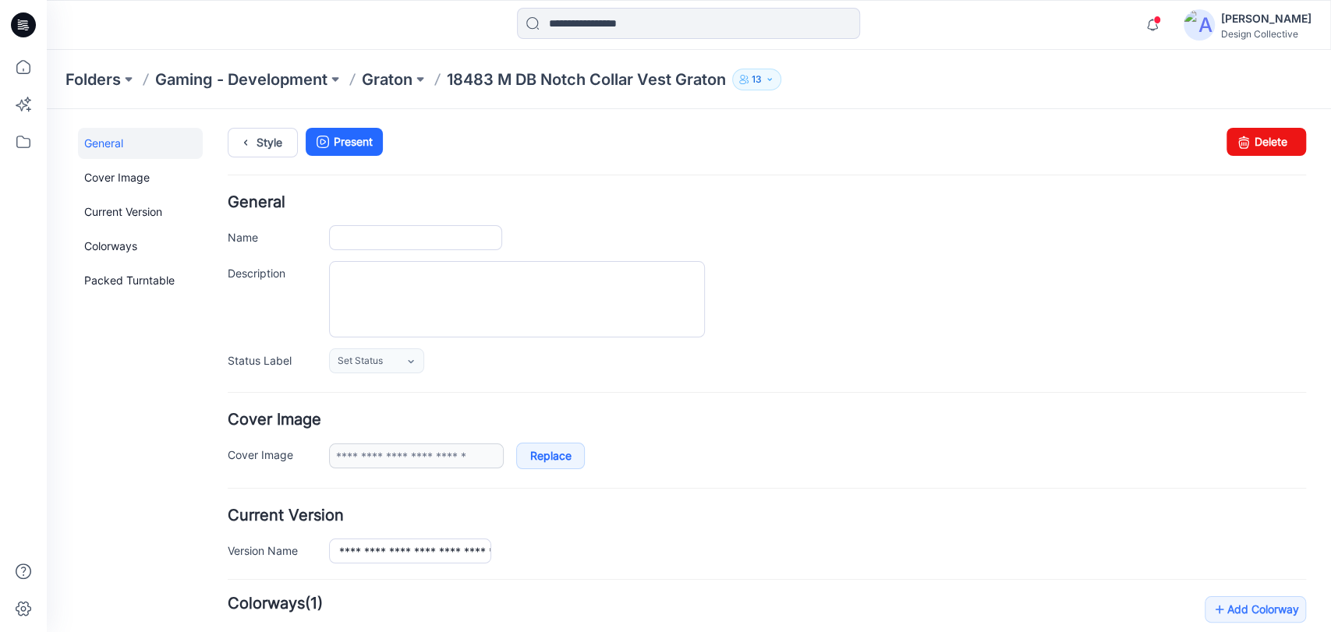
type input "**********"
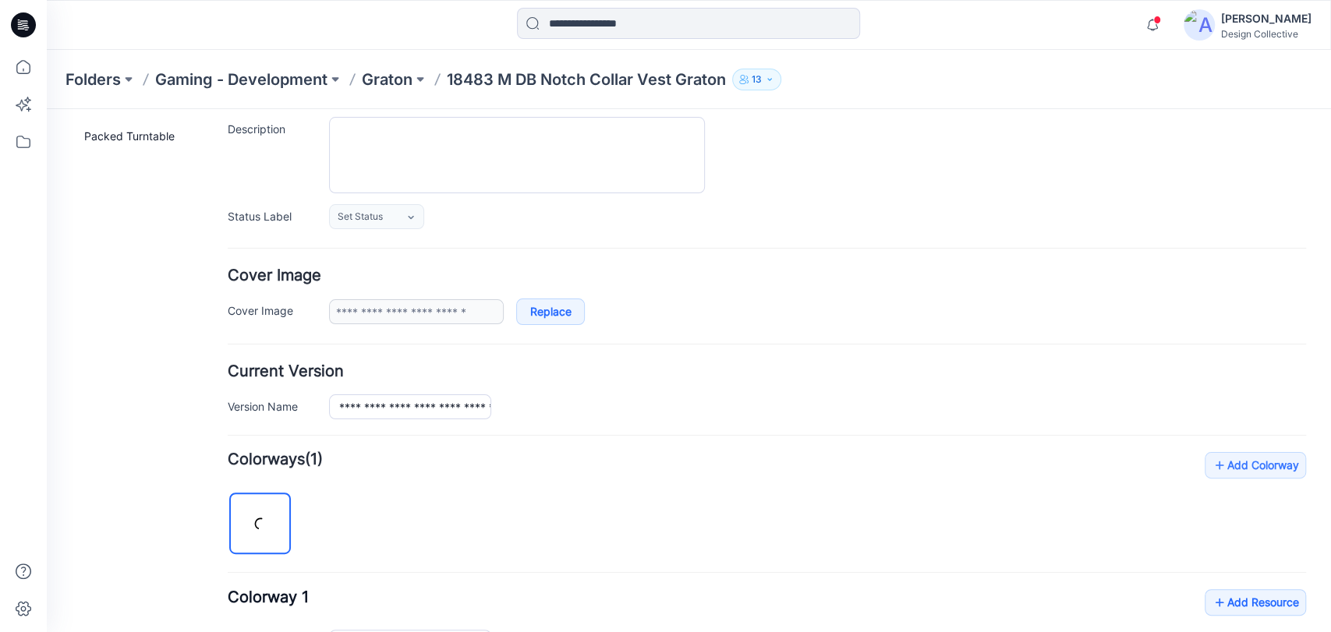
scroll to position [231, 0]
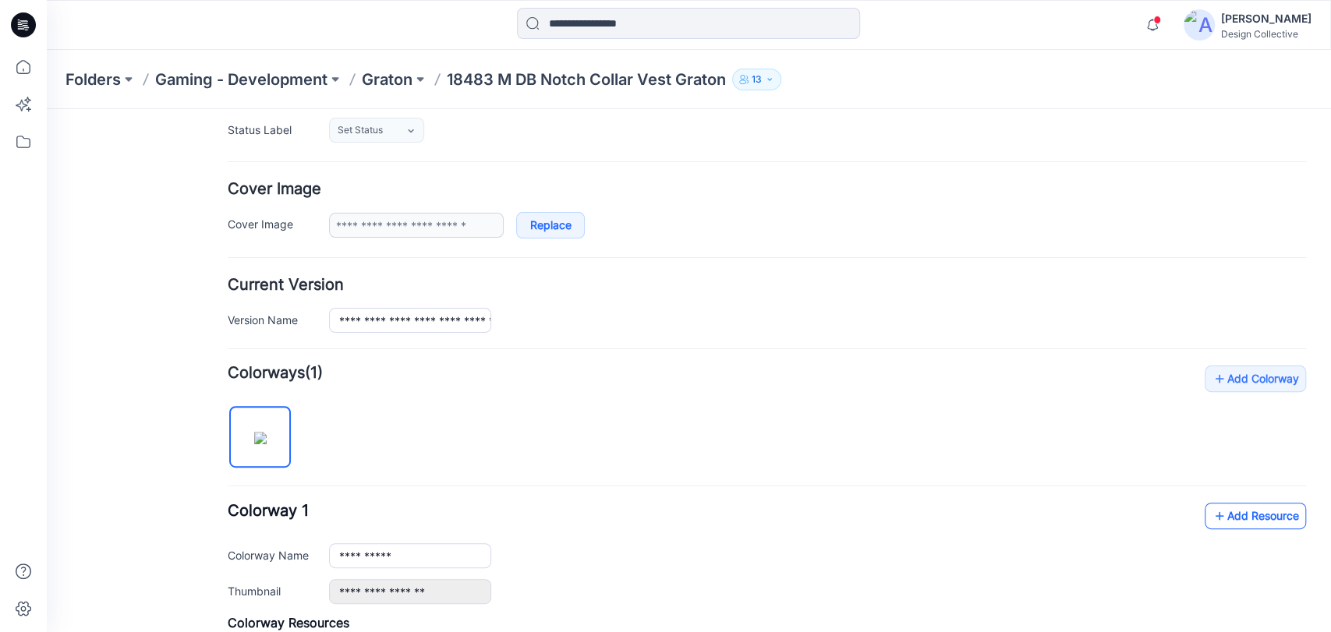
click at [1221, 513] on link "Add Resource" at bounding box center [1254, 516] width 101 height 27
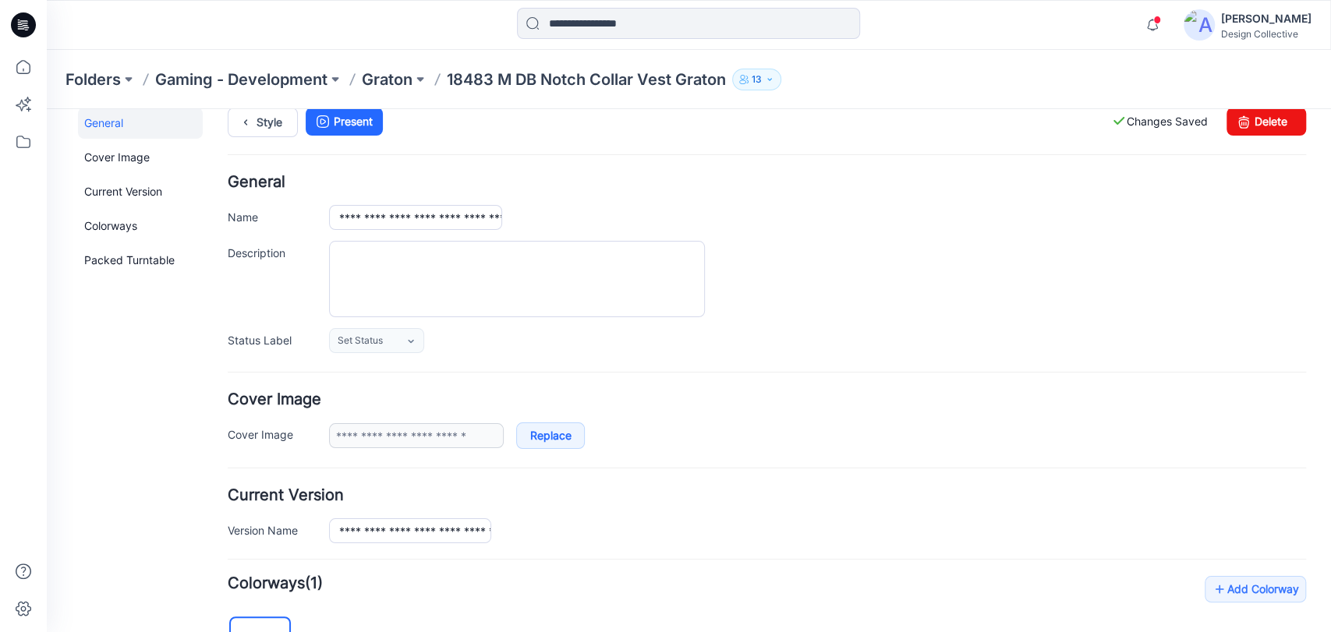
scroll to position [0, 0]
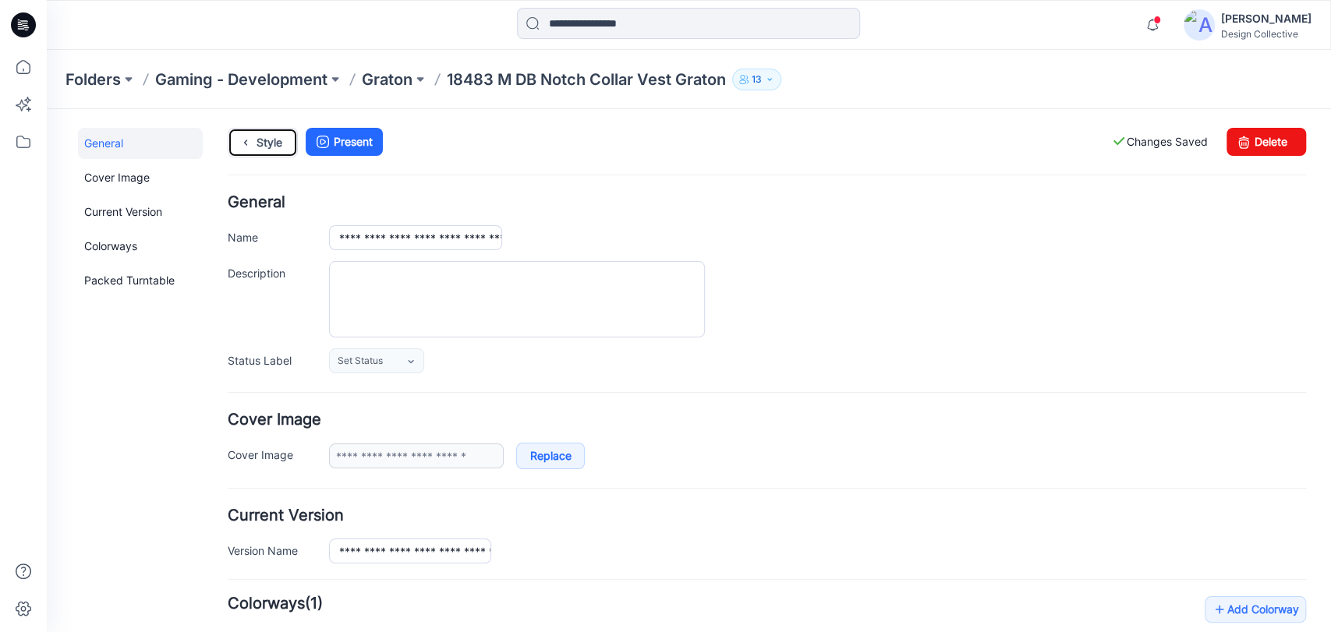
drag, startPoint x: 263, startPoint y: 145, endPoint x: 305, endPoint y: 157, distance: 42.9
click at [263, 145] on link "Style" at bounding box center [263, 143] width 70 height 30
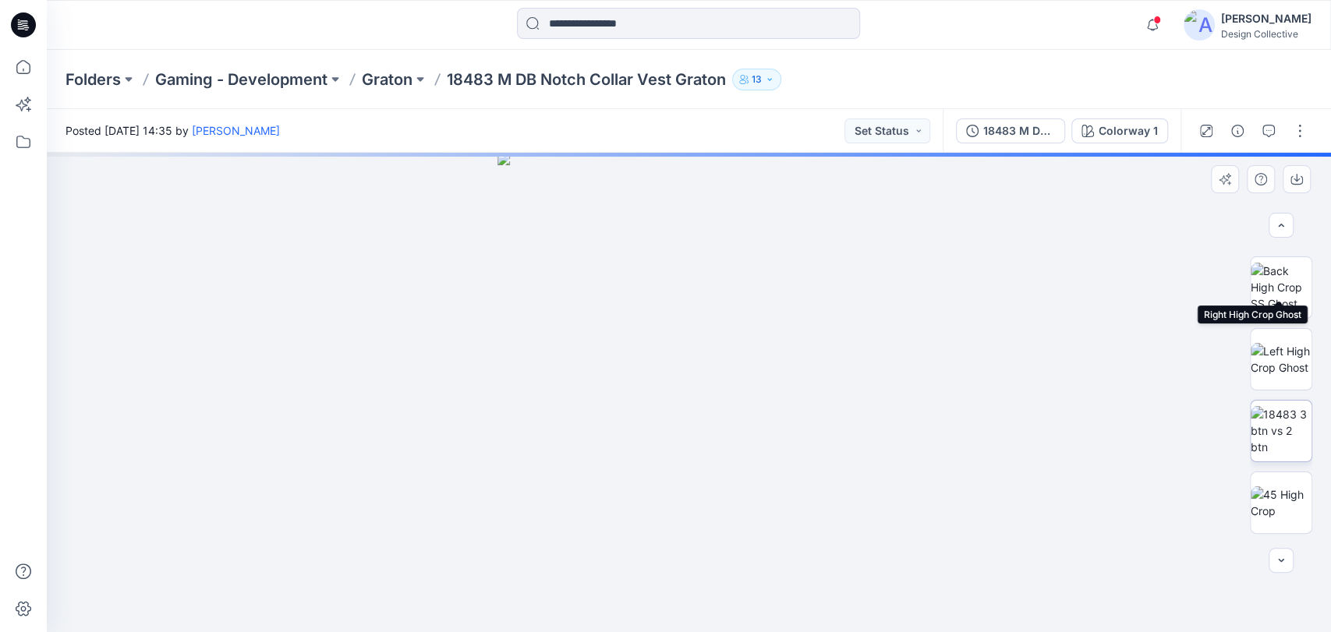
scroll to position [231, 0]
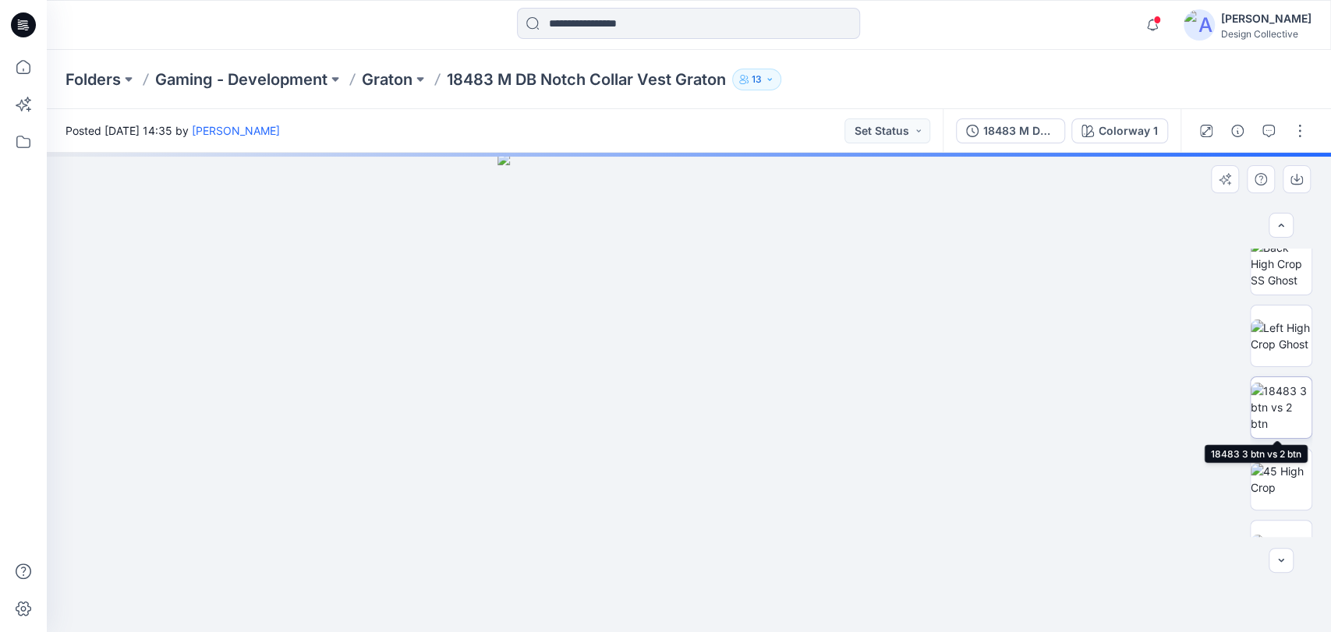
click at [1292, 410] on img at bounding box center [1280, 407] width 61 height 49
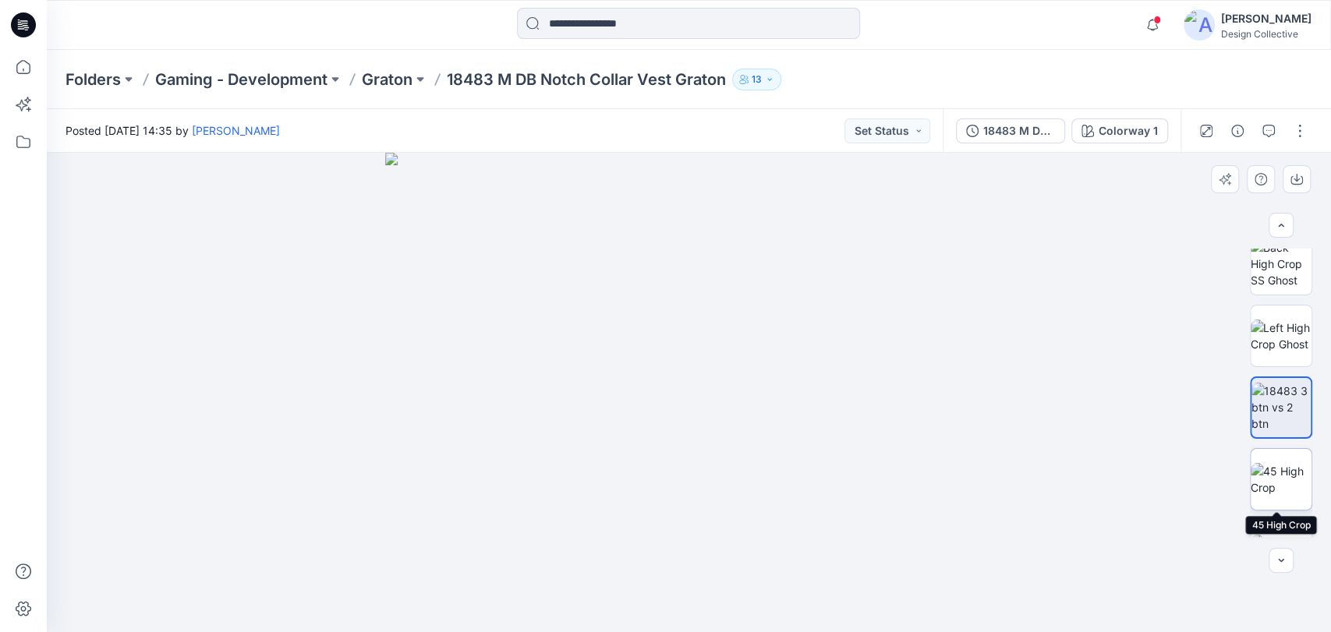
click at [1279, 463] on img at bounding box center [1280, 479] width 61 height 33
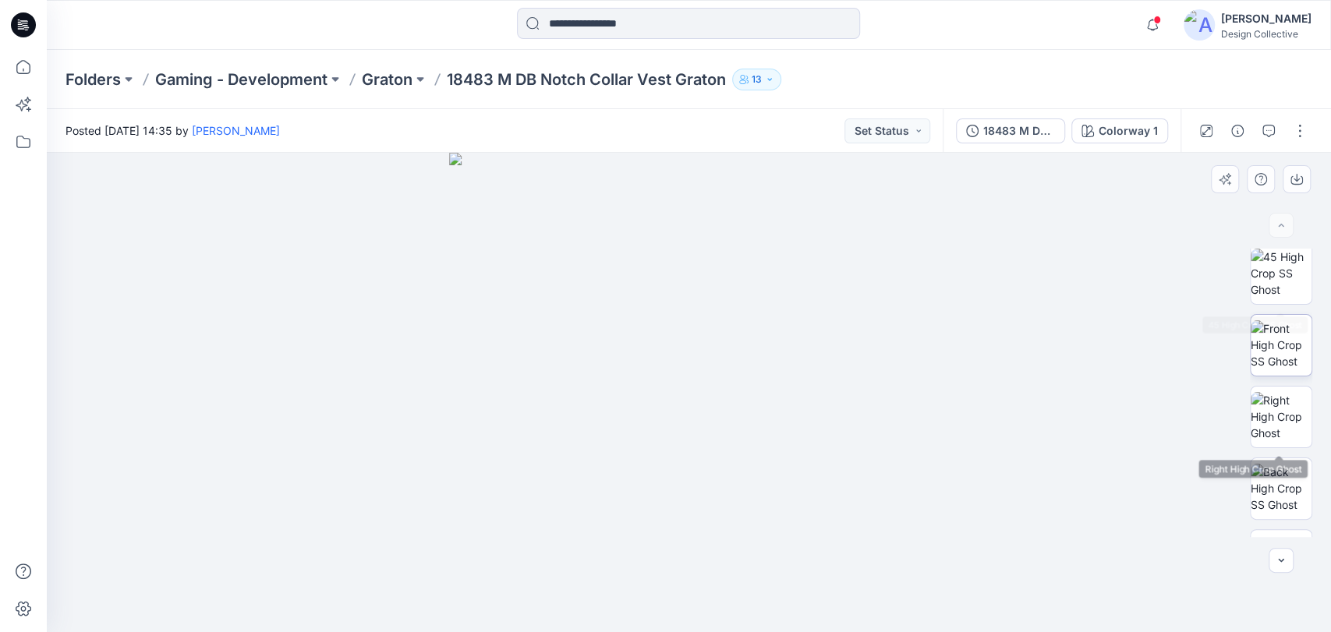
scroll to position [0, 0]
click at [1271, 292] on img at bounding box center [1280, 279] width 61 height 49
click at [871, 131] on button "Set Status" at bounding box center [887, 130] width 86 height 25
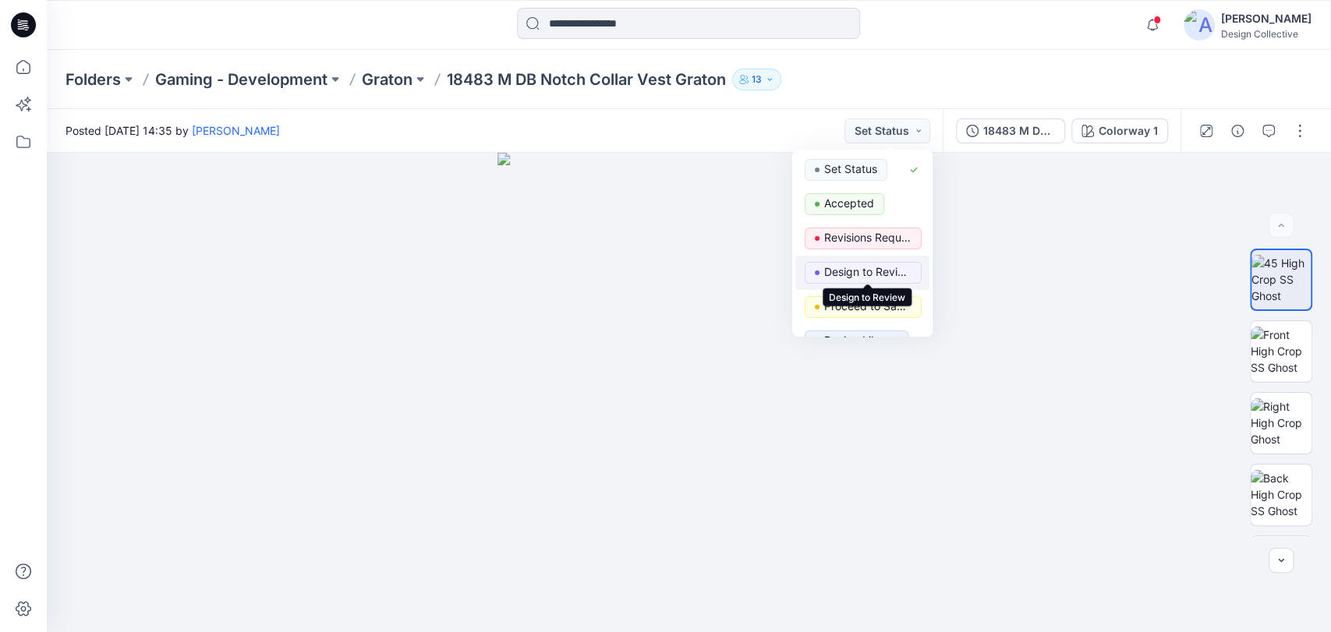
click at [898, 264] on p "Design to Review" at bounding box center [867, 272] width 87 height 20
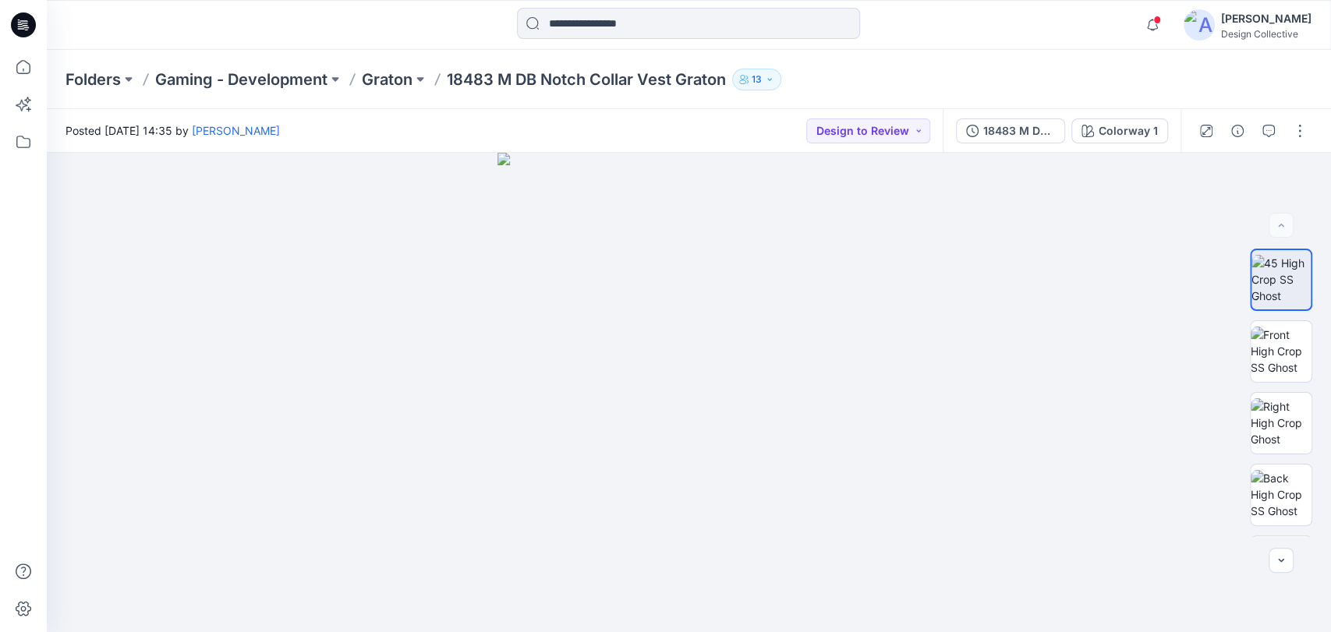
click at [939, 58] on div "Folders Gaming - Development Graton 18483 M DB Notch Collar Vest Graton 13" at bounding box center [689, 79] width 1284 height 59
click at [939, 57] on div "Folders Gaming - Development Graton 18483 M DB Notch Collar Vest Graton 13" at bounding box center [689, 79] width 1284 height 59
click at [15, 64] on icon at bounding box center [23, 67] width 34 height 34
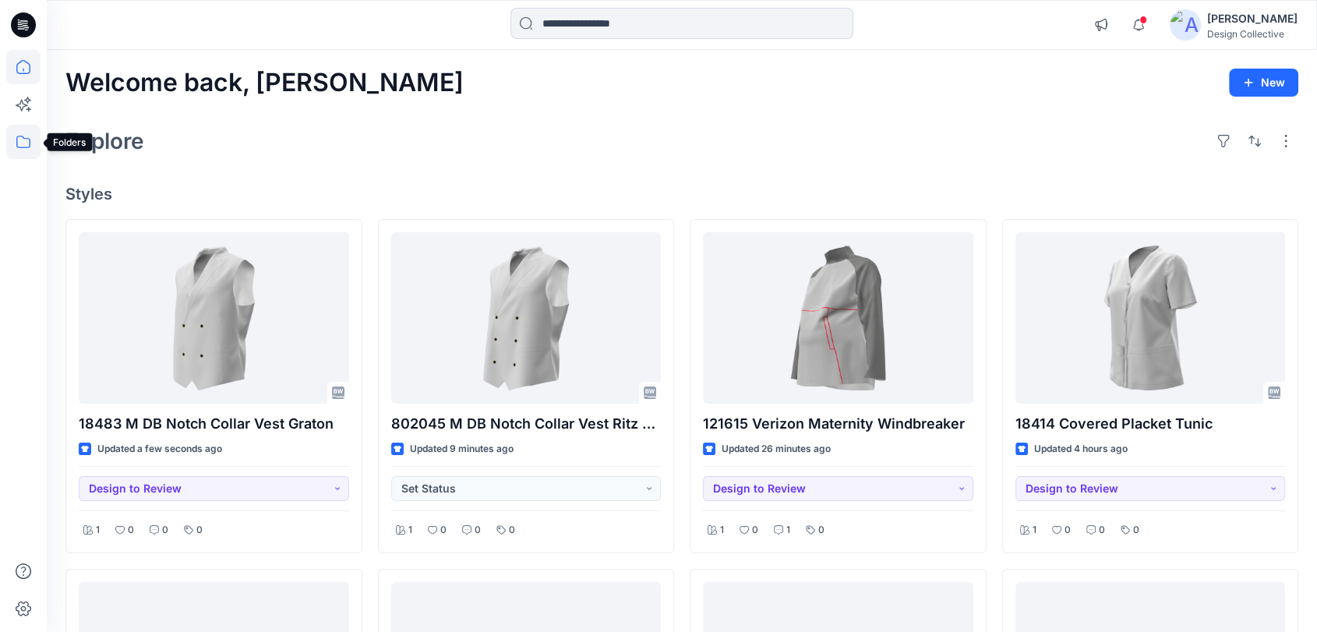
click at [30, 135] on icon at bounding box center [23, 142] width 34 height 34
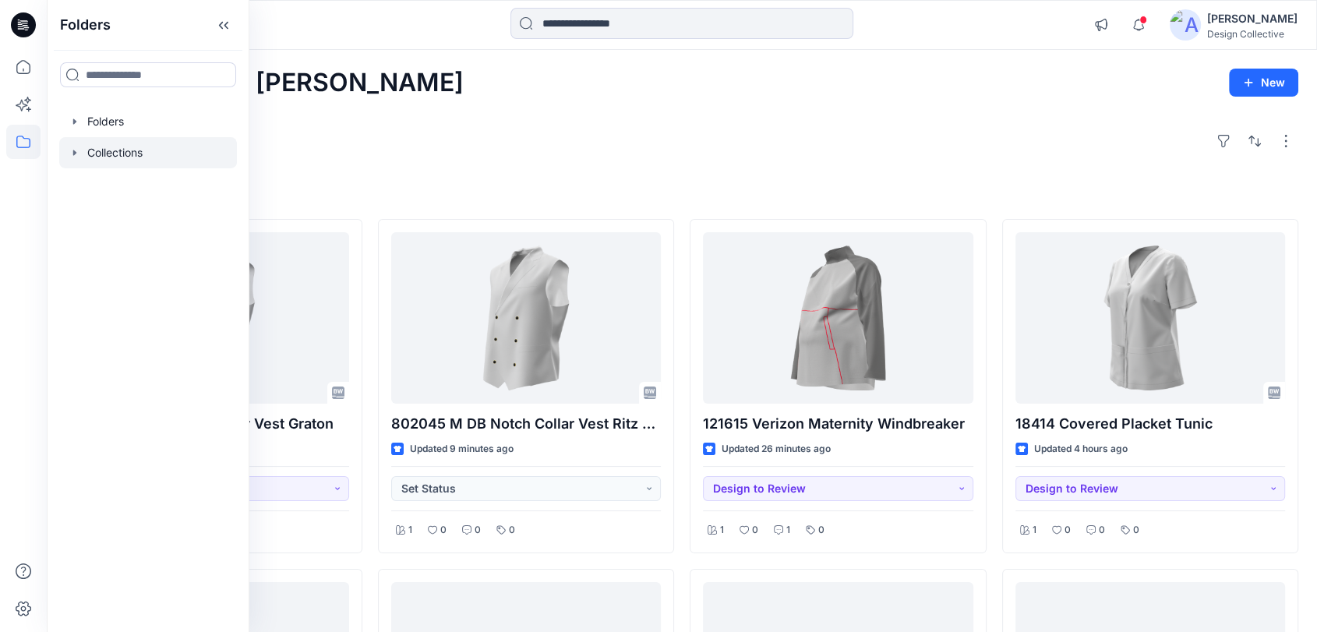
click at [73, 153] on icon "button" at bounding box center [74, 152] width 3 height 5
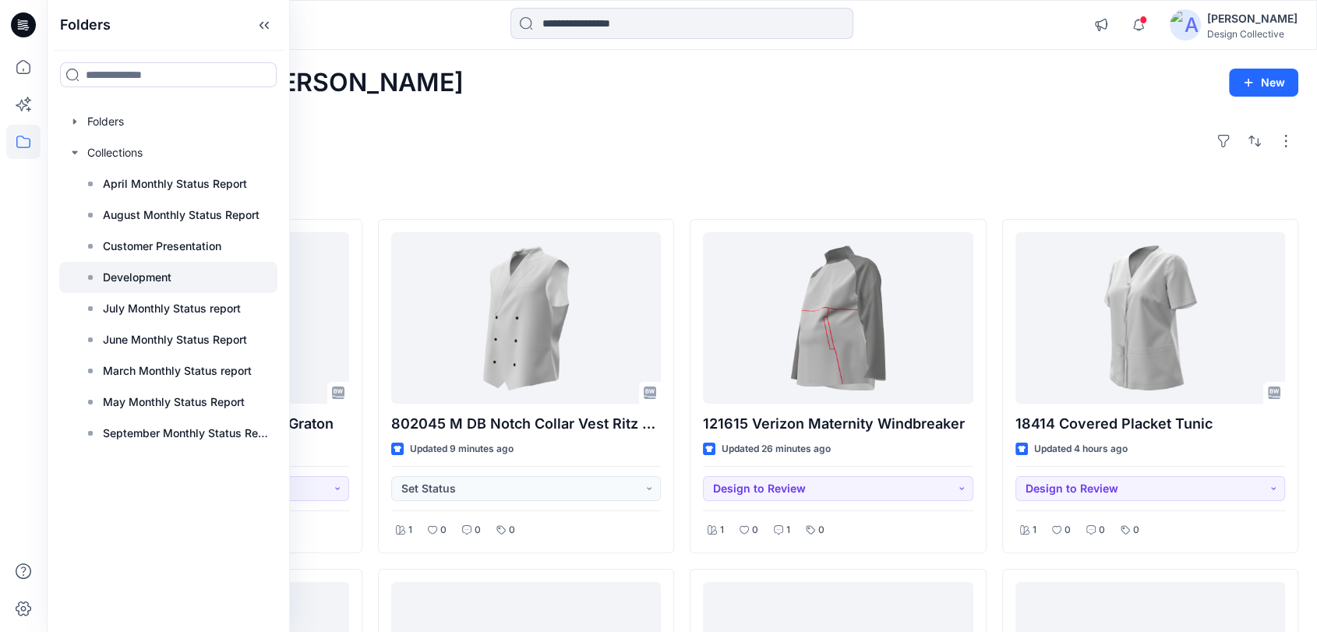
click at [147, 290] on div at bounding box center [168, 277] width 218 height 31
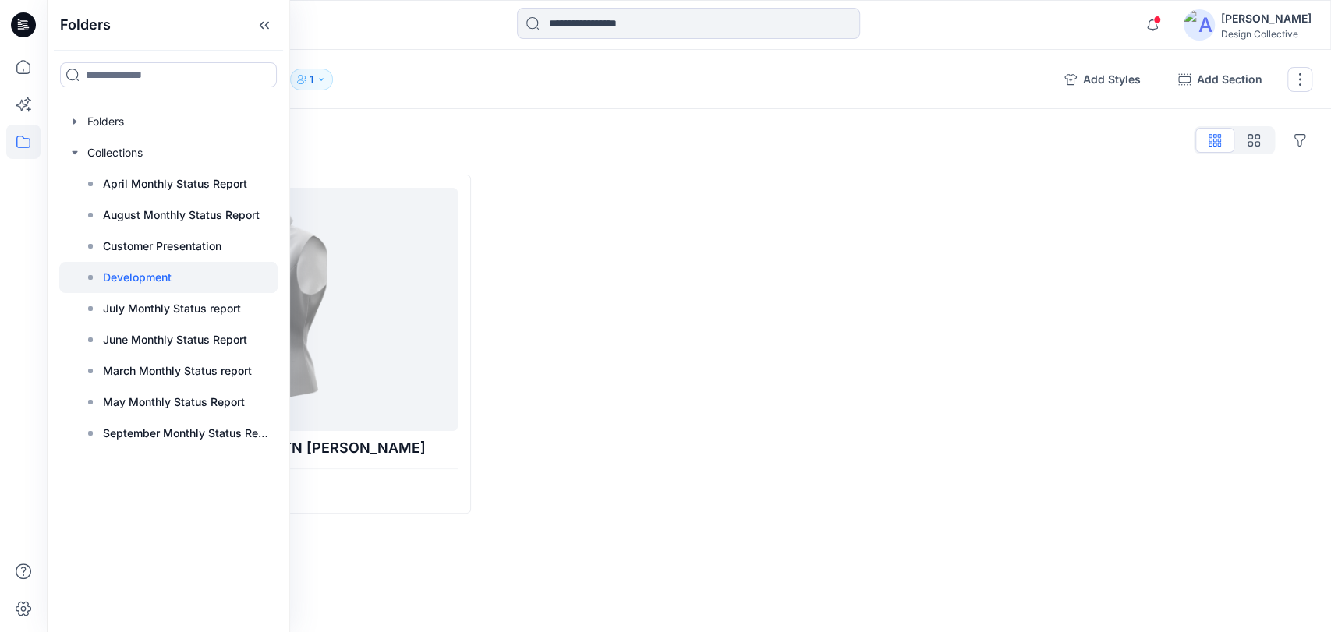
click at [617, 140] on div "Styles Hide Legacy Styles" at bounding box center [688, 140] width 1246 height 25
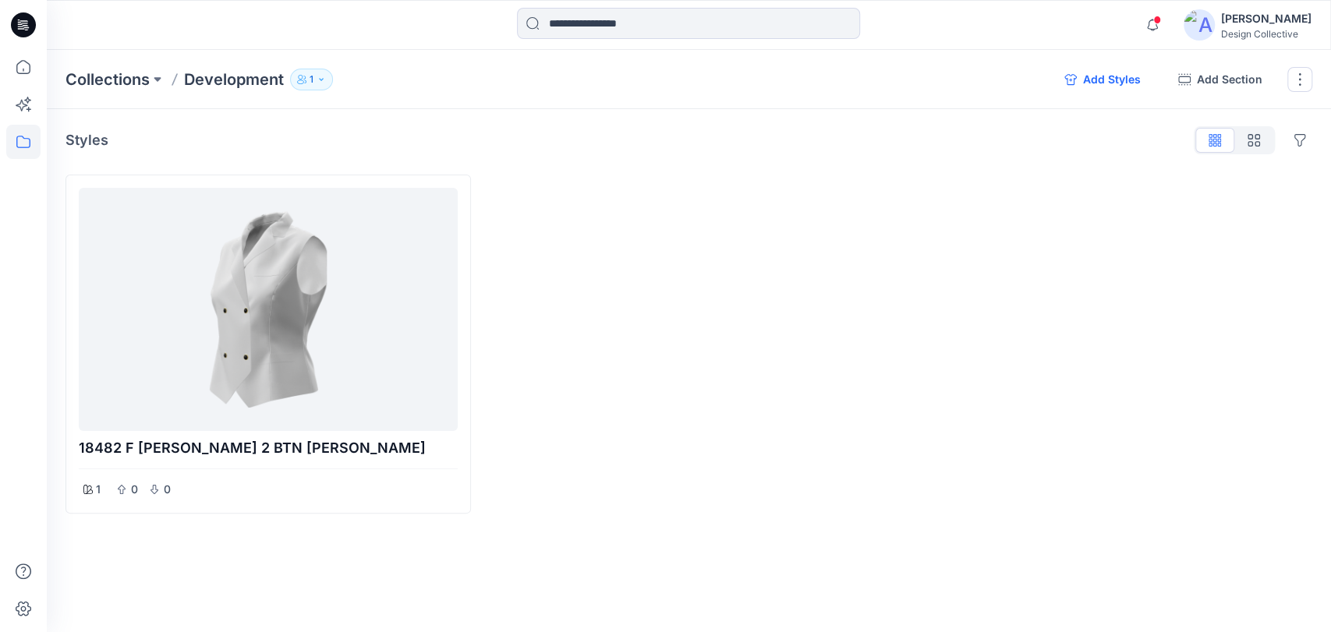
click at [1120, 72] on button "Add Styles" at bounding box center [1102, 79] width 101 height 25
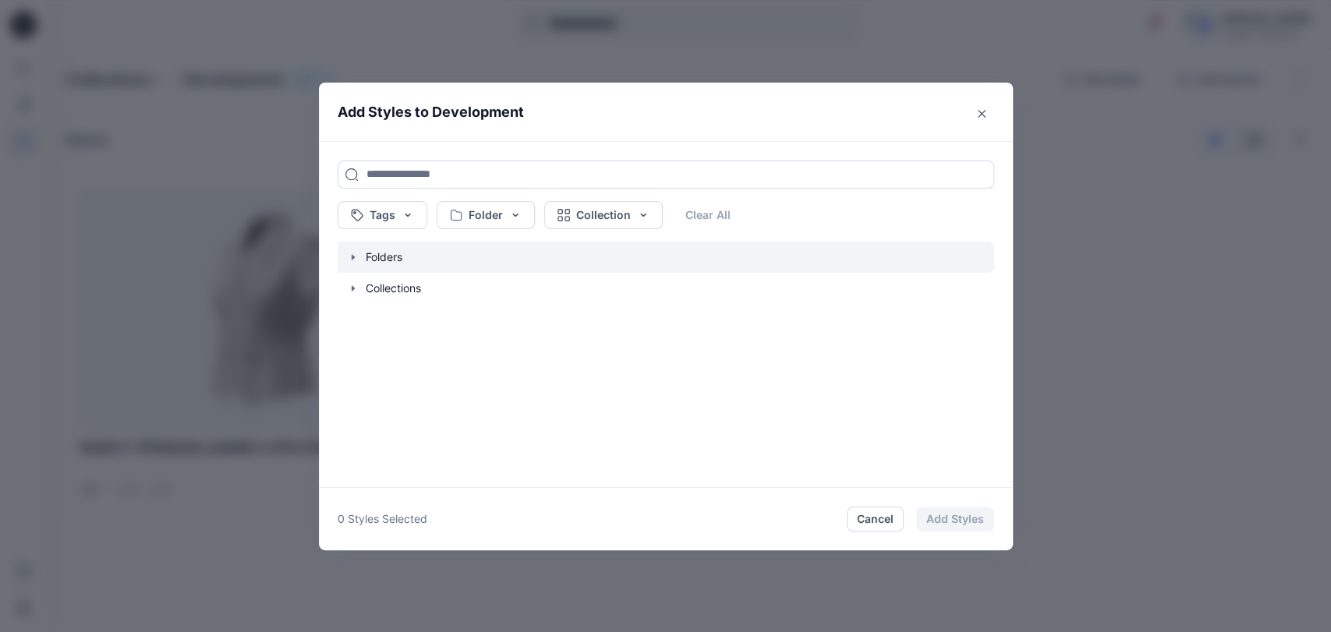
click at [349, 256] on icon "button" at bounding box center [353, 257] width 12 height 12
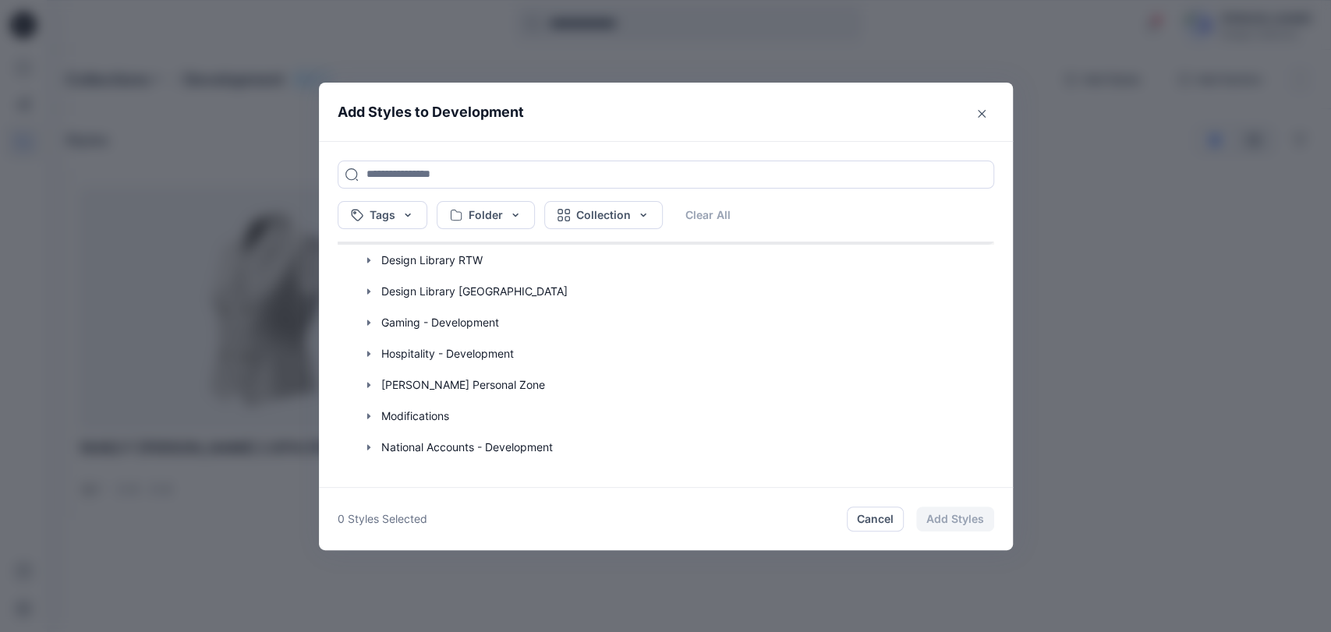
scroll to position [231, 0]
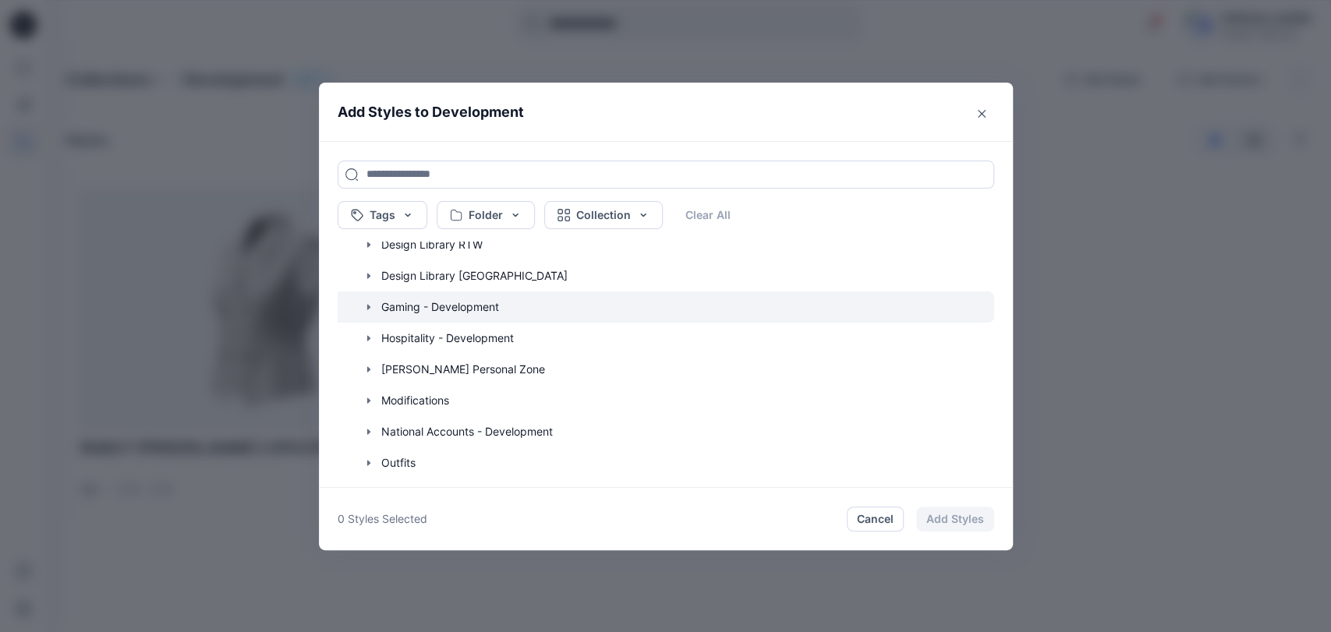
click at [368, 307] on icon "button" at bounding box center [367, 306] width 3 height 5
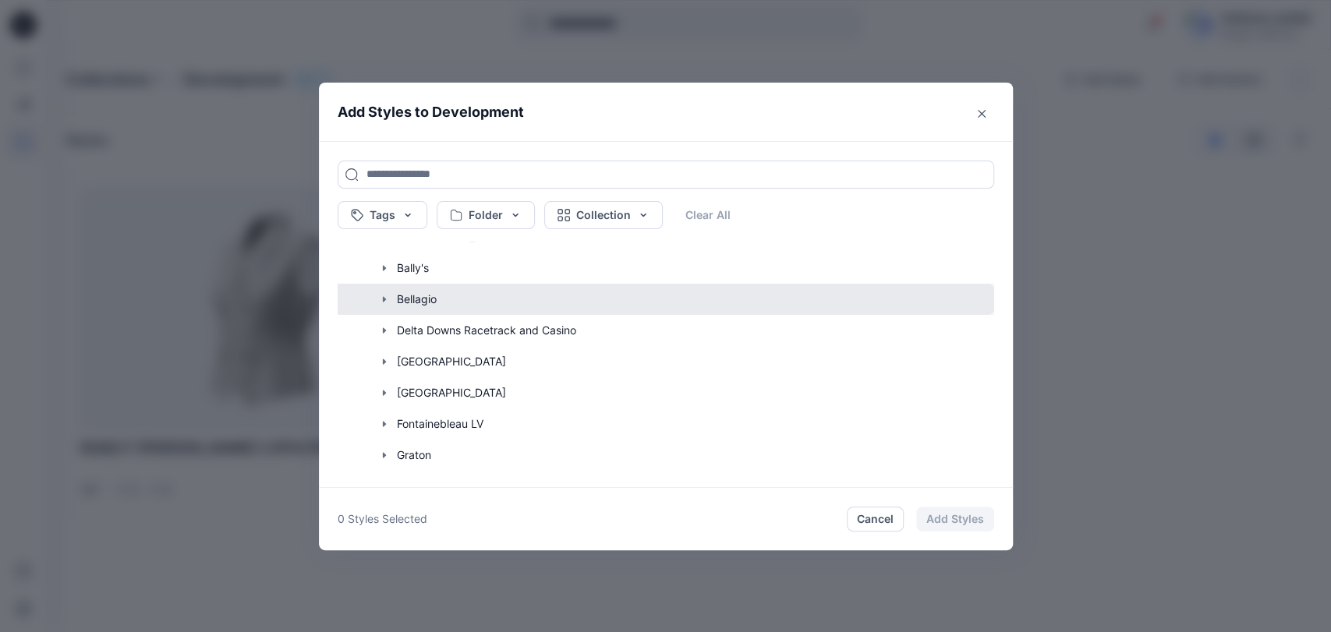
scroll to position [346, 0]
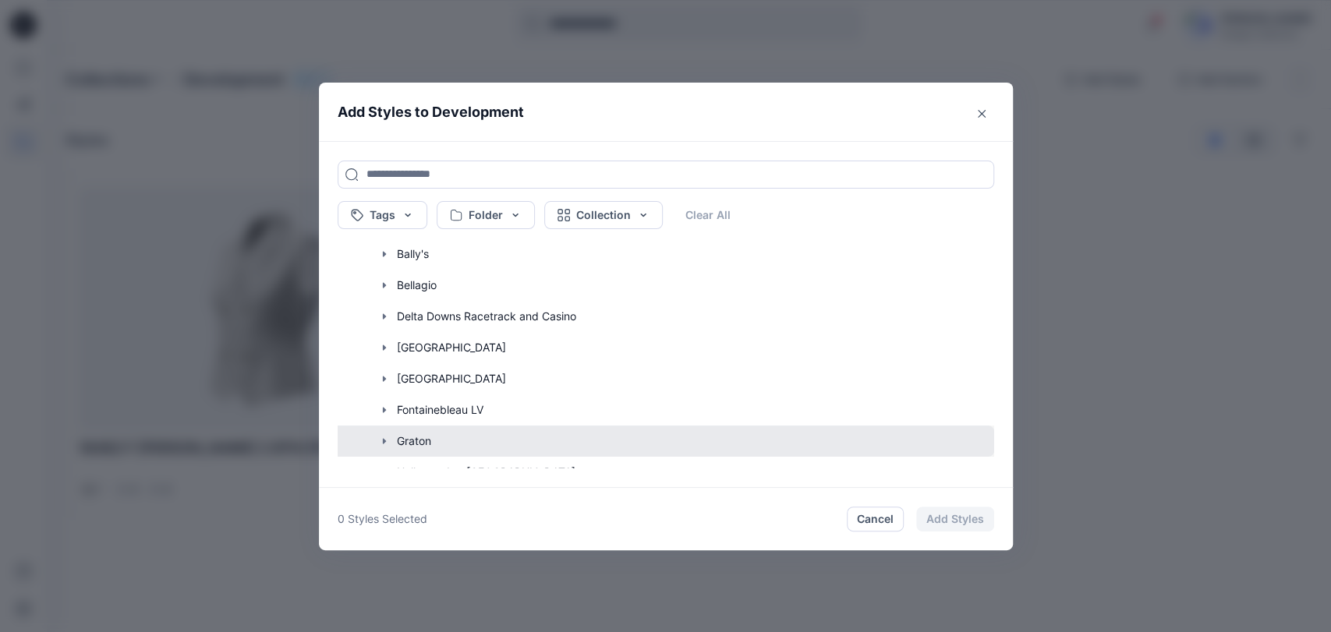
click at [391, 436] on button "button" at bounding box center [658, 441] width 672 height 31
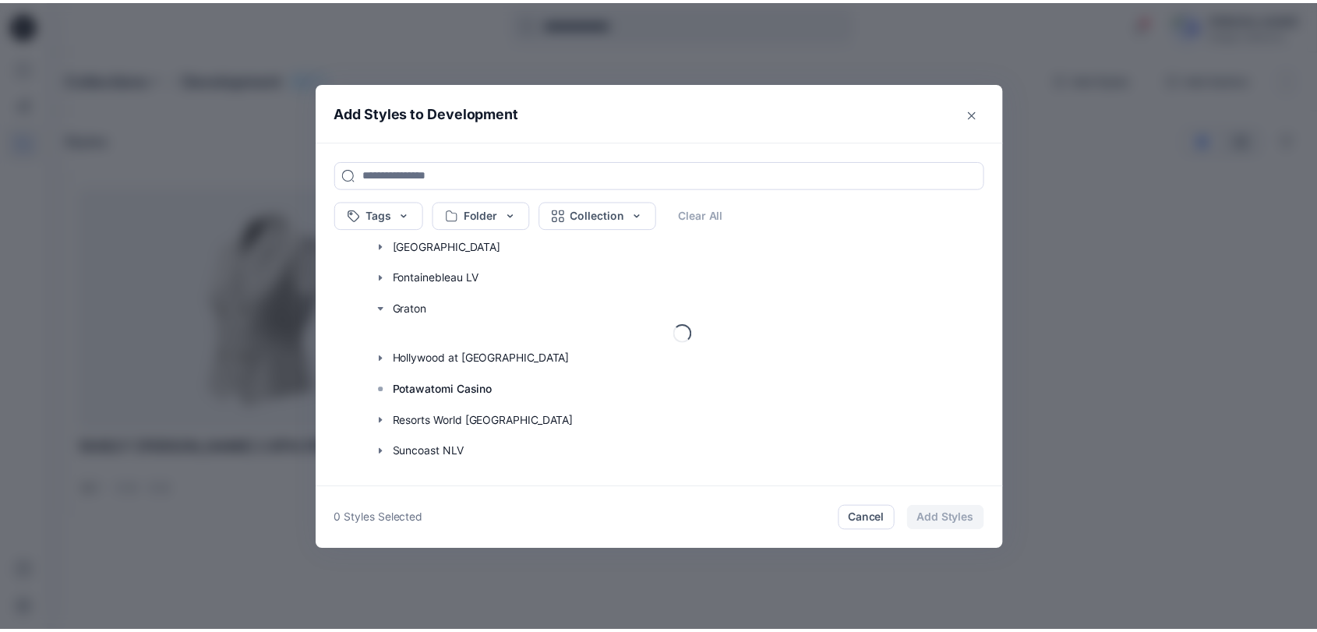
scroll to position [519, 0]
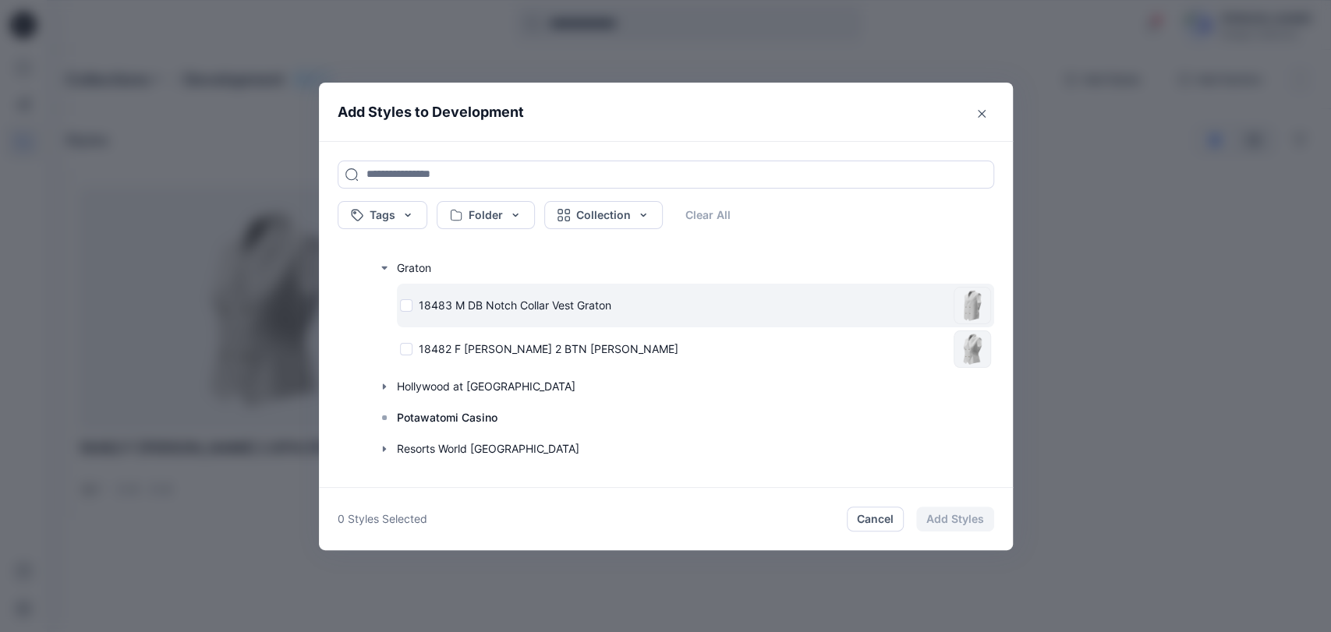
click at [405, 305] on div "18483 M DB Notch Collar Vest Graton" at bounding box center [673, 305] width 547 height 16
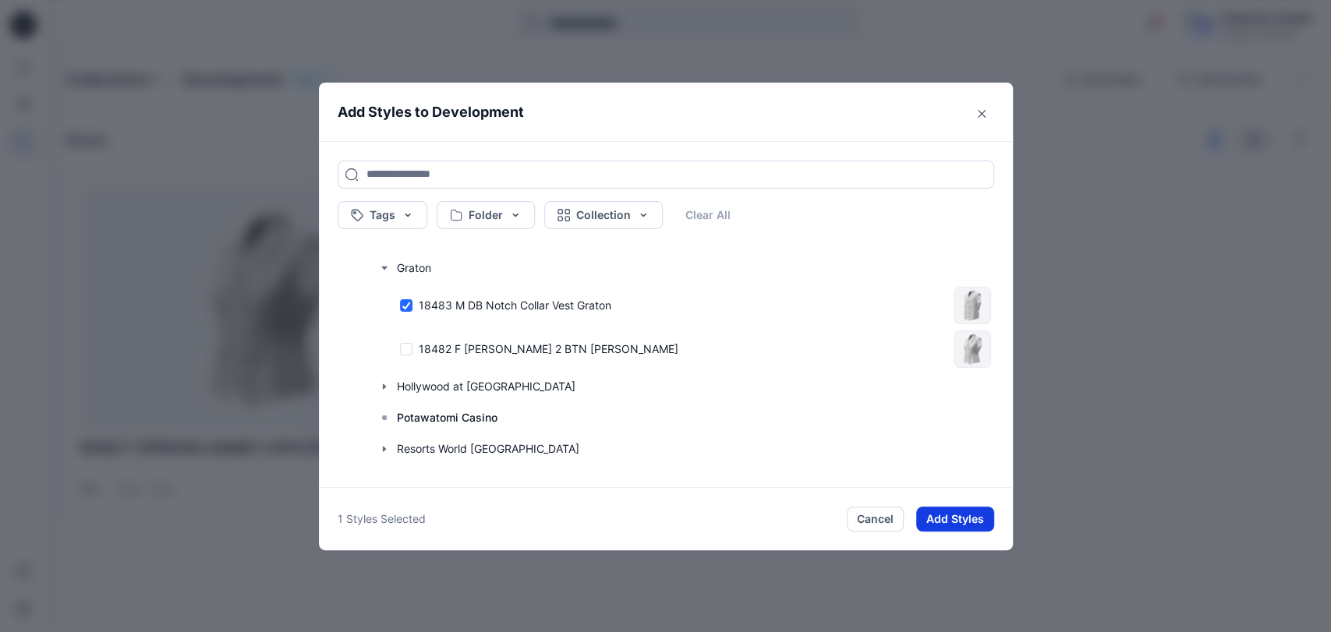
click at [973, 516] on button "Add Styles" at bounding box center [955, 519] width 78 height 25
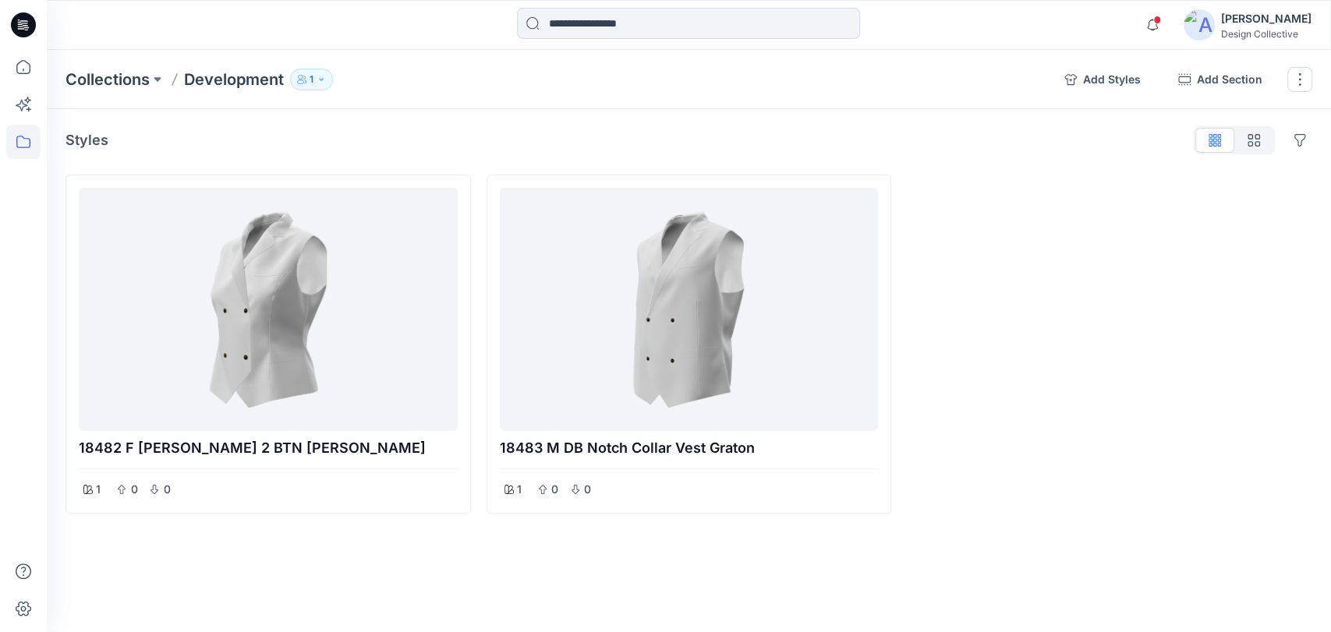
click at [319, 83] on icon "button" at bounding box center [320, 79] width 9 height 9
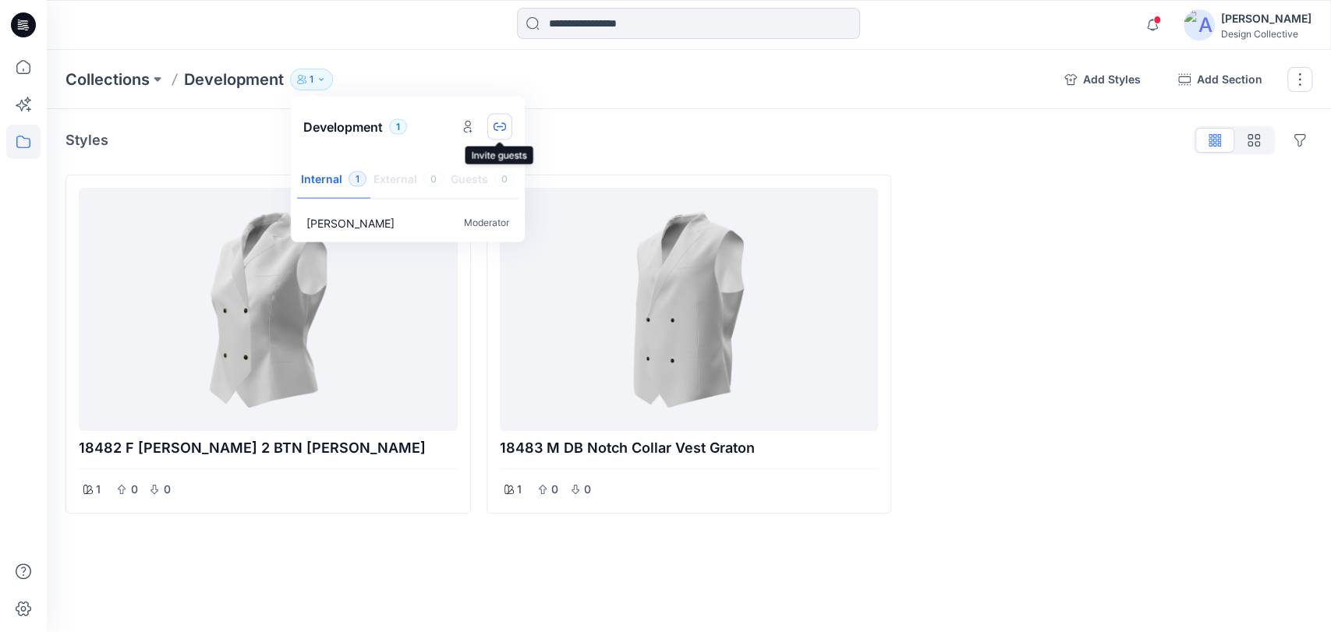
click at [500, 123] on icon "button" at bounding box center [499, 127] width 12 height 12
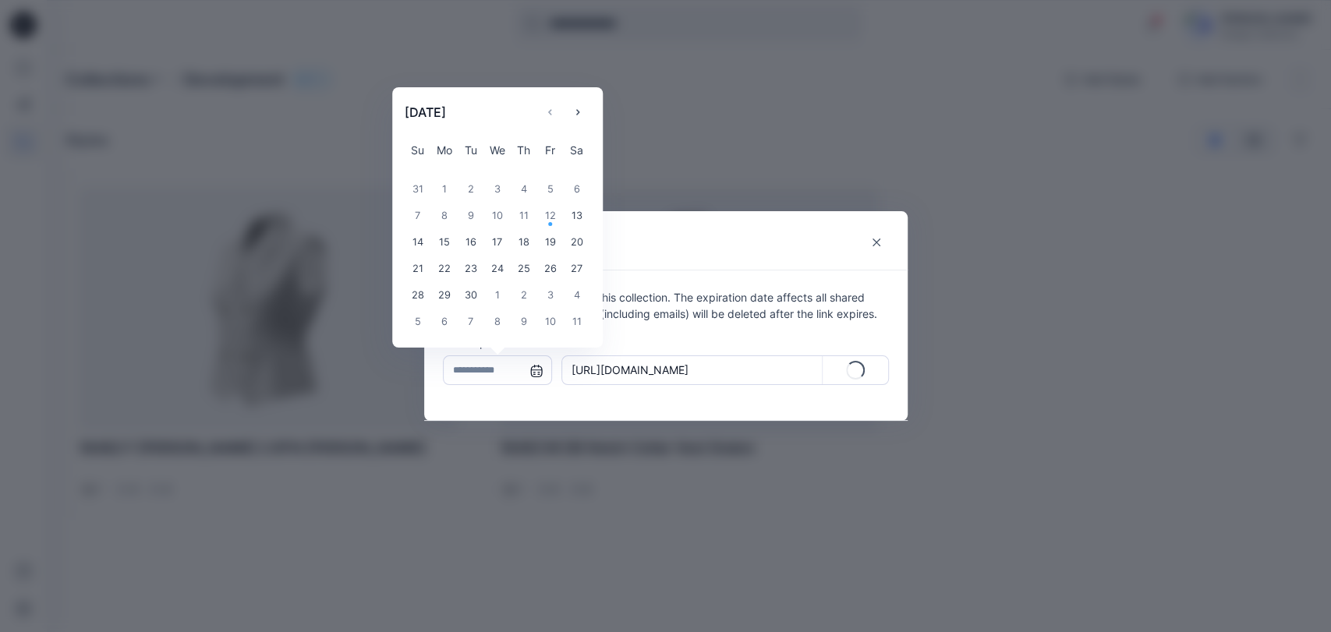
click at [538, 372] on input "text" at bounding box center [497, 370] width 109 height 30
type input "**********"
click at [548, 235] on div "19" at bounding box center [550, 242] width 27 height 27
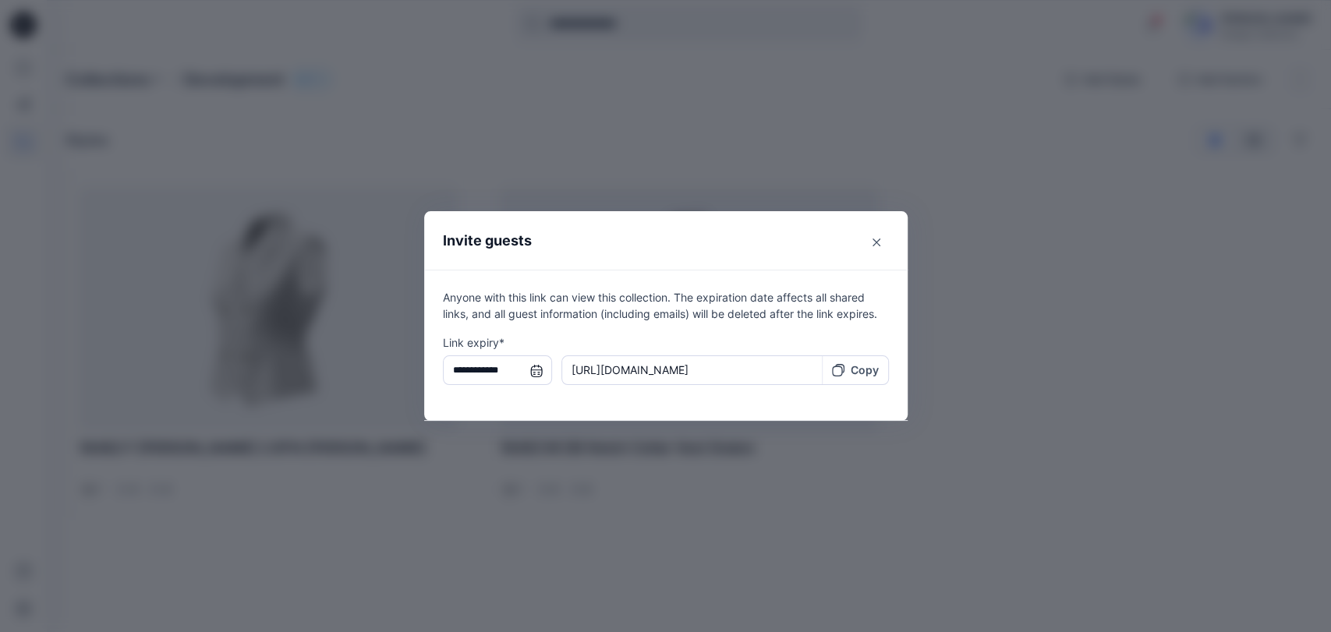
click at [863, 369] on p "Copy" at bounding box center [864, 370] width 28 height 16
click at [639, 124] on div "**********" at bounding box center [665, 316] width 1331 height 632
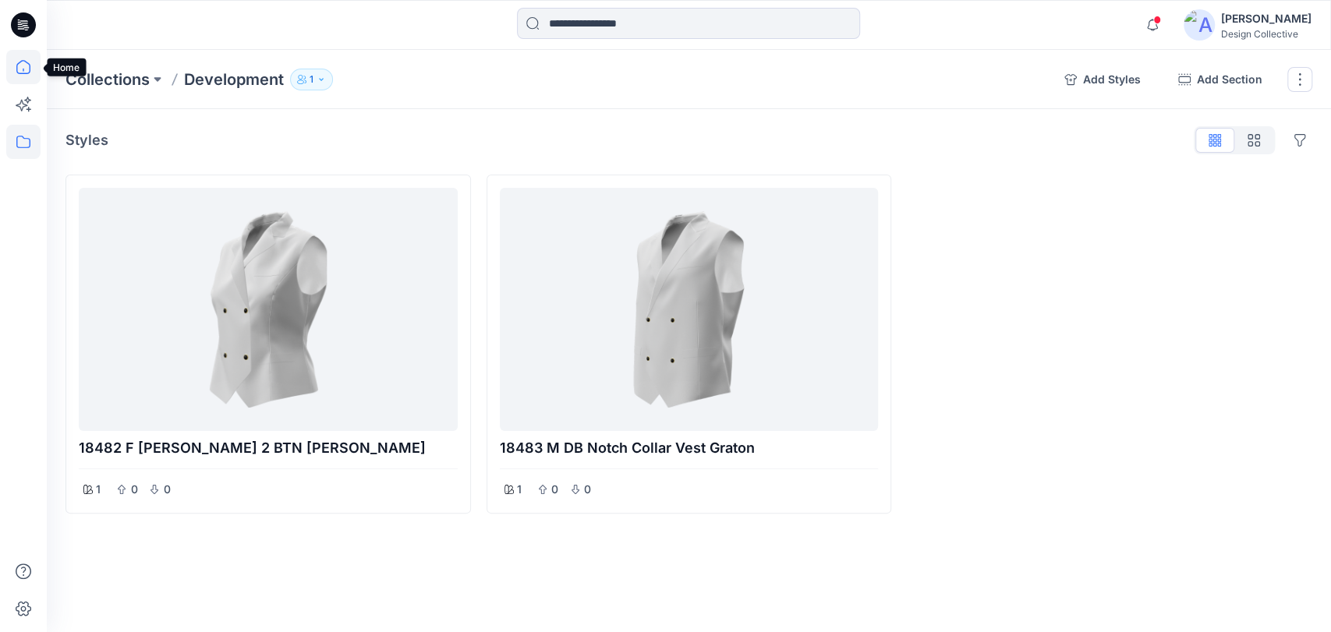
click at [27, 65] on icon at bounding box center [23, 67] width 34 height 34
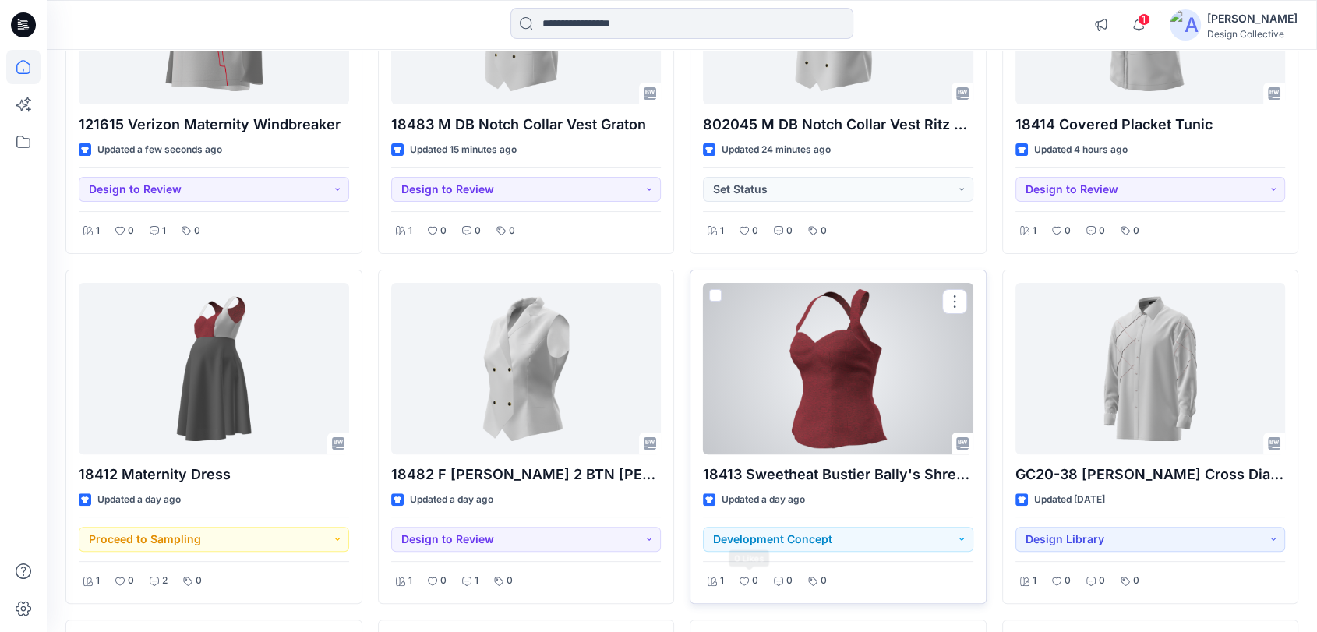
scroll to position [57, 0]
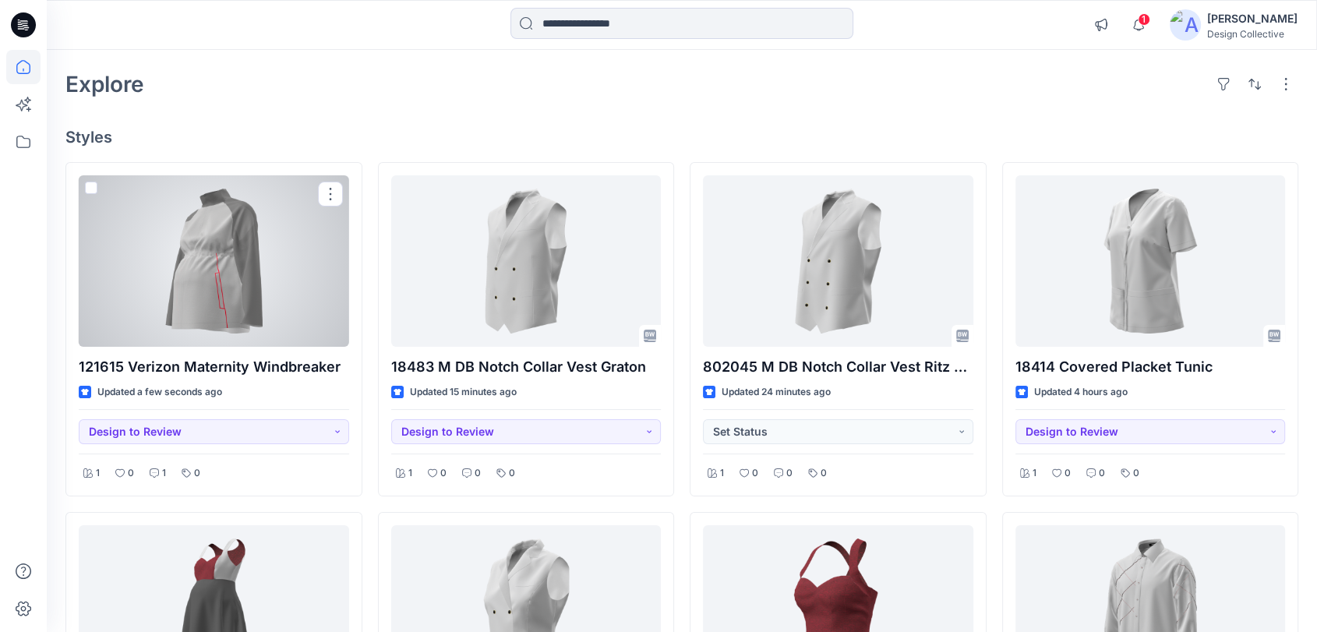
click at [288, 304] on div at bounding box center [214, 260] width 270 height 171
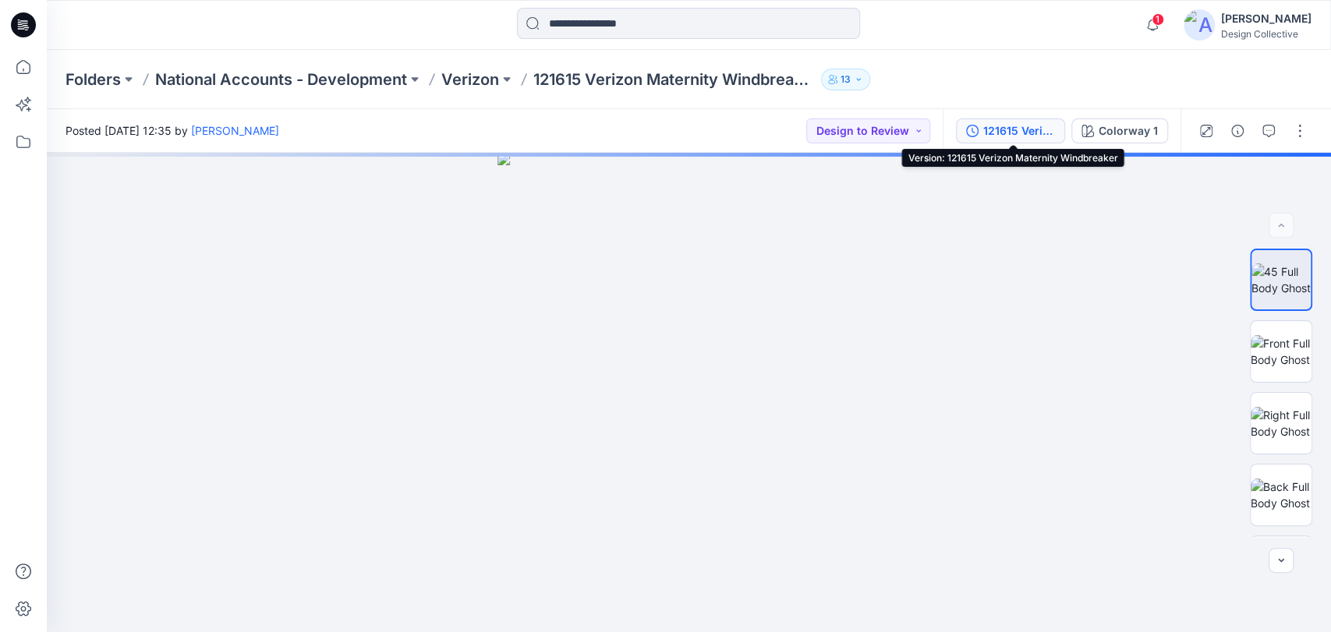
click at [1029, 129] on div "121615 Verizon Maternity Windbreaker" at bounding box center [1019, 130] width 72 height 17
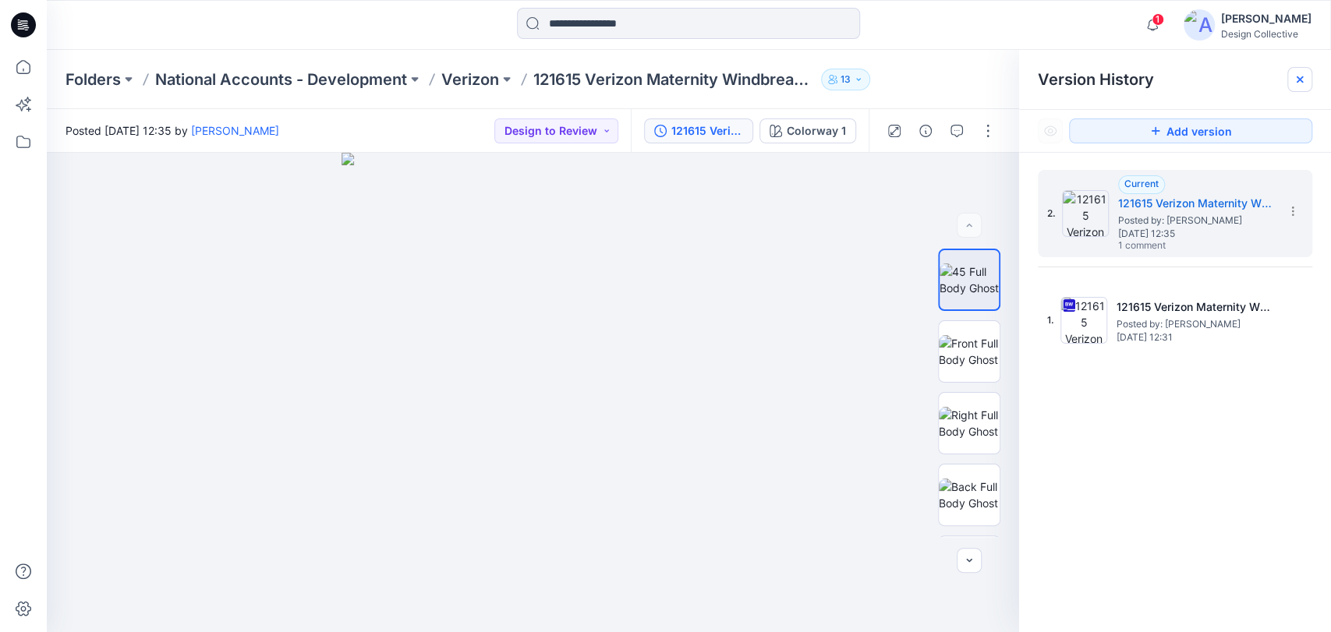
click at [1296, 83] on icon at bounding box center [1299, 79] width 6 height 6
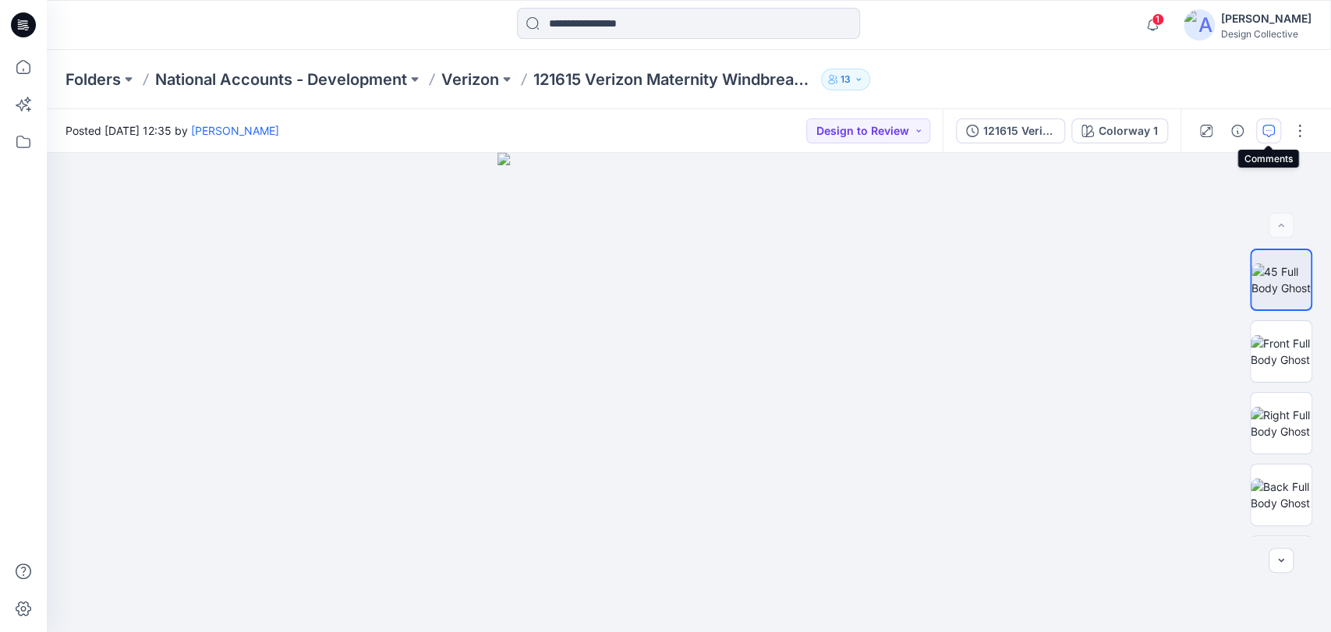
click at [1264, 129] on icon "button" at bounding box center [1268, 131] width 12 height 12
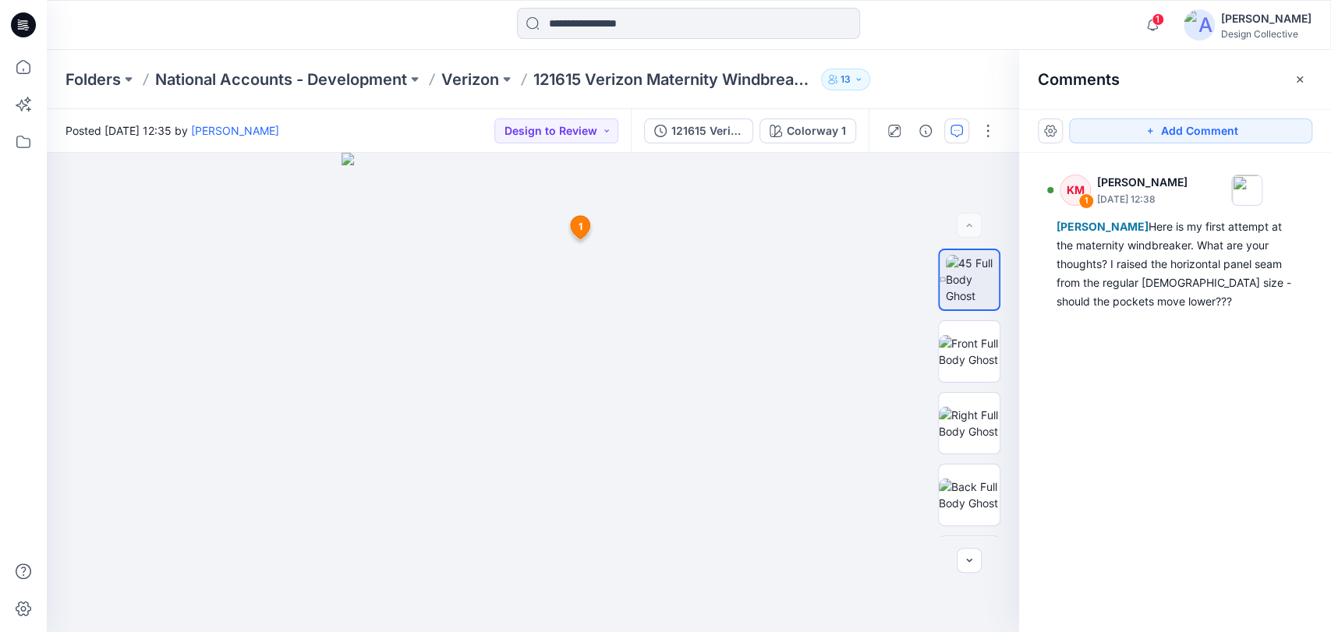
click at [940, 69] on div "Folders National Accounts - Development Verizon 121615 Verizon Maternity Windbr…" at bounding box center [627, 80] width 1125 height 22
click at [18, 69] on icon at bounding box center [23, 67] width 34 height 34
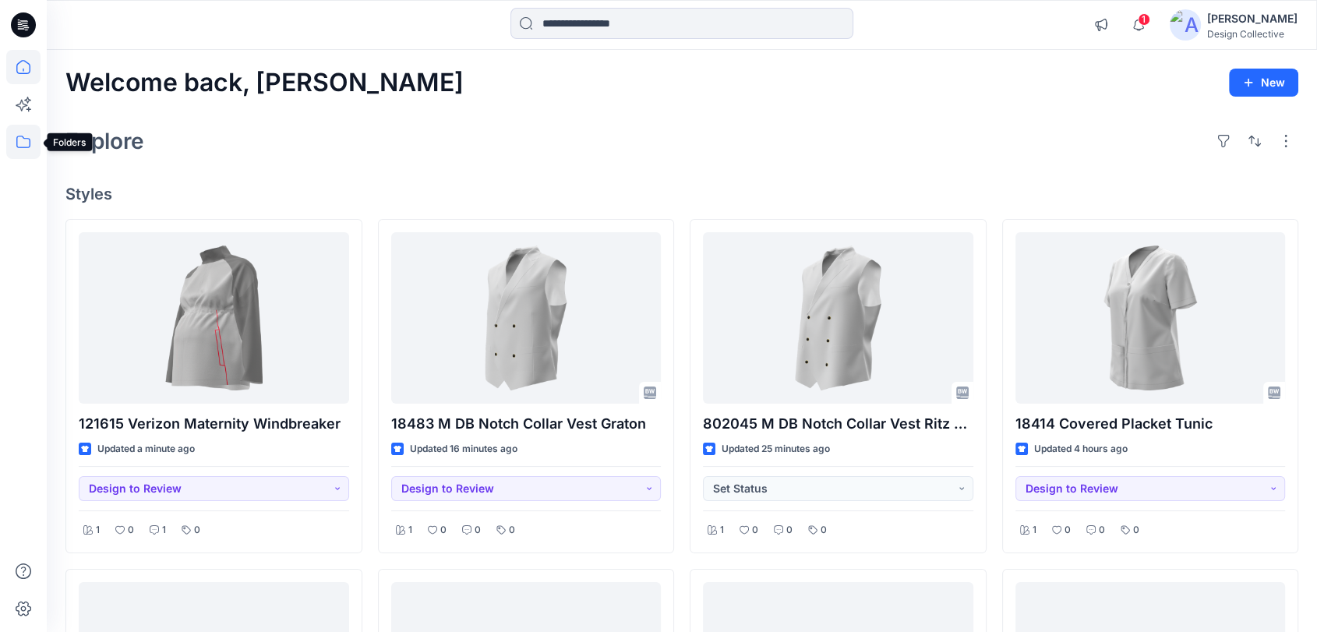
click at [14, 142] on icon at bounding box center [23, 142] width 34 height 34
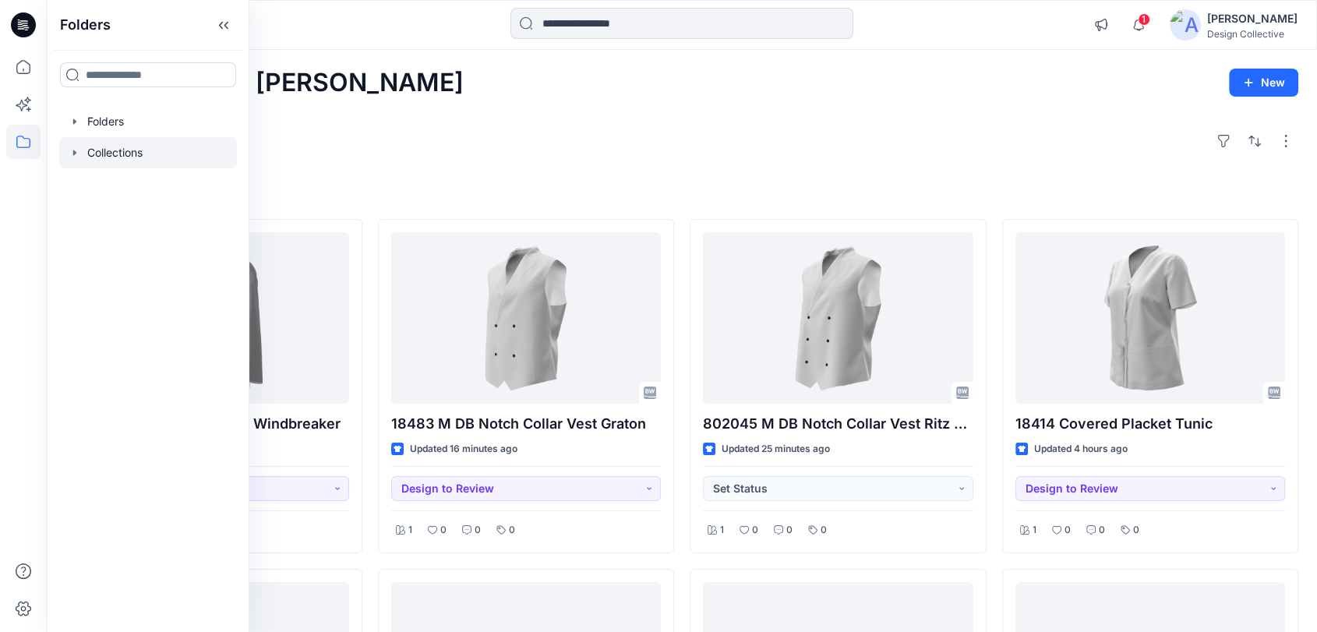
click at [77, 157] on icon "button" at bounding box center [75, 153] width 12 height 12
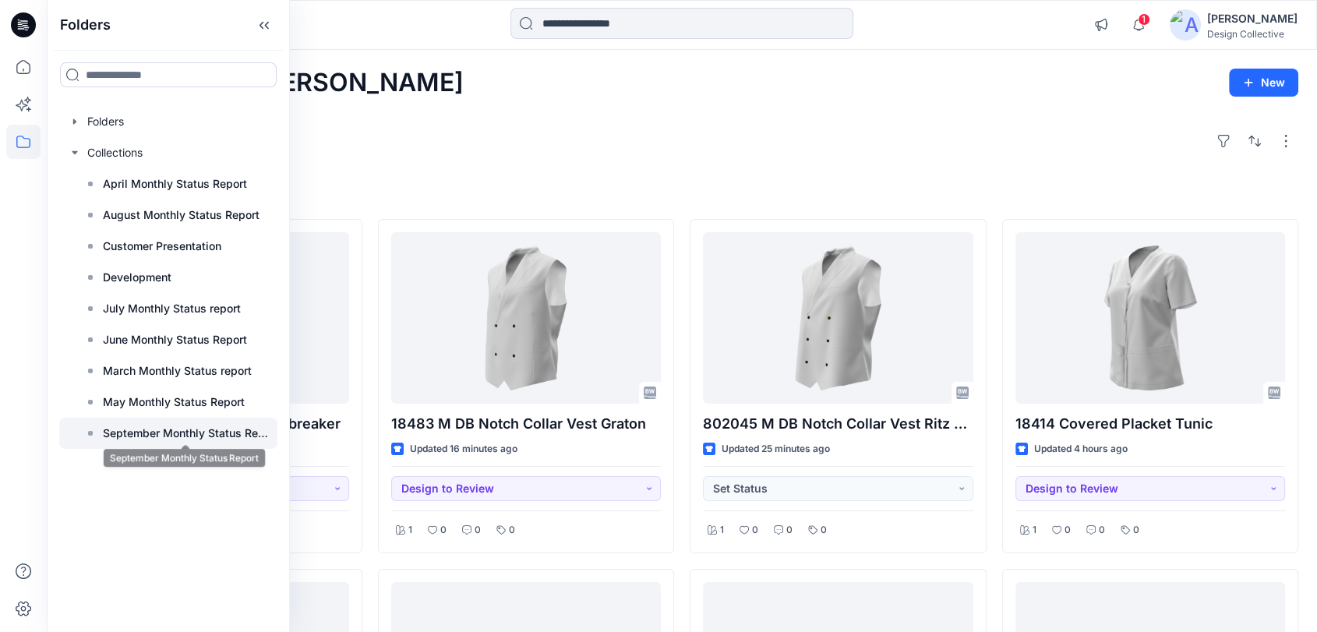
click at [168, 437] on p "September Monthly Status Report" at bounding box center [185, 433] width 165 height 19
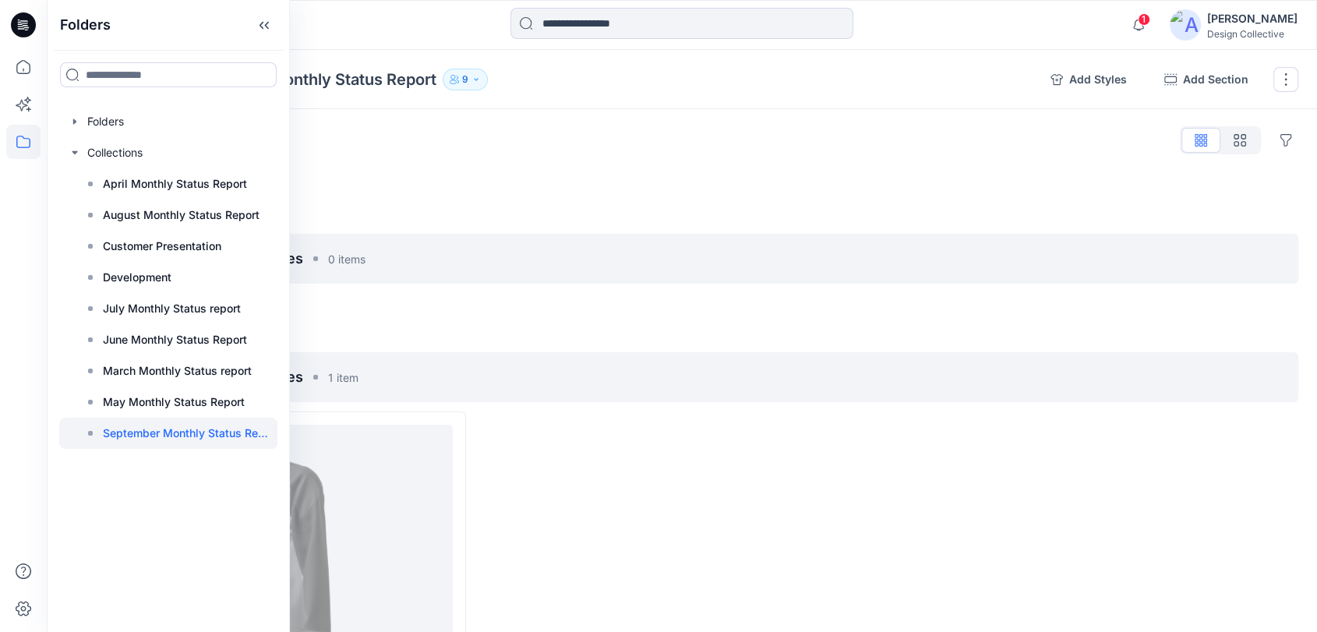
click at [958, 172] on div at bounding box center [681, 174] width 1233 height 12
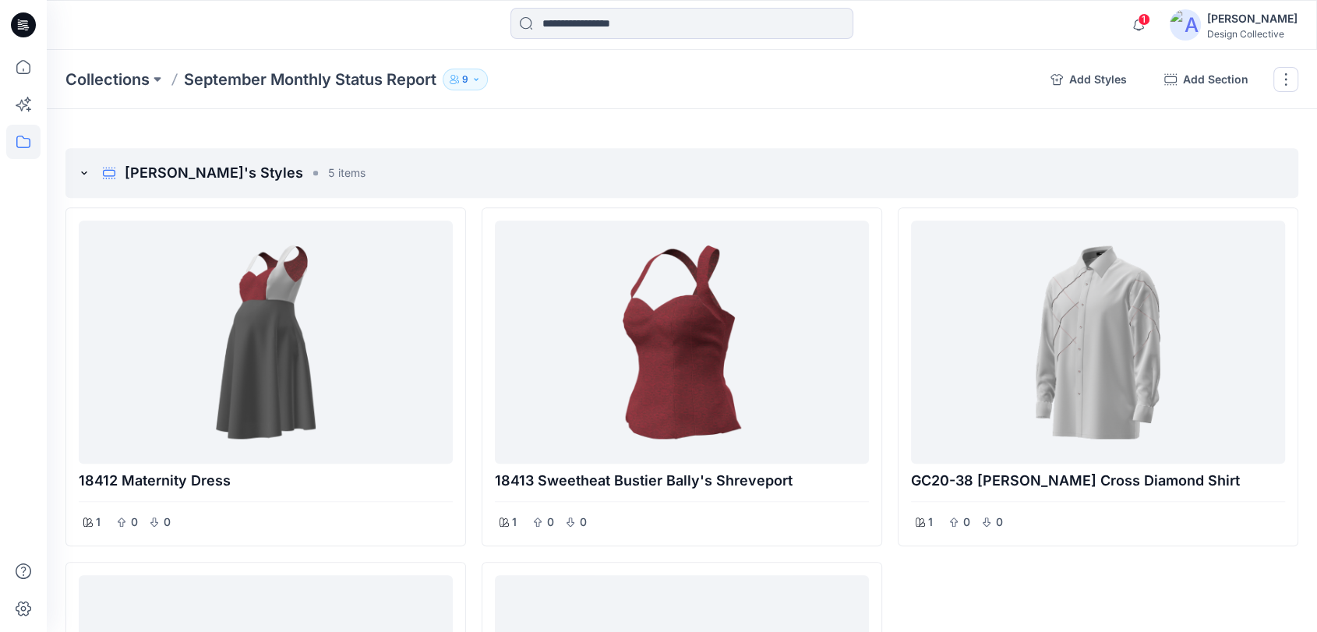
scroll to position [1119, 0]
click at [1216, 172] on icon "add styles" at bounding box center [1211, 173] width 12 height 11
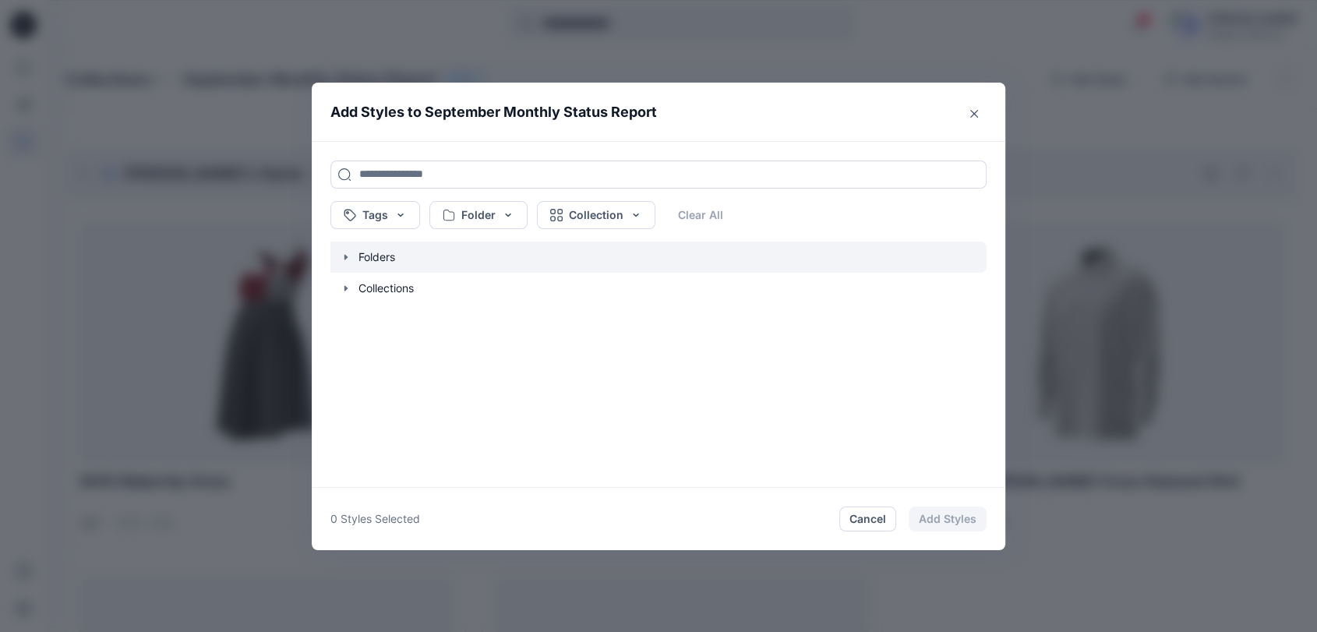
click at [348, 258] on icon "button" at bounding box center [346, 256] width 3 height 5
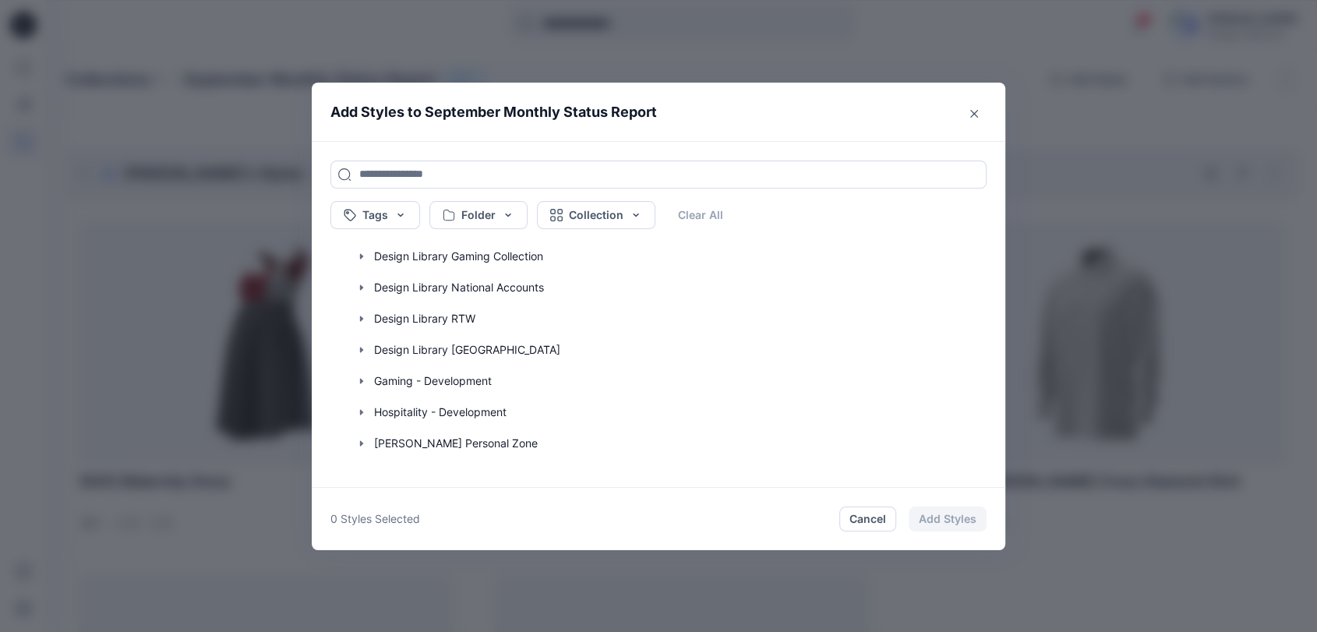
scroll to position [231, 0]
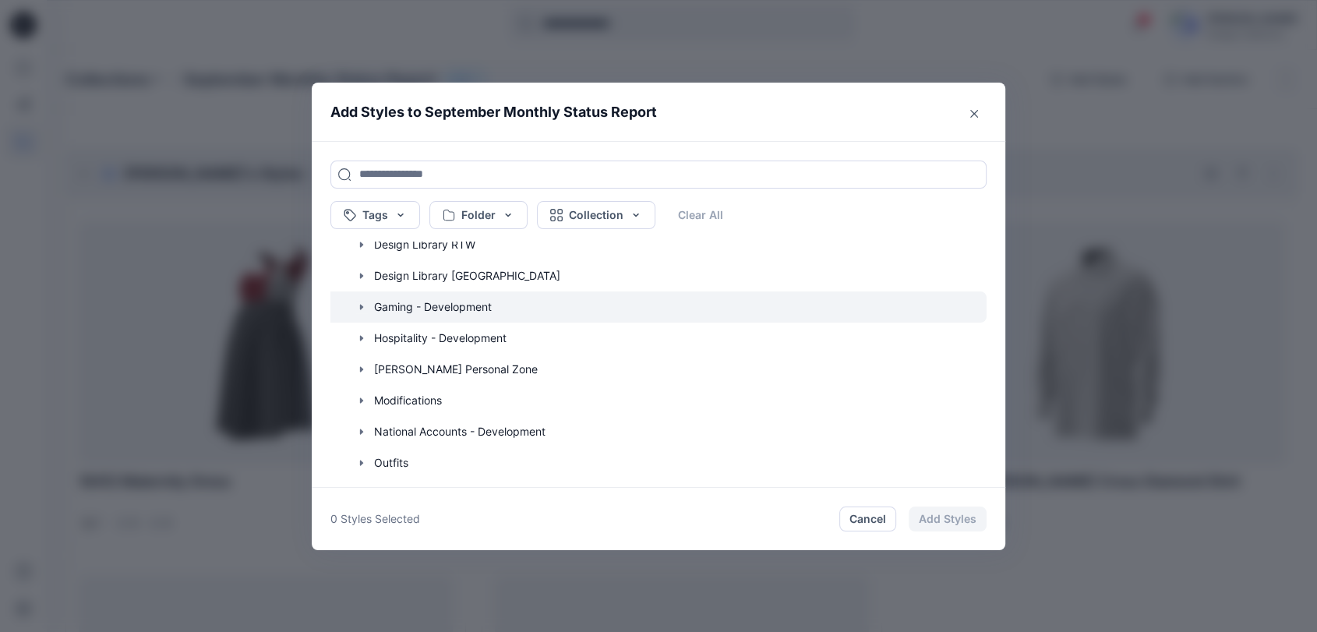
click at [368, 308] on icon "button" at bounding box center [361, 307] width 12 height 12
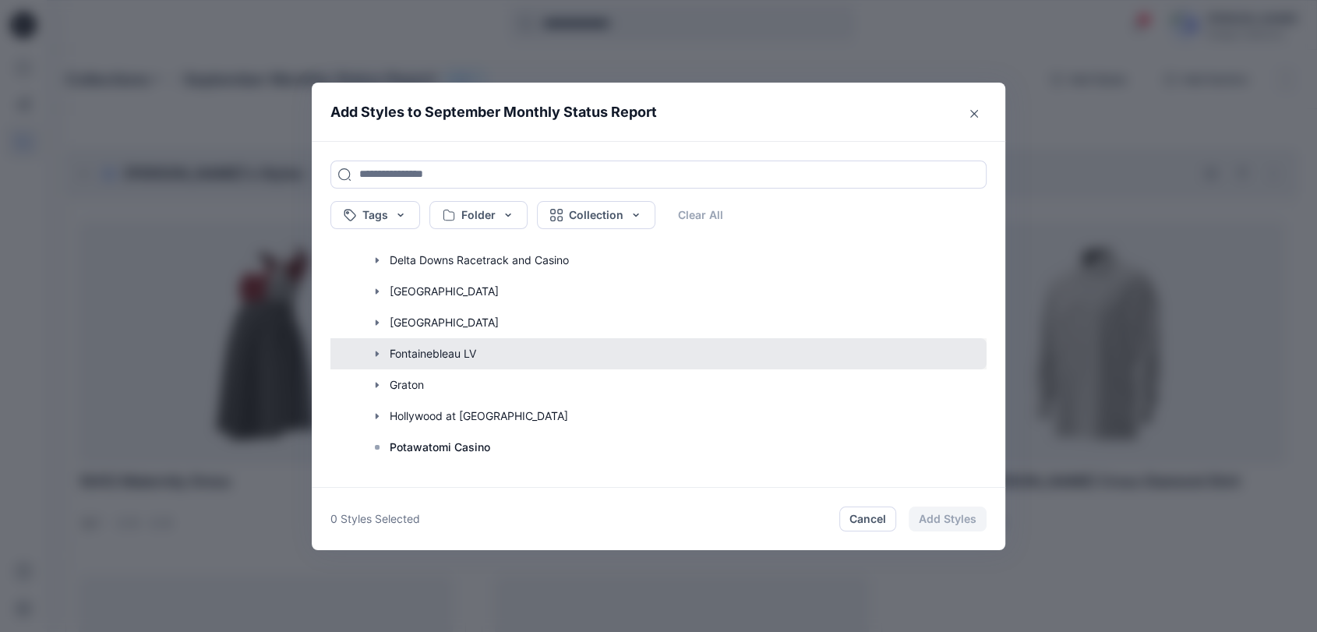
scroll to position [404, 0]
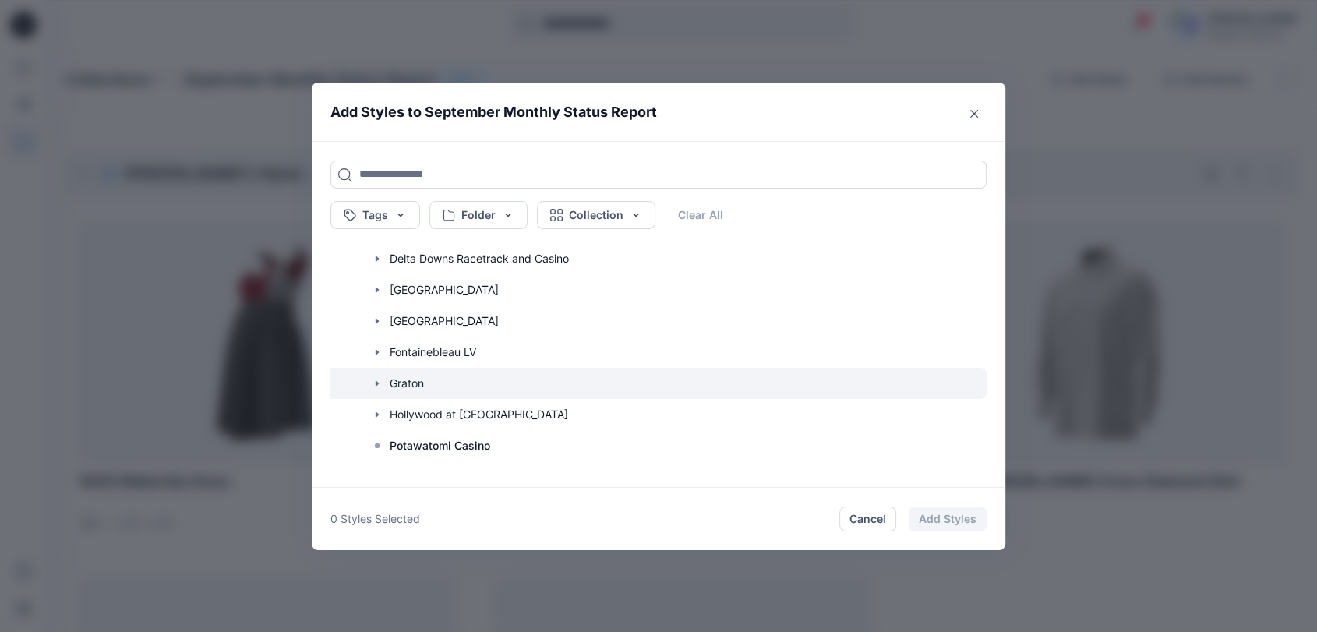
click at [381, 381] on icon "button" at bounding box center [377, 383] width 12 height 12
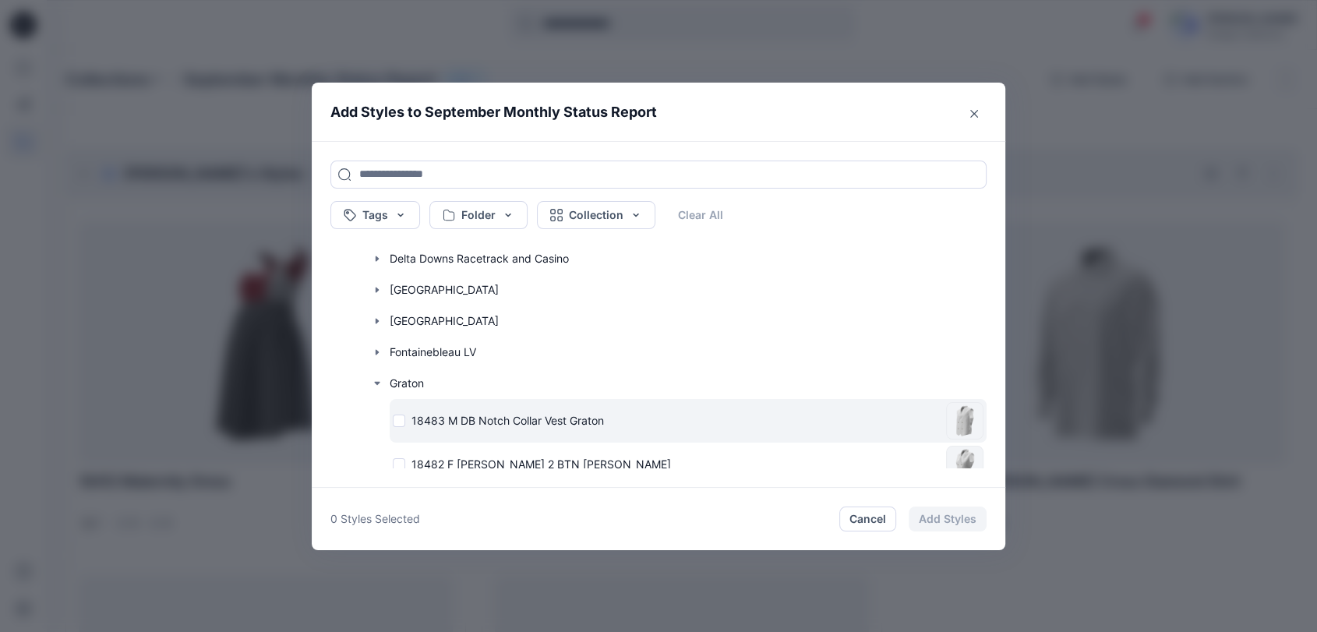
click at [405, 420] on div "18483 M DB Notch Collar Vest Graton" at bounding box center [666, 420] width 547 height 16
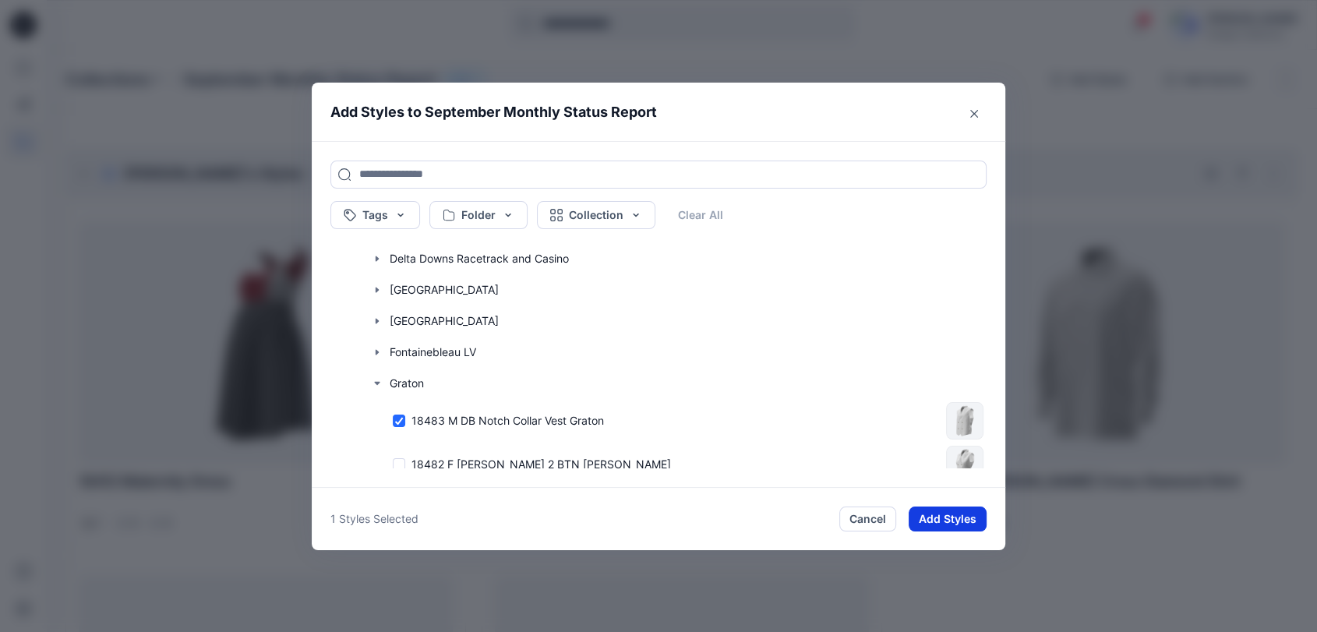
click at [960, 520] on button "Add Styles" at bounding box center [948, 519] width 78 height 25
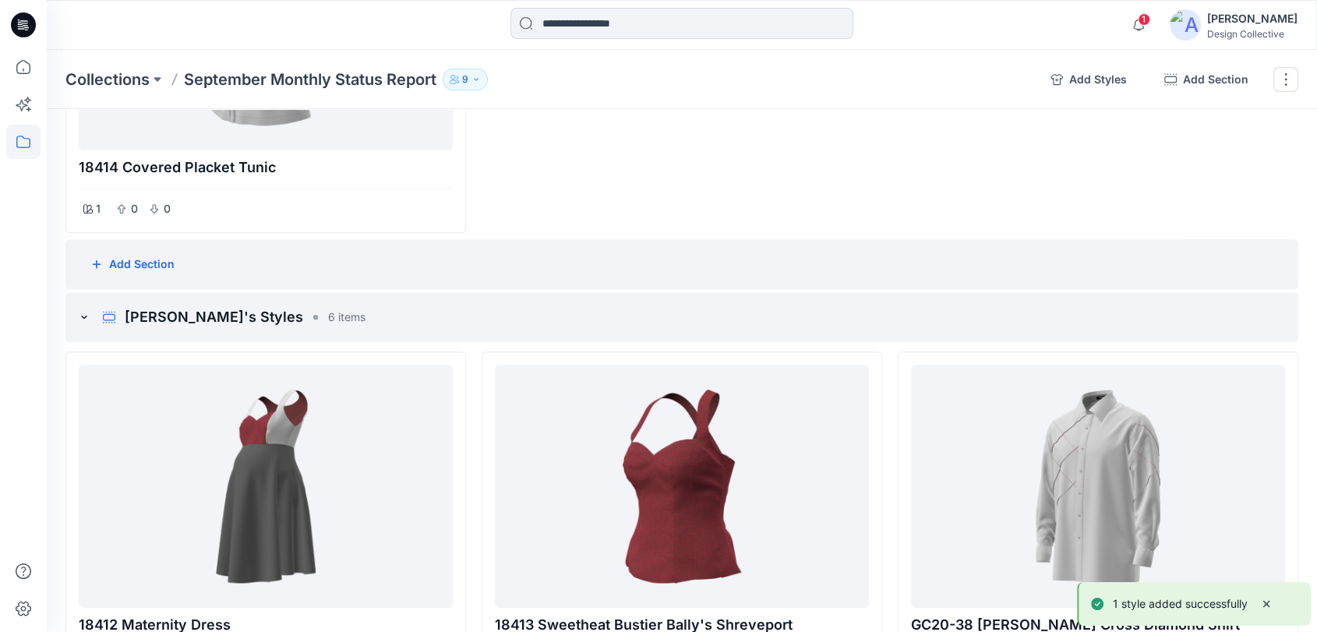
scroll to position [946, 0]
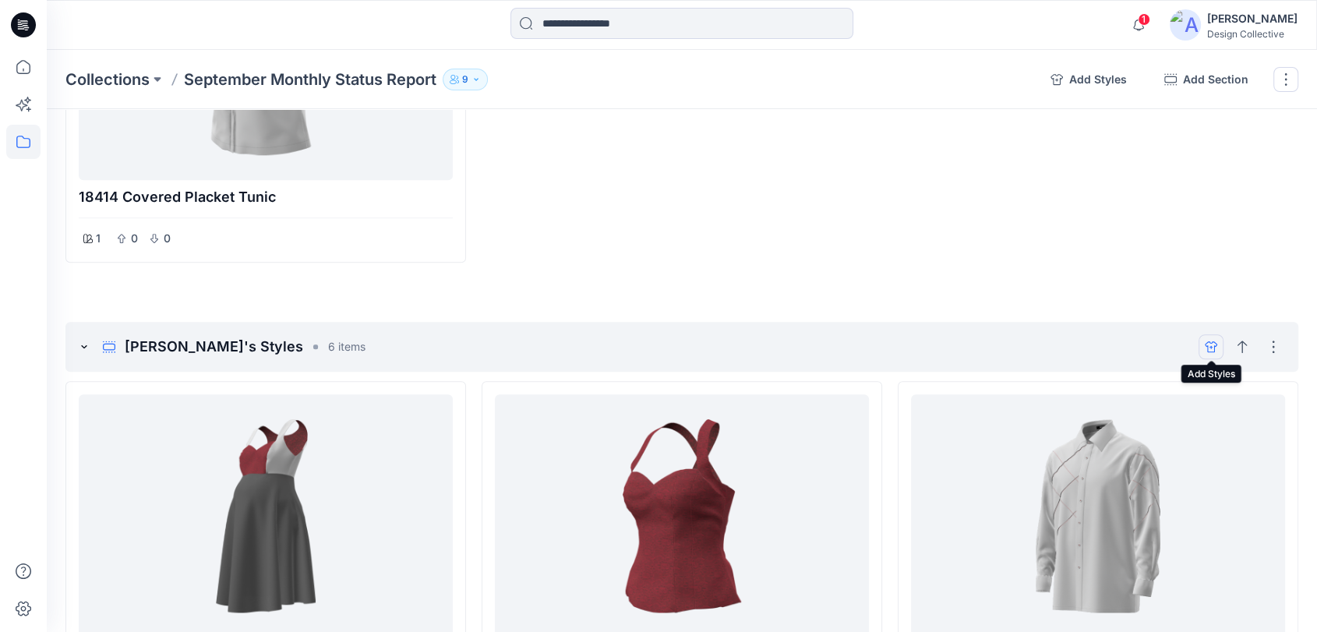
click at [1215, 349] on icon "add styles" at bounding box center [1211, 346] width 12 height 11
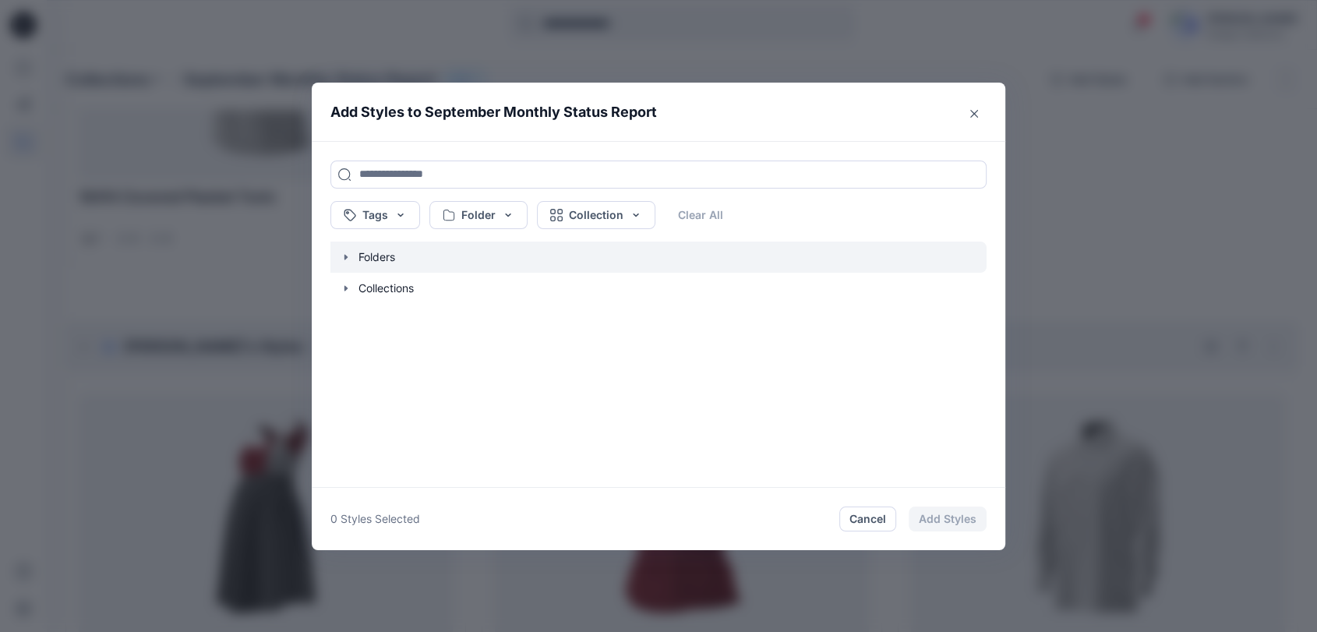
click at [346, 258] on icon "button" at bounding box center [346, 257] width 12 height 12
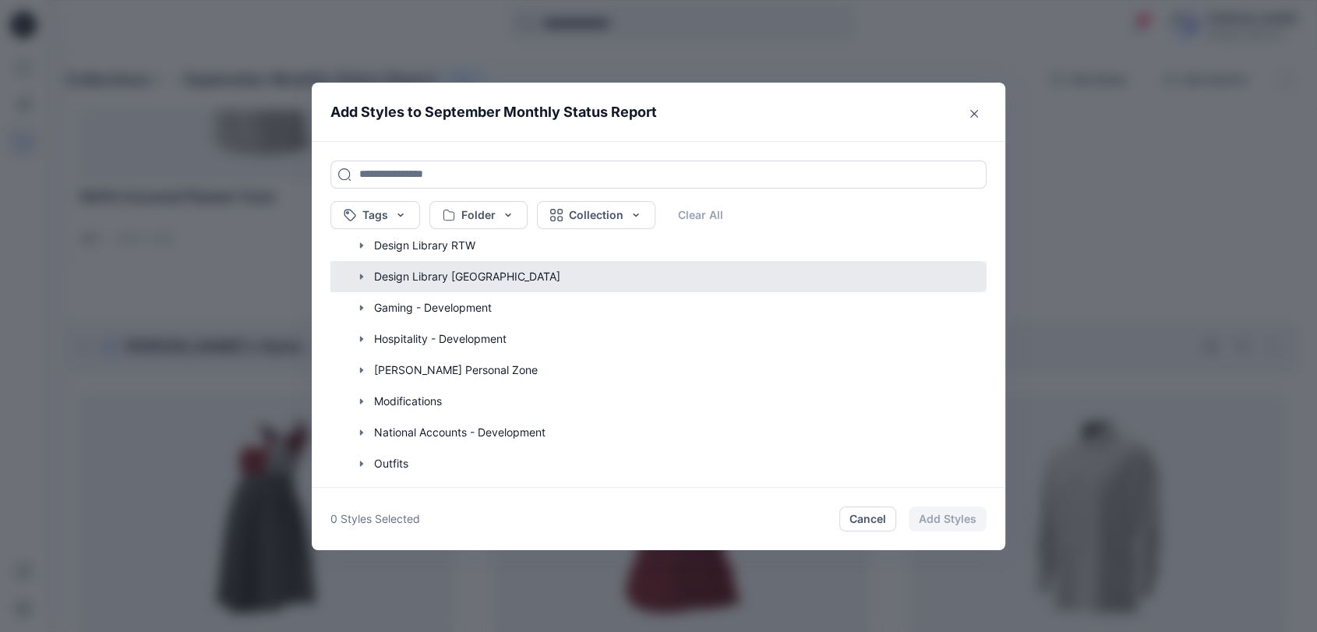
scroll to position [231, 0]
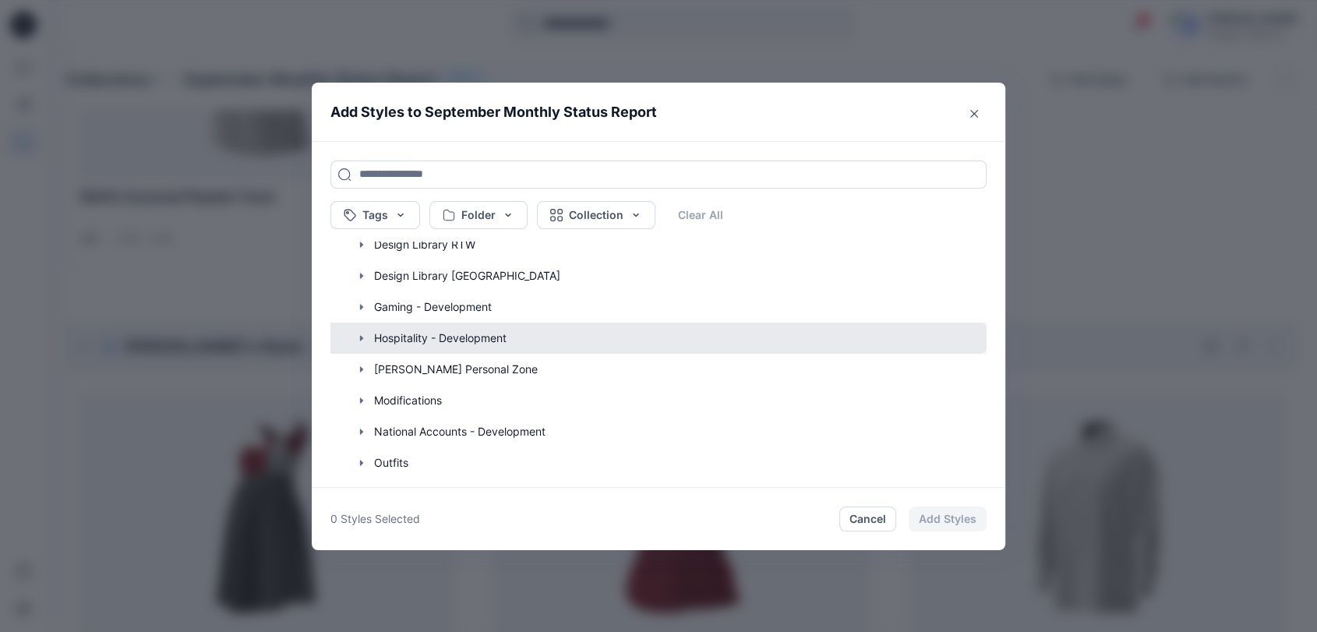
click at [361, 337] on button "button" at bounding box center [651, 338] width 672 height 31
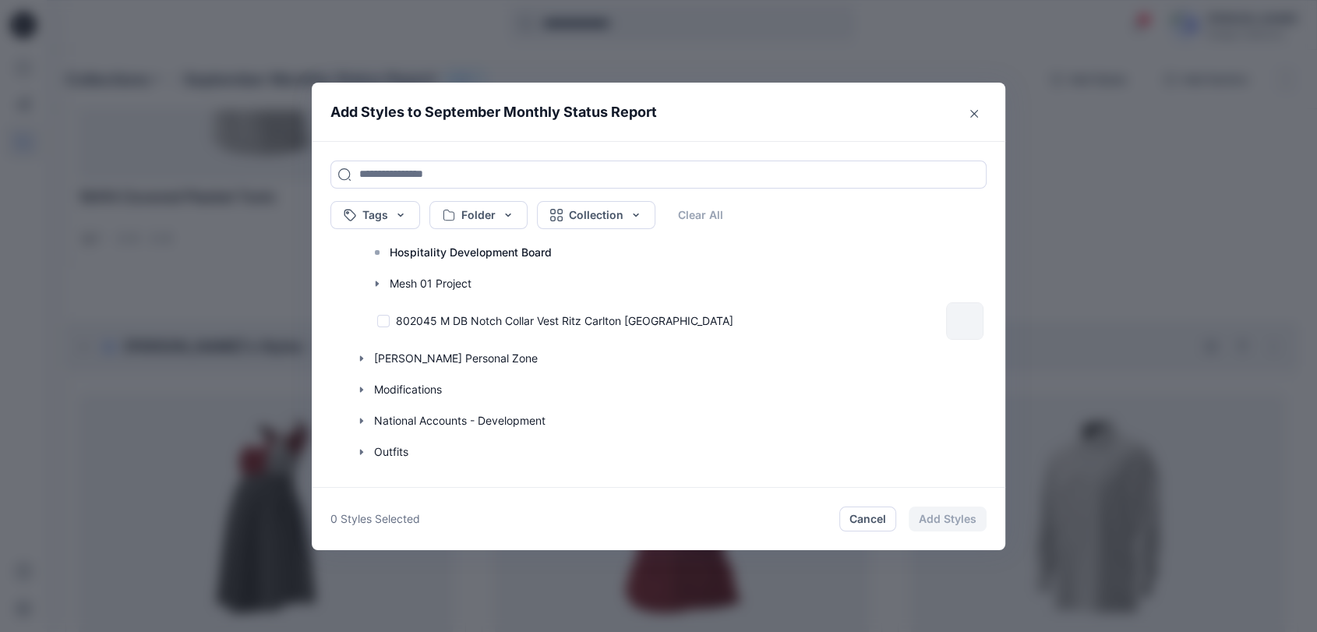
scroll to position [461, 0]
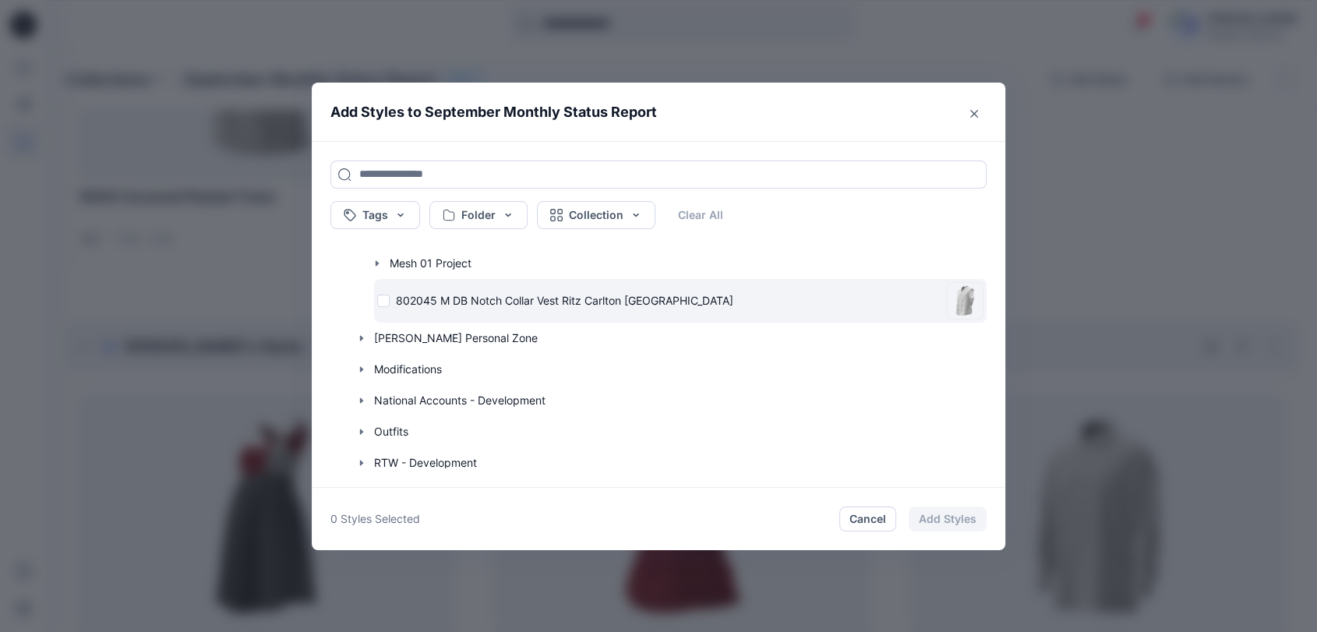
click at [392, 297] on div "802045 M DB Notch Collar Vest Ritz Carlton [GEOGRAPHIC_DATA]" at bounding box center [658, 300] width 563 height 16
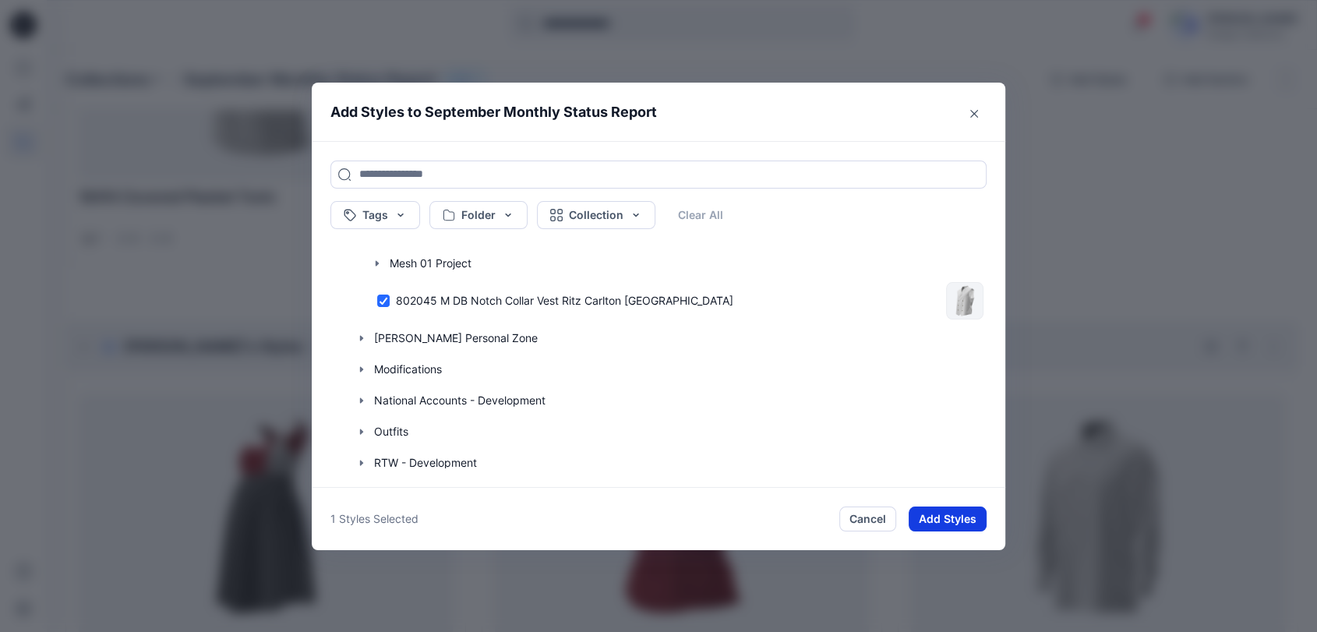
click at [971, 510] on button "Add Styles" at bounding box center [948, 519] width 78 height 25
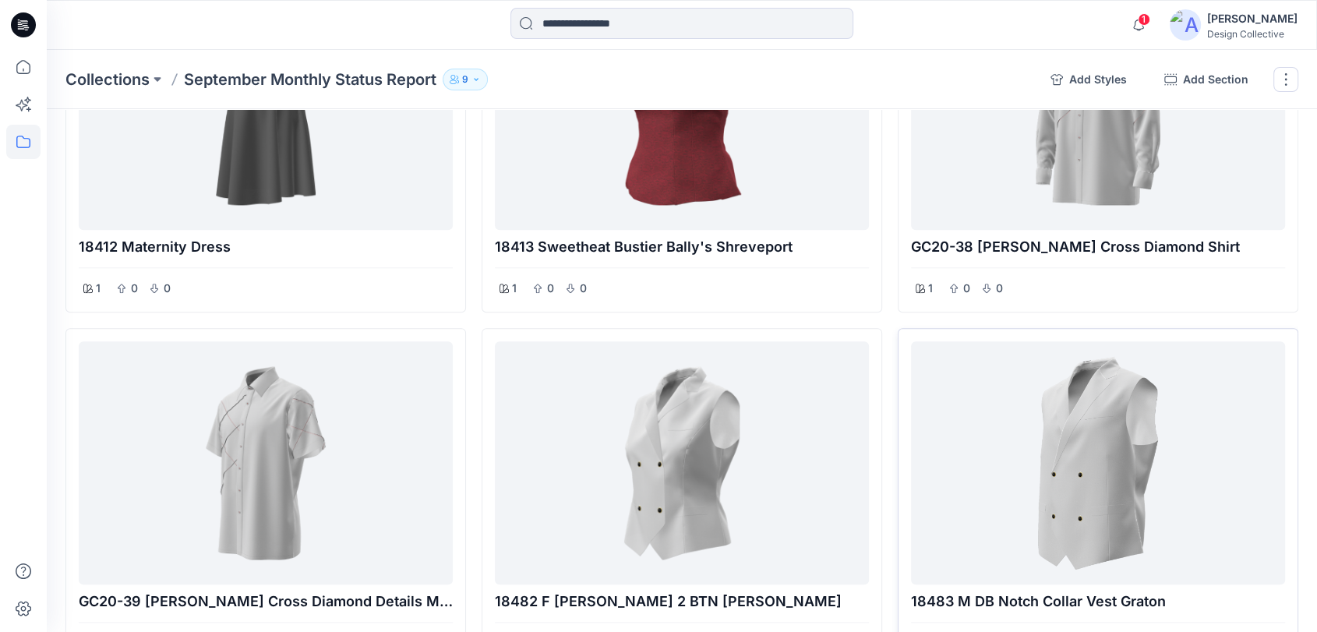
scroll to position [1299, 0]
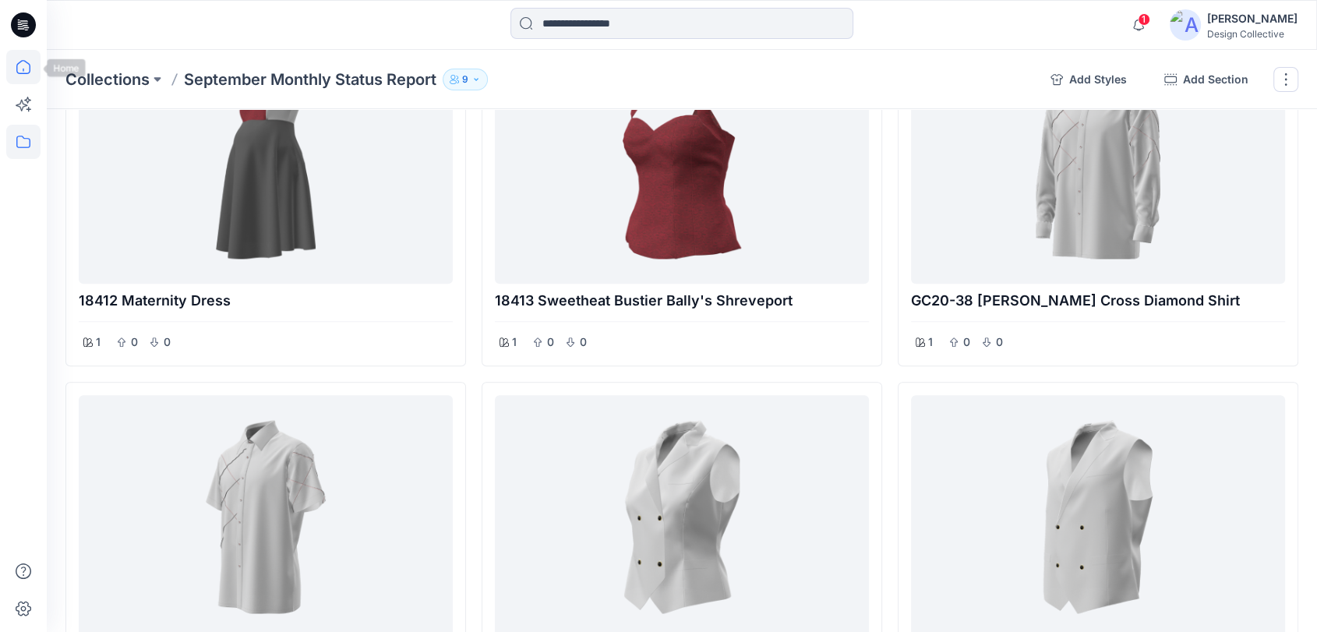
click at [15, 63] on icon at bounding box center [23, 67] width 34 height 34
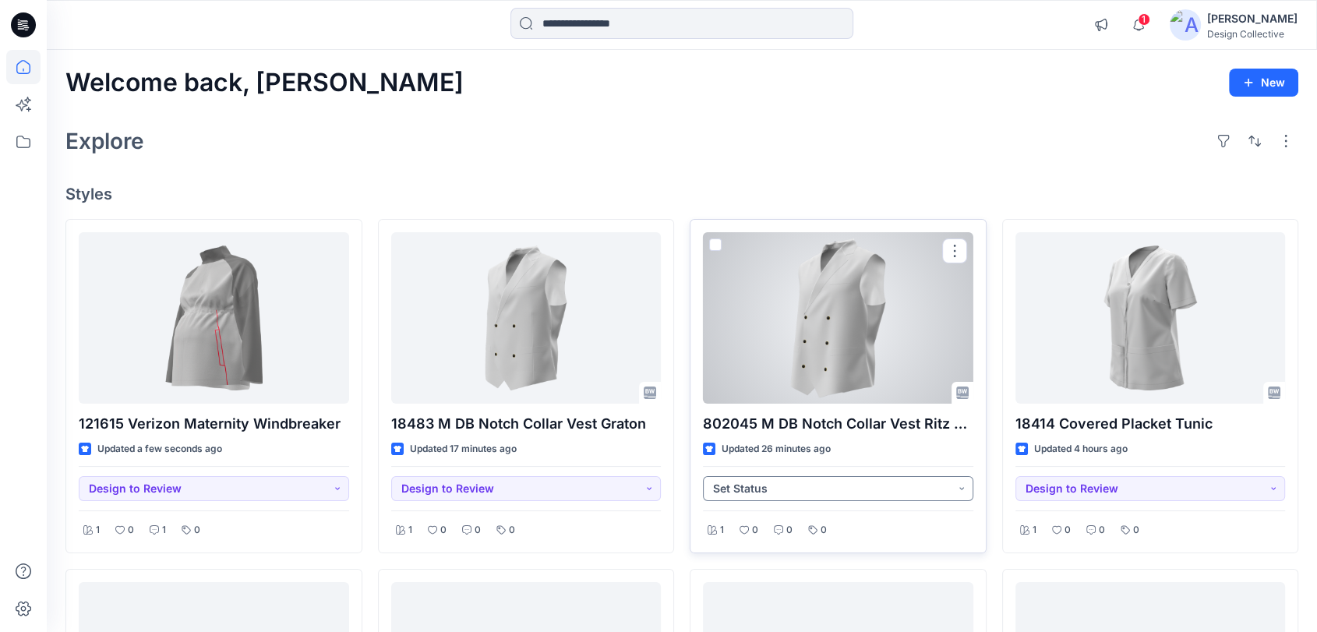
click at [896, 495] on button "Set Status" at bounding box center [838, 488] width 270 height 25
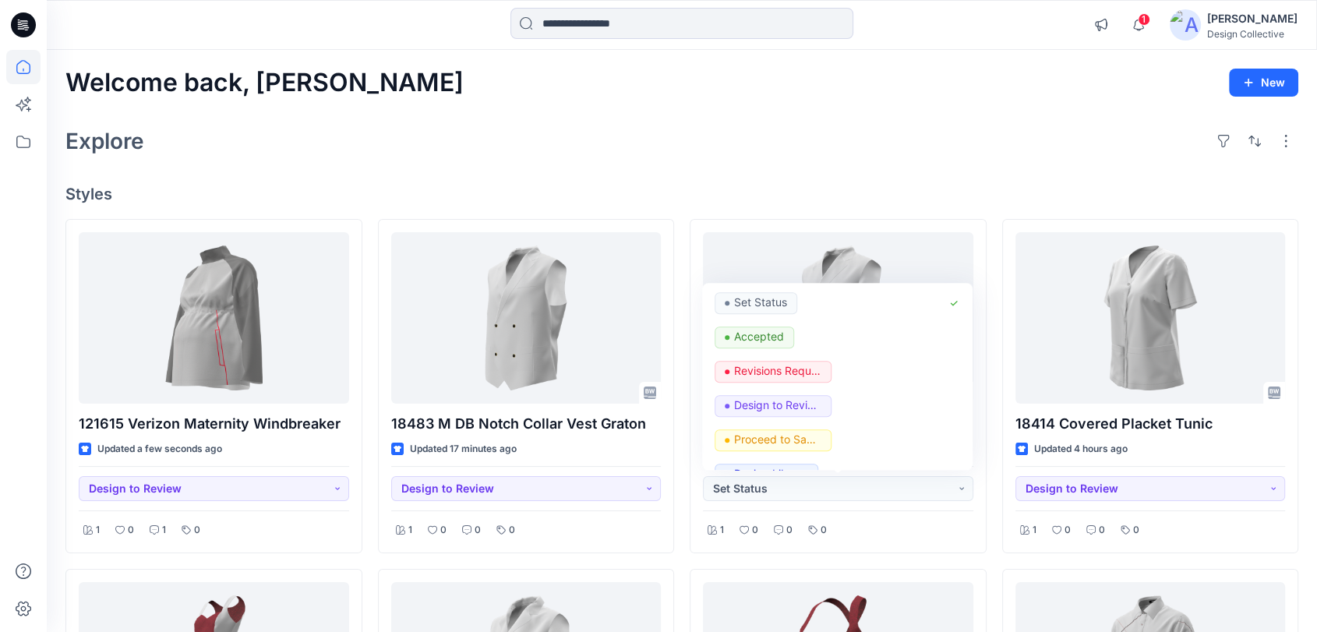
drag, startPoint x: 892, startPoint y: 141, endPoint x: 894, endPoint y: 133, distance: 8.1
click at [893, 139] on div "Explore" at bounding box center [681, 140] width 1233 height 37
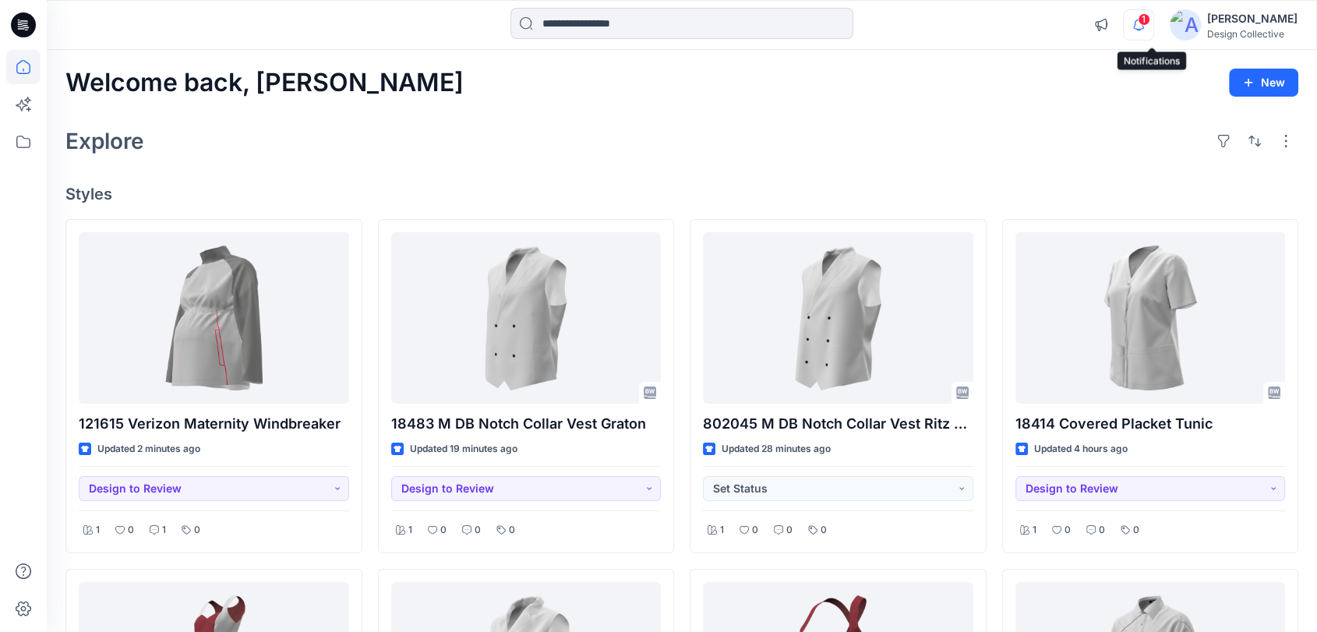
click at [1154, 30] on icon "button" at bounding box center [1139, 24] width 30 height 31
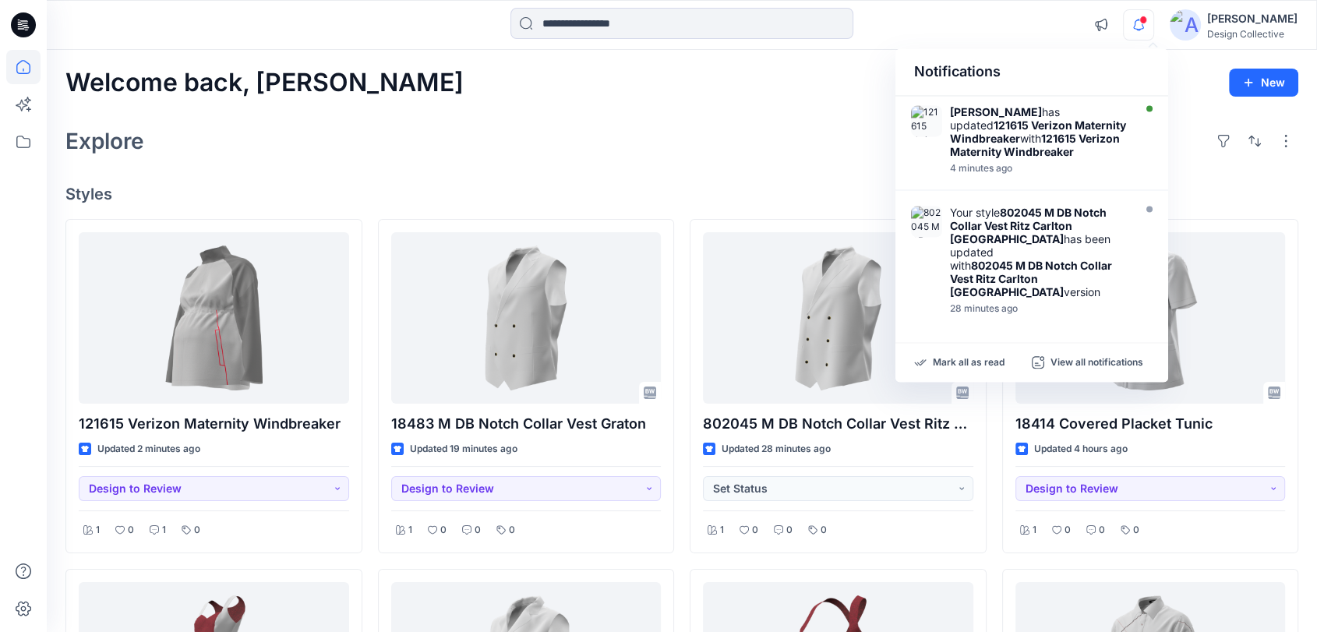
click at [813, 92] on div "Welcome back, Taryn New" at bounding box center [681, 83] width 1233 height 29
